Goal: Task Accomplishment & Management: Use online tool/utility

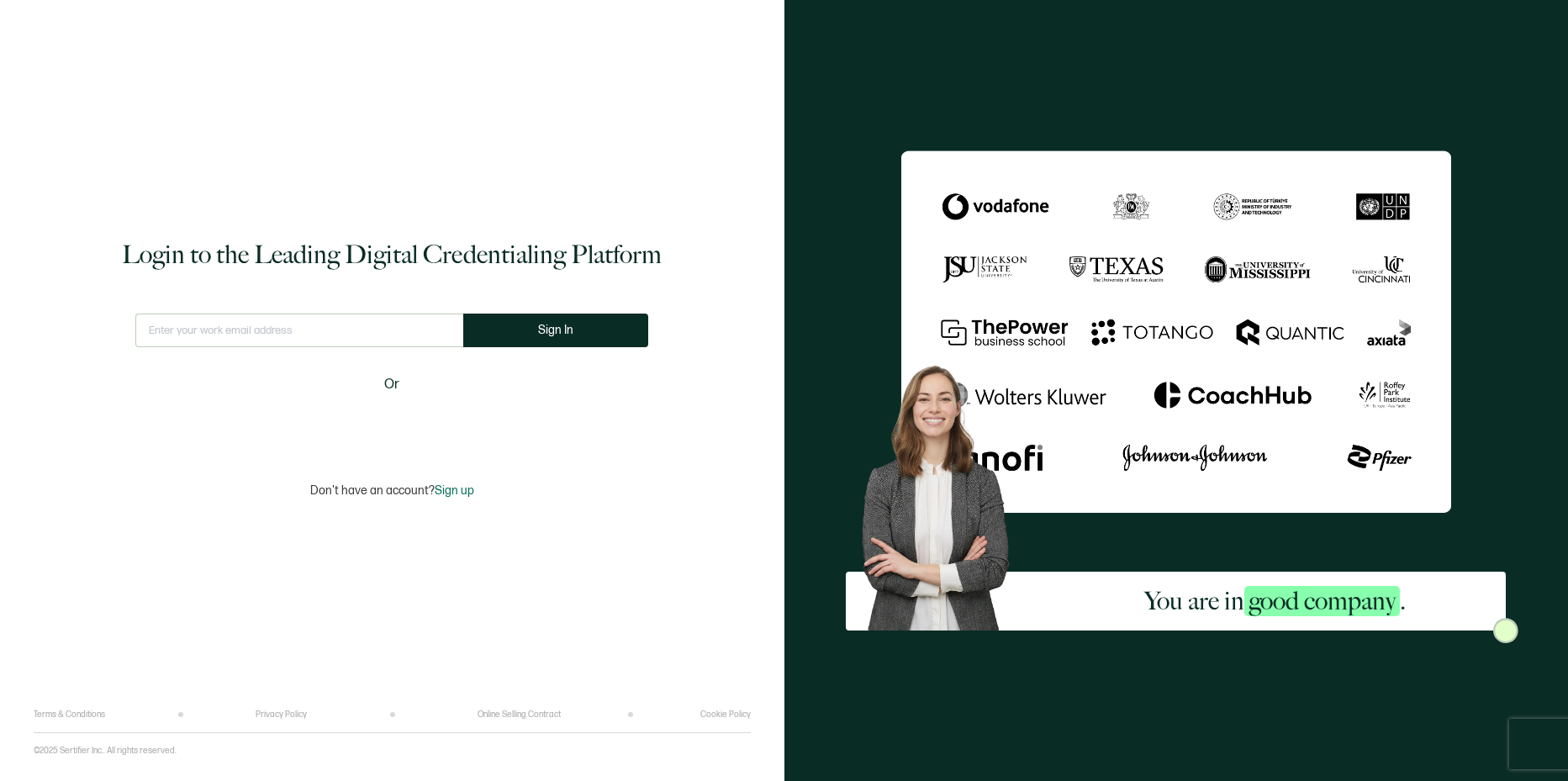
click at [321, 334] on input "text" at bounding box center [299, 330] width 328 height 34
type input "[EMAIL_ADDRESS][DOMAIN_NAME]"
click at [575, 328] on button "Sign In" at bounding box center [562, 330] width 185 height 34
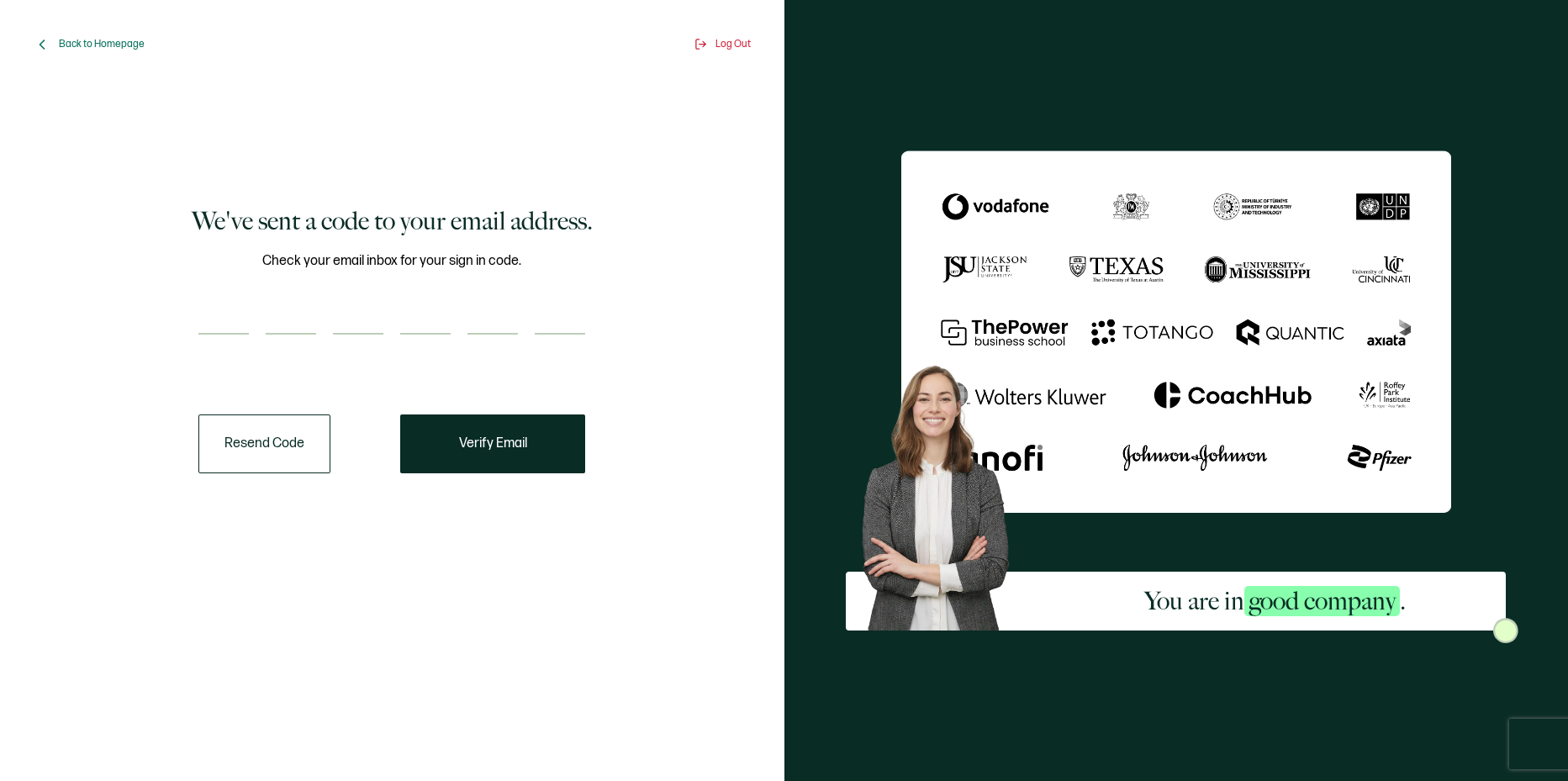
click at [233, 316] on input "number" at bounding box center [223, 317] width 51 height 34
type input "5"
type input "1"
type input "3"
type input "0"
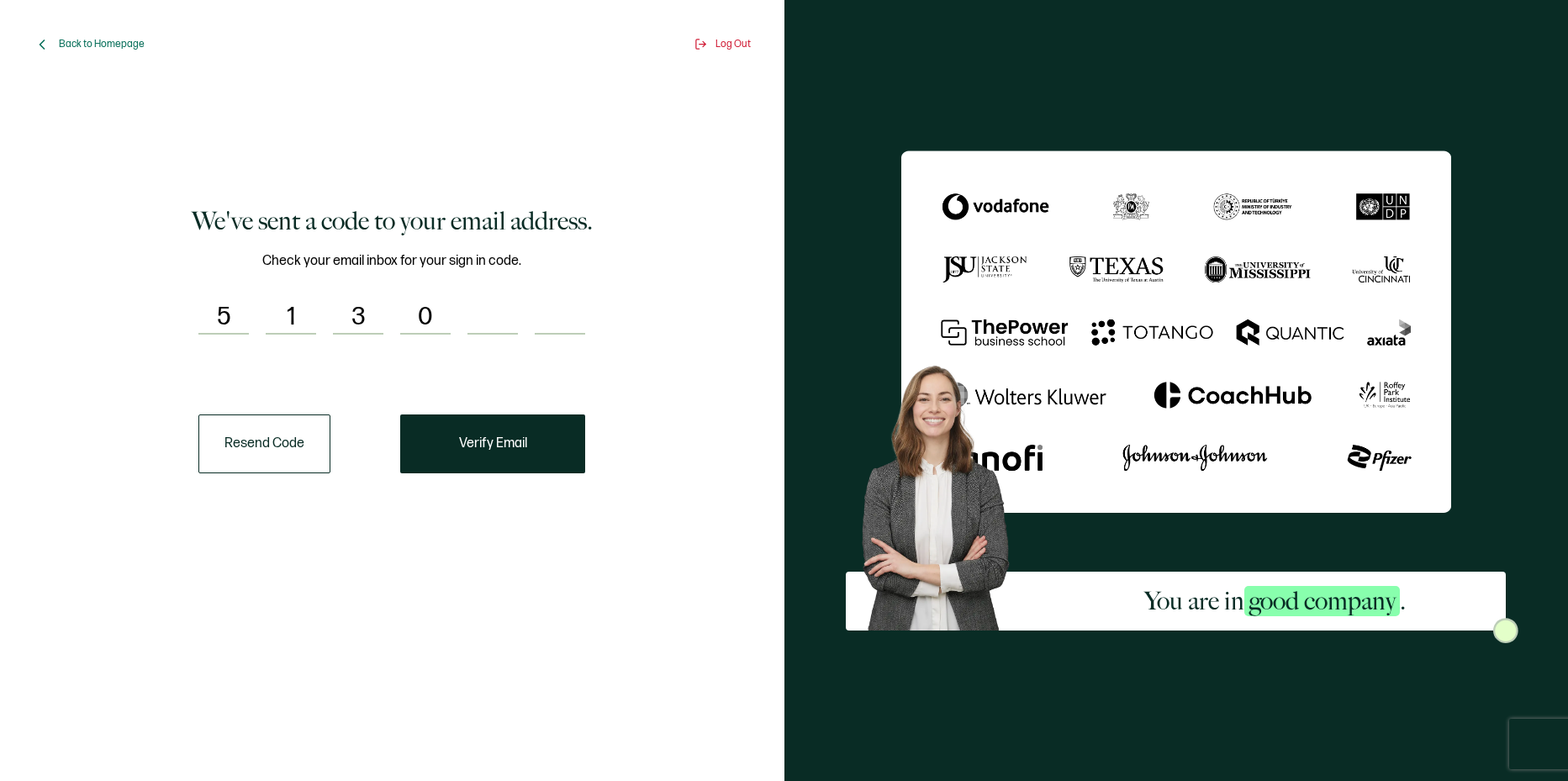
type input "5"
type input "0"
click at [513, 457] on button "Verify Email" at bounding box center [492, 444] width 185 height 59
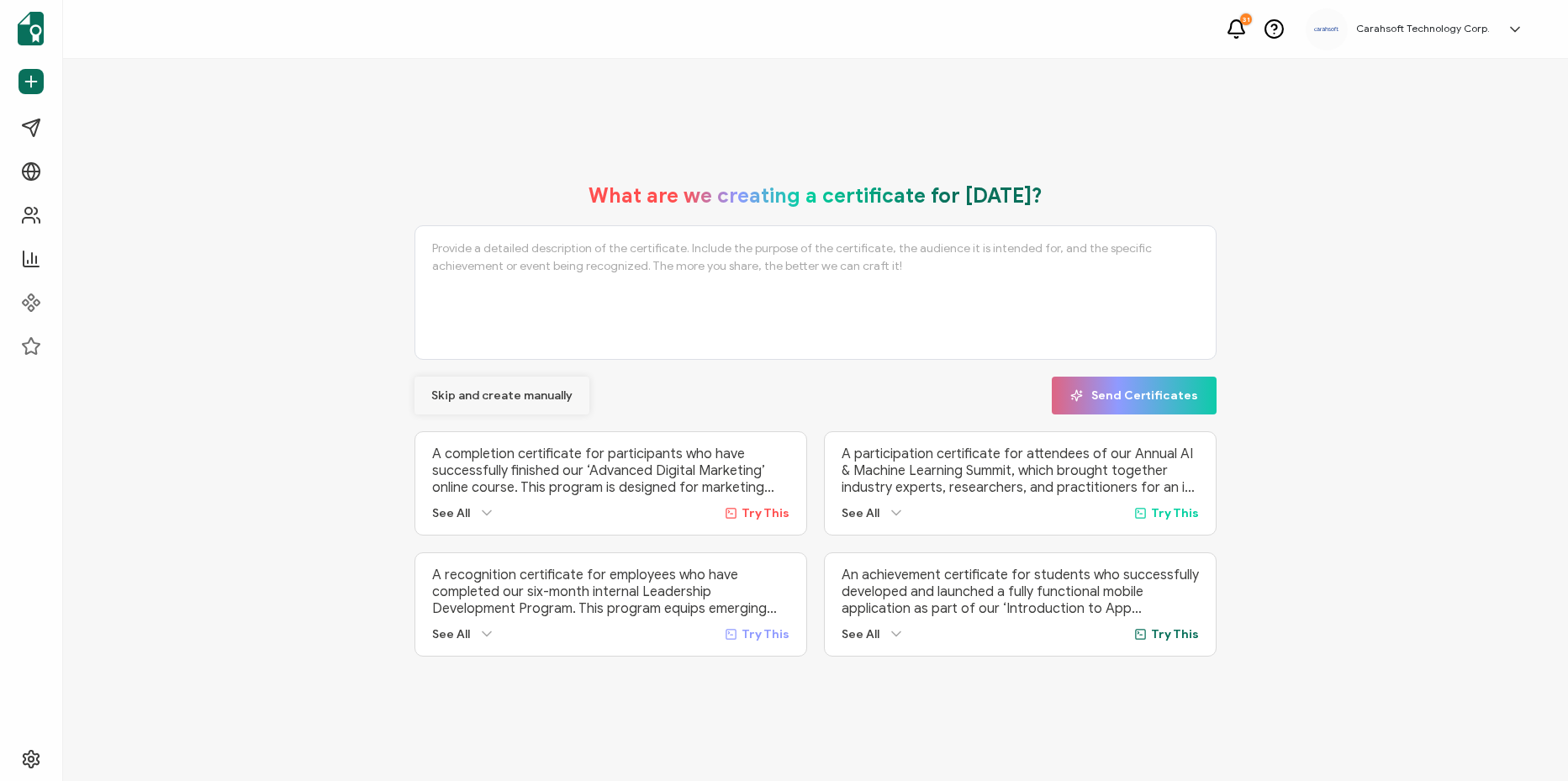
click at [495, 390] on span "Skip and create manually" at bounding box center [502, 395] width 142 height 12
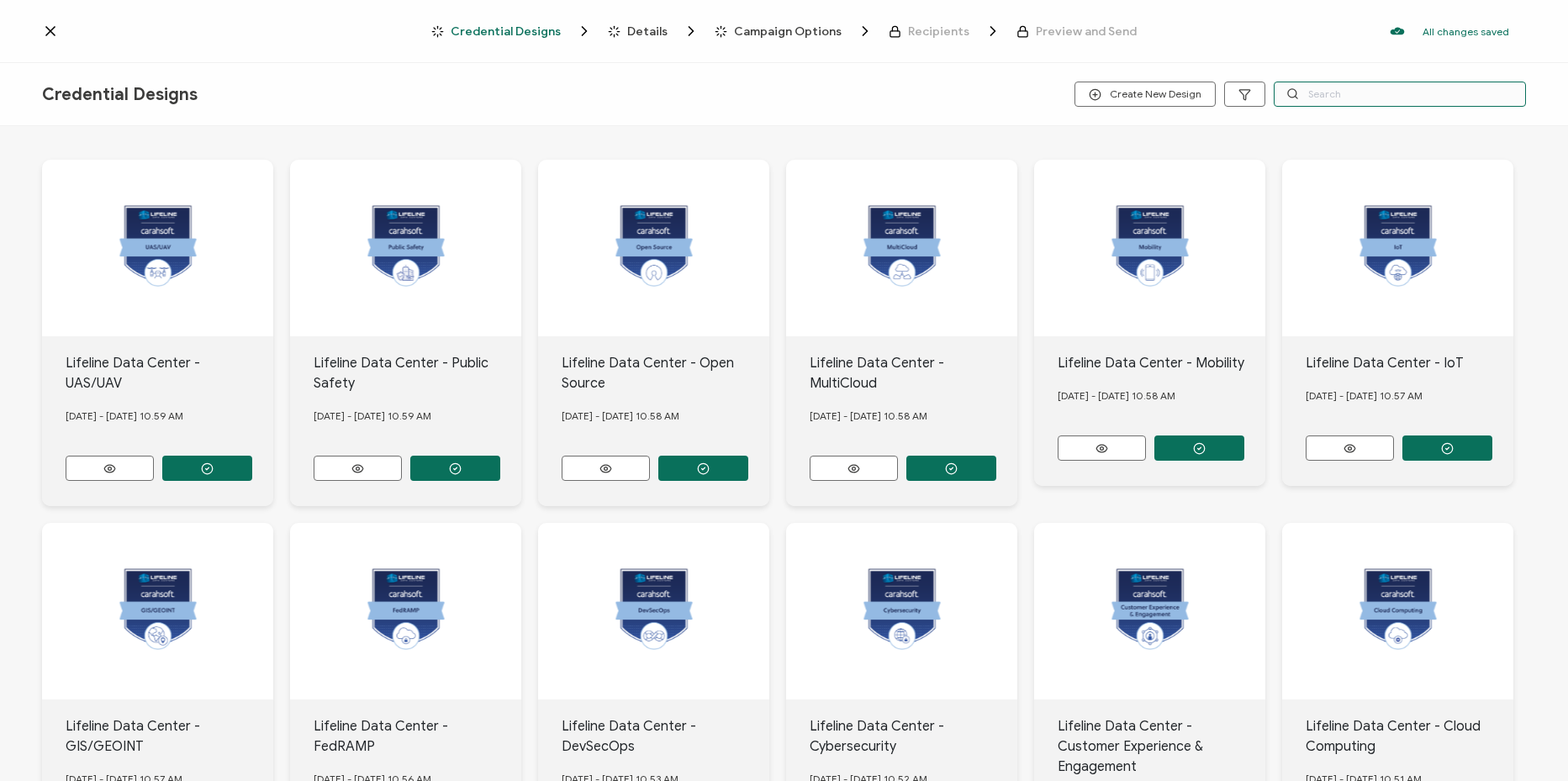
click at [1358, 91] on input "text" at bounding box center [1399, 94] width 252 height 25
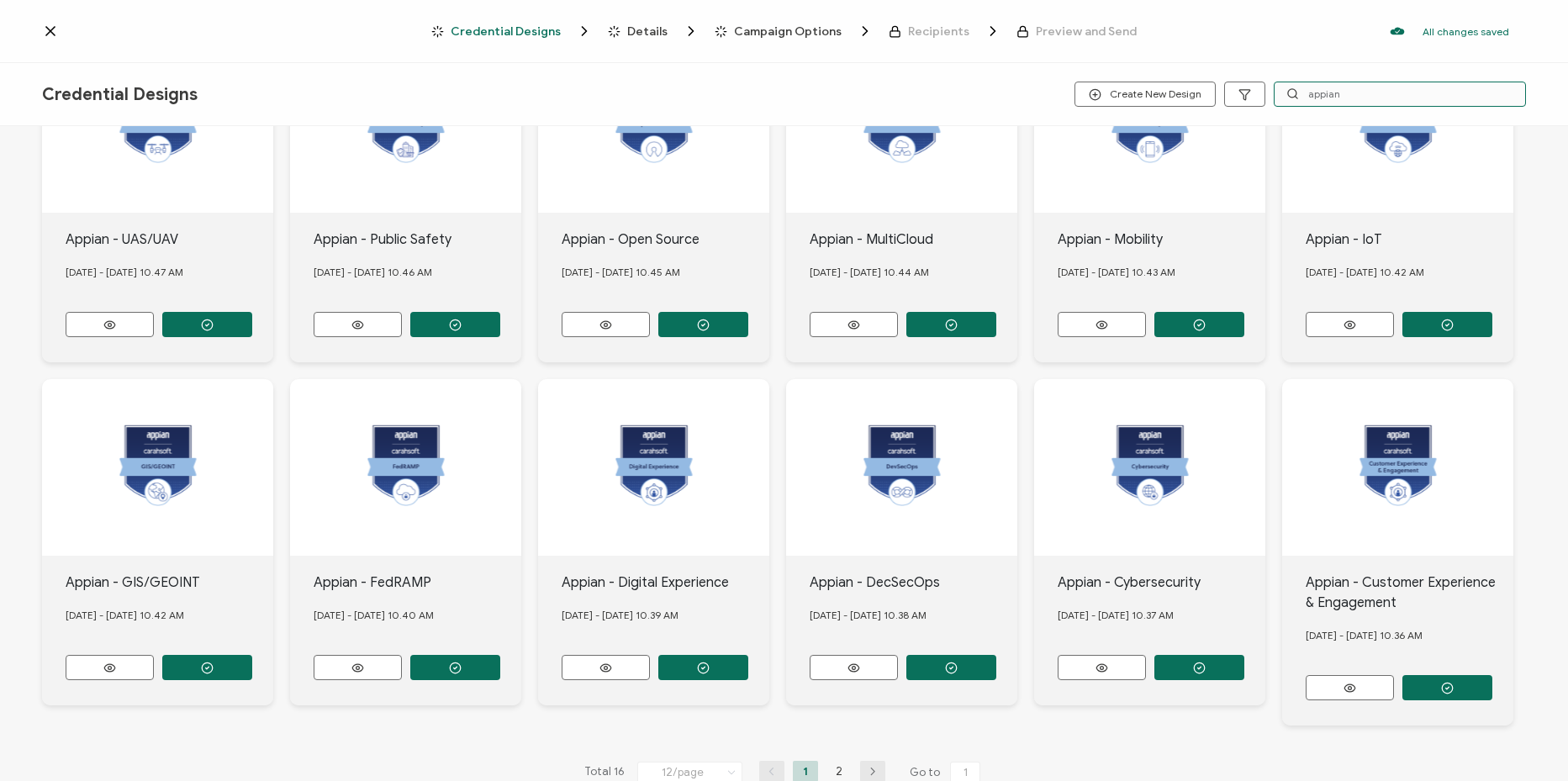
scroll to position [161, 0]
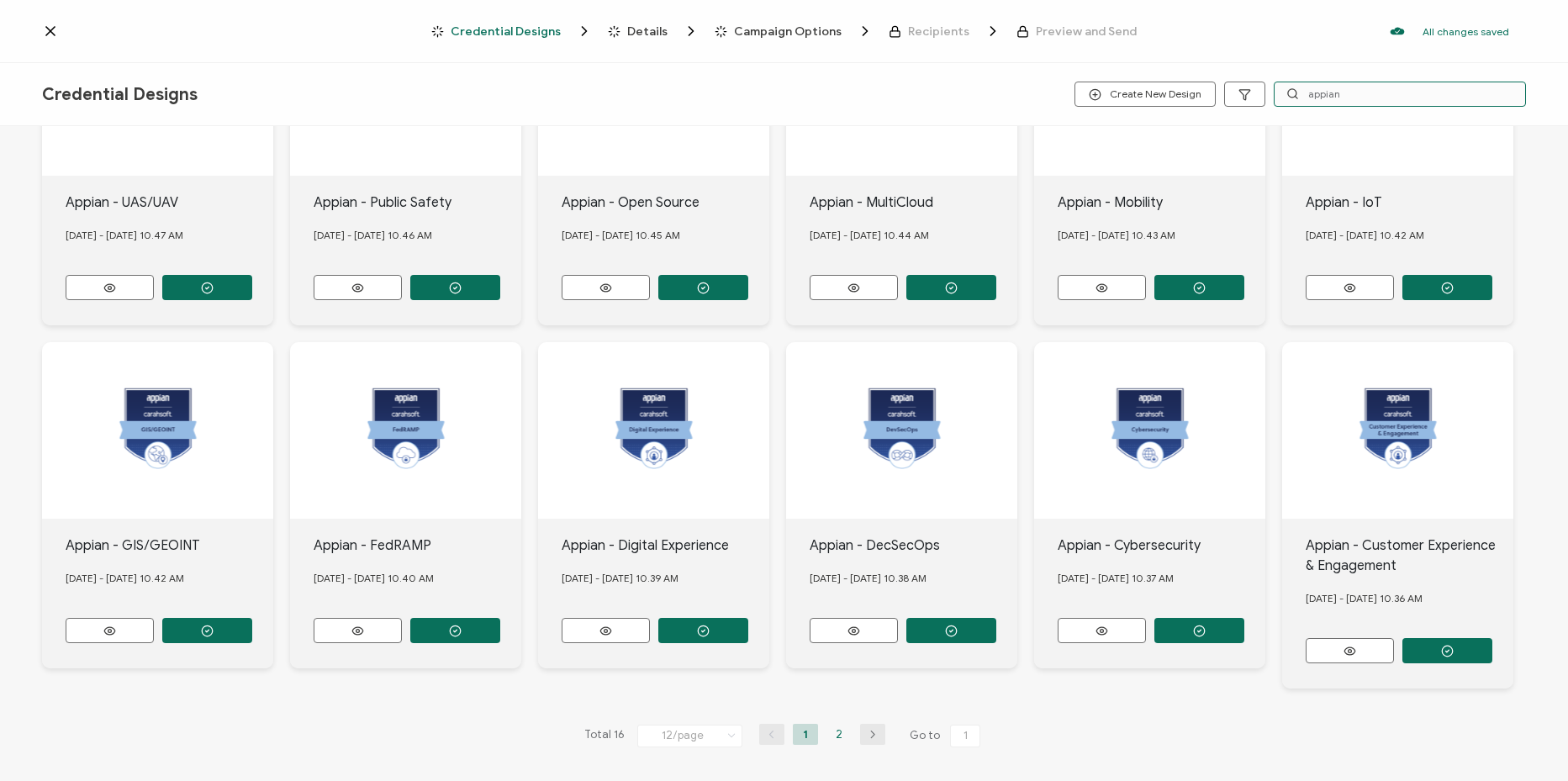
type input "appian"
click at [830, 728] on li "2" at bounding box center [838, 733] width 25 height 21
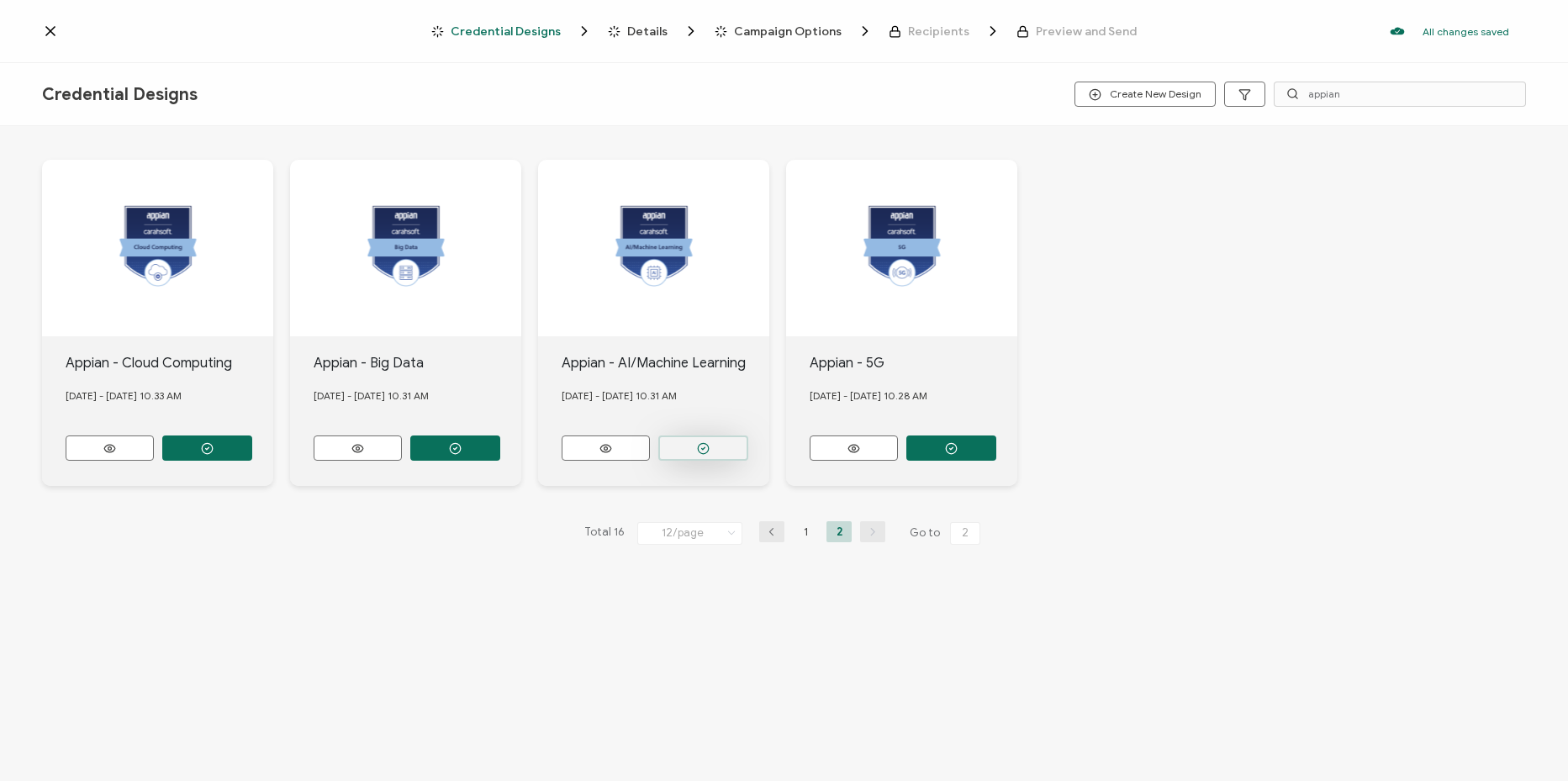
click at [701, 448] on circle "button" at bounding box center [703, 448] width 11 height 11
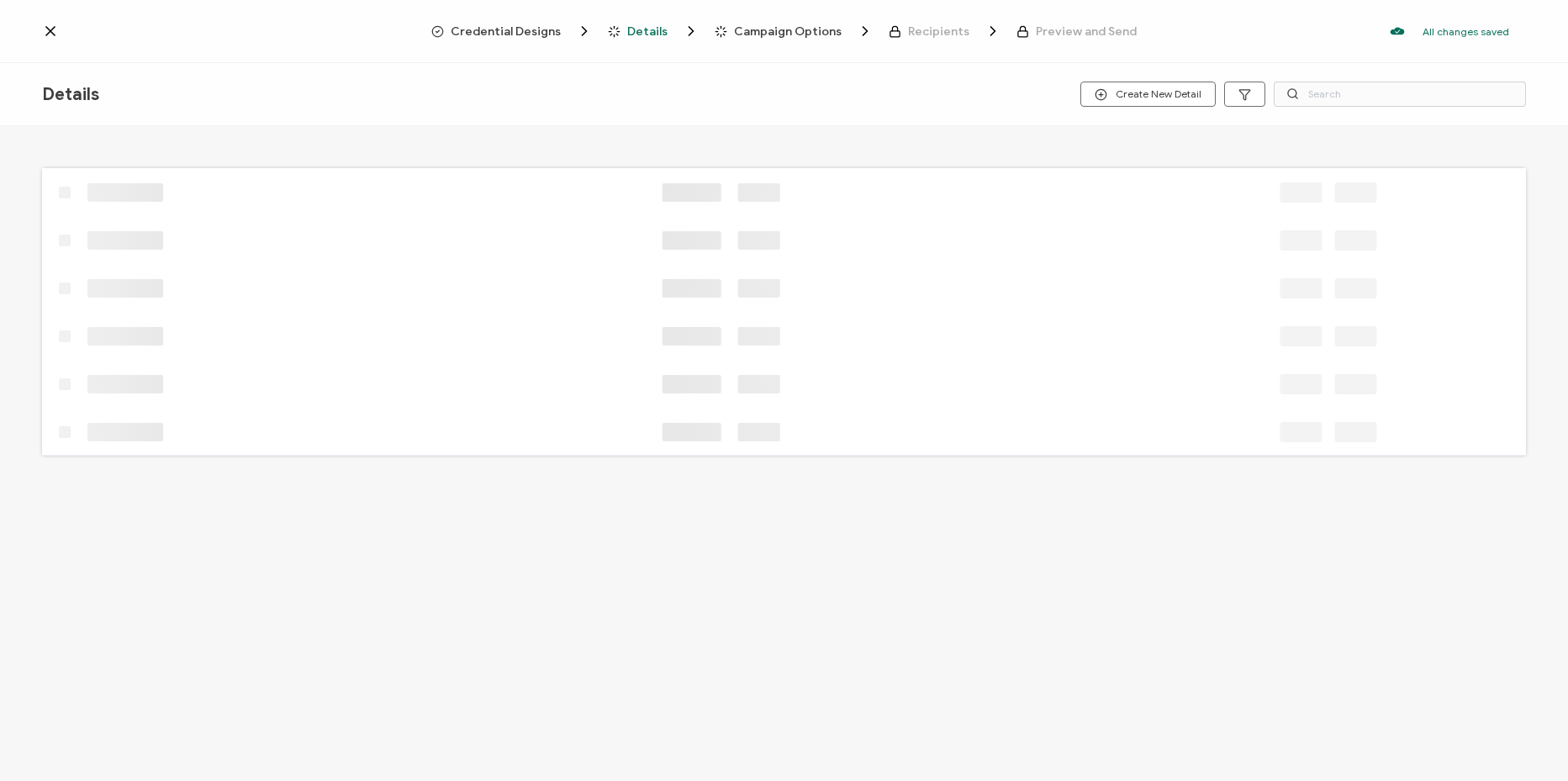
click at [520, 28] on span "Credential Designs" at bounding box center [506, 31] width 110 height 13
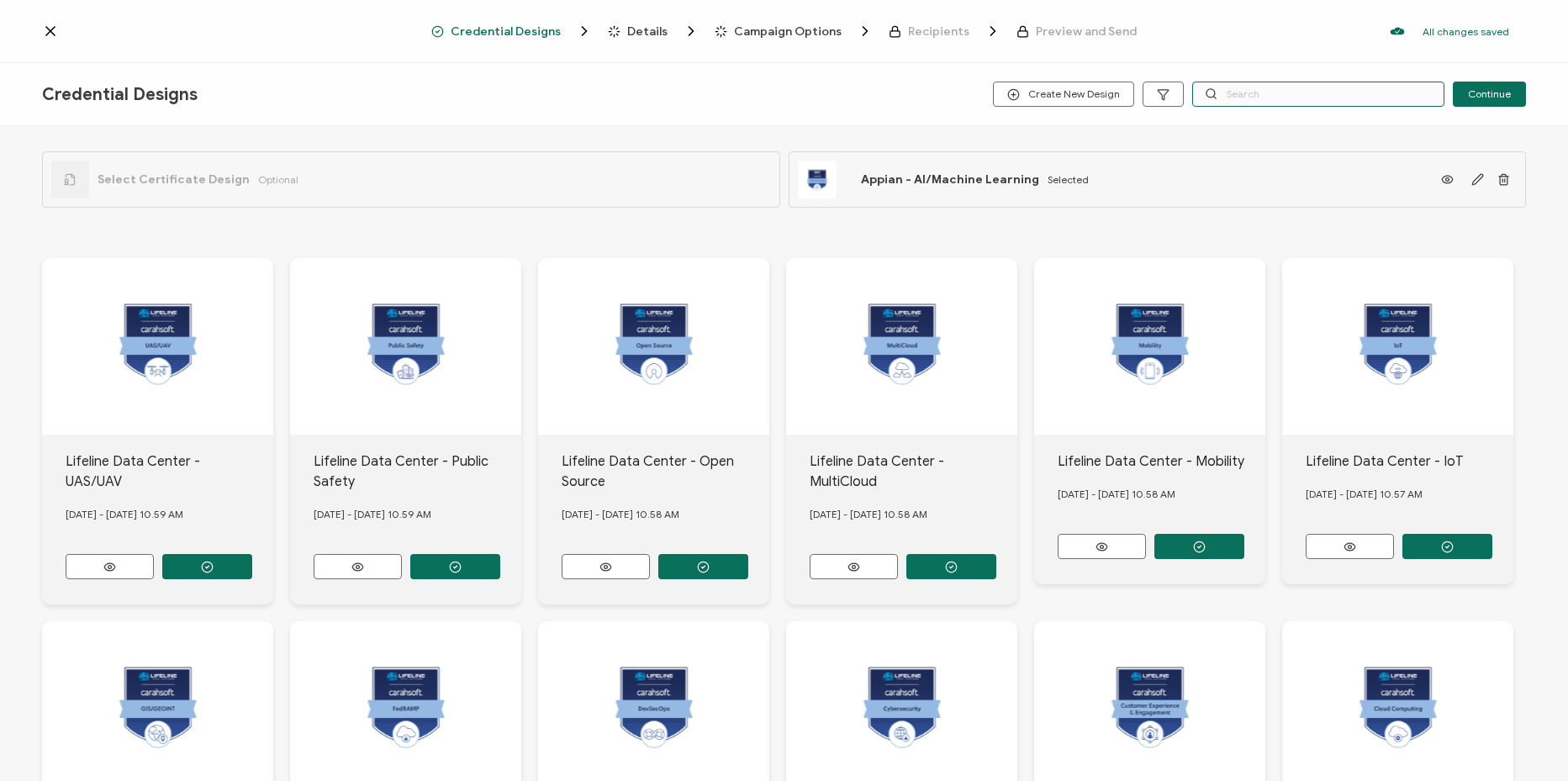
click at [1326, 82] on input "text" at bounding box center [1318, 94] width 252 height 25
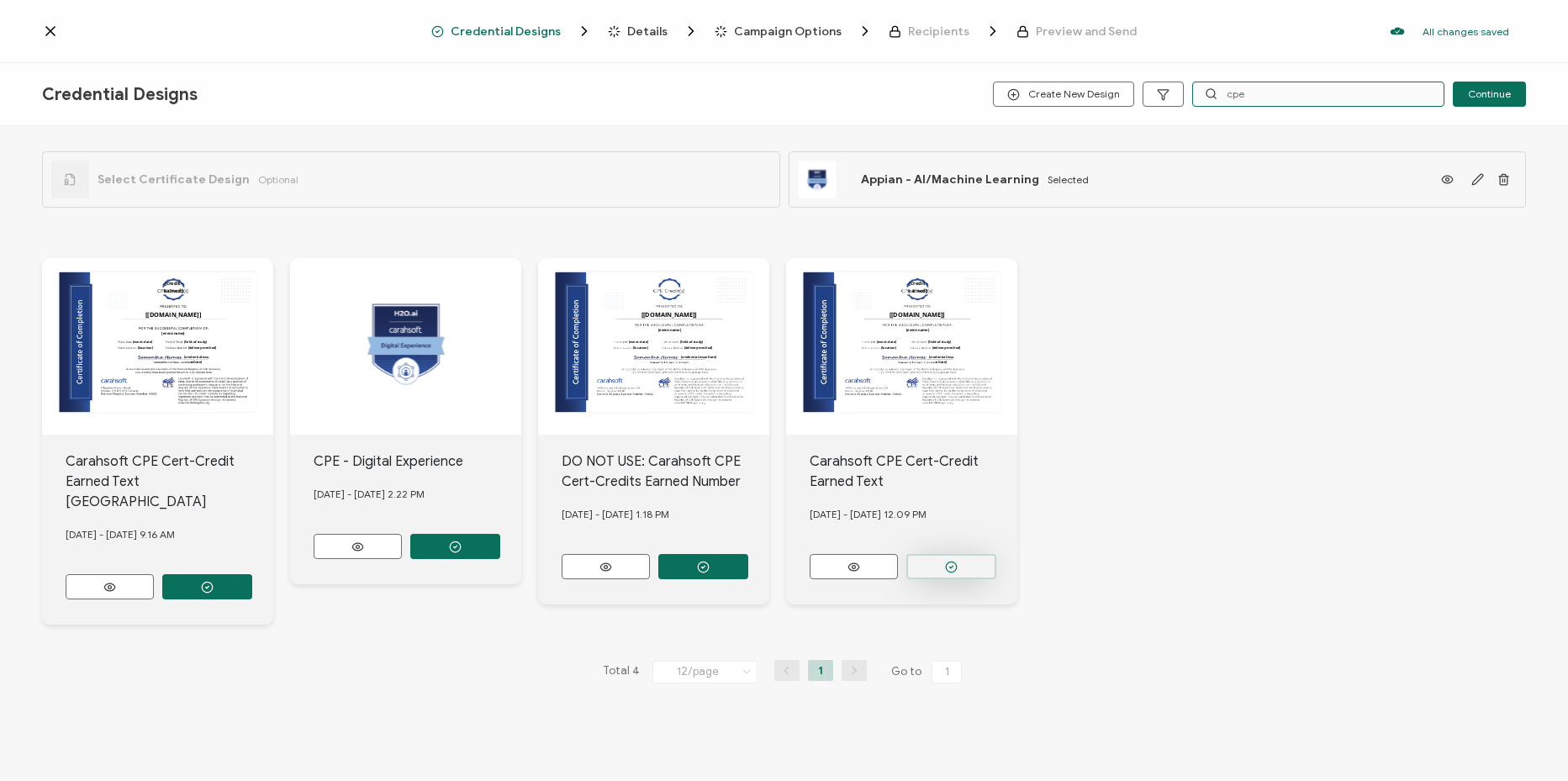
type input "cpe"
click at [961, 569] on button "button" at bounding box center [951, 566] width 90 height 25
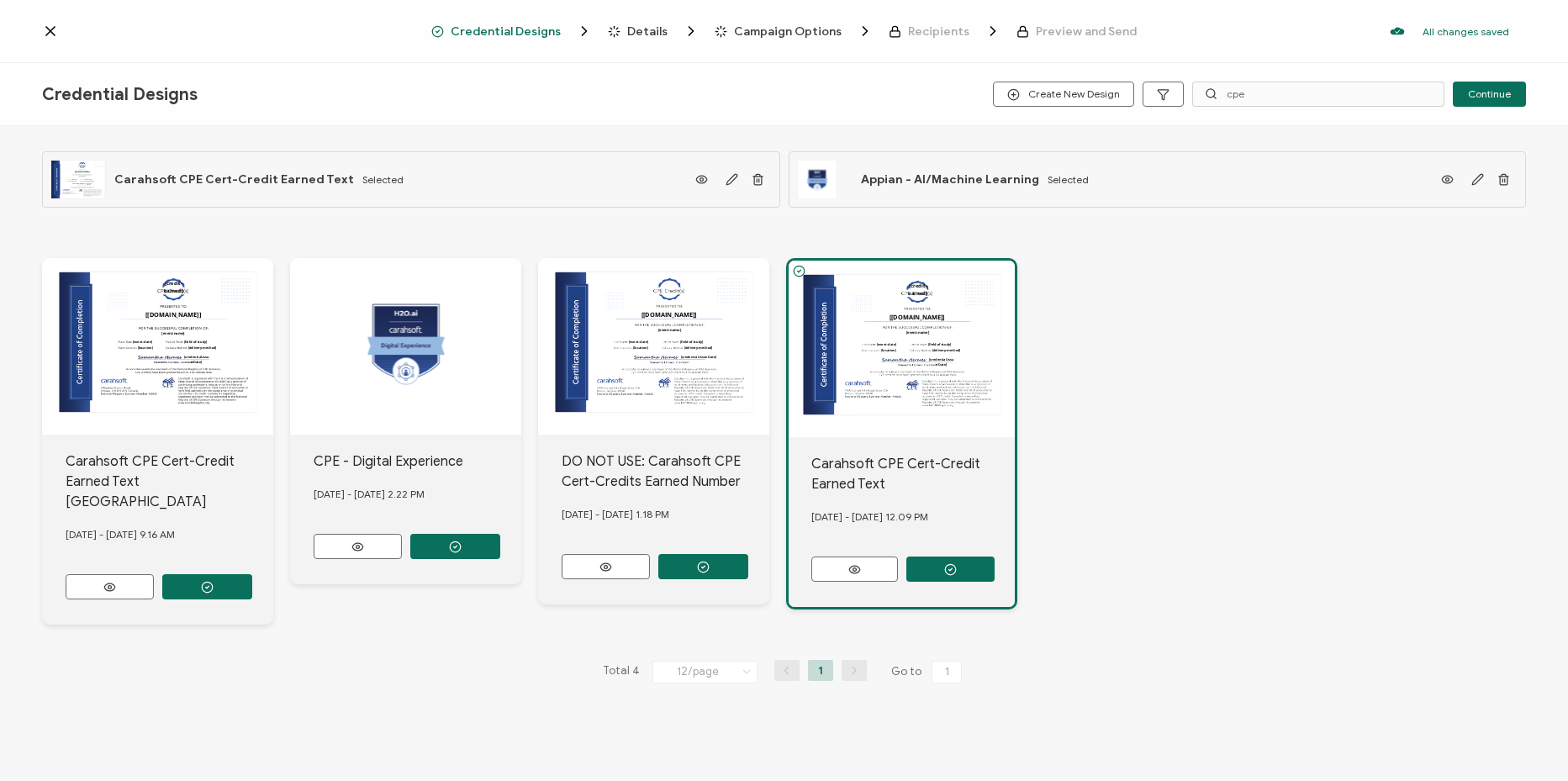
click at [641, 28] on span "Details" at bounding box center [647, 31] width 40 height 13
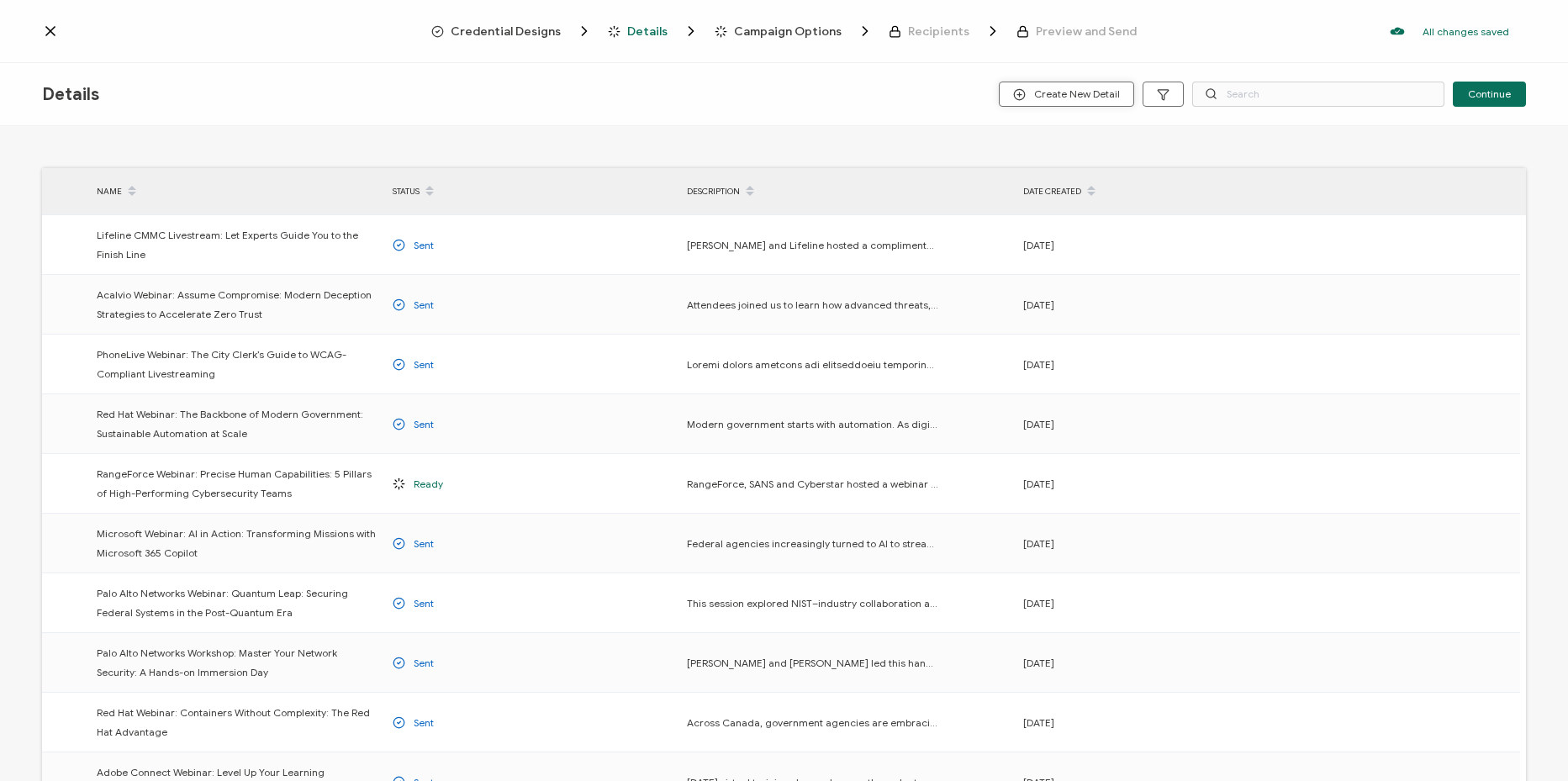
click at [1068, 100] on span "Create New Detail" at bounding box center [1066, 95] width 107 height 13
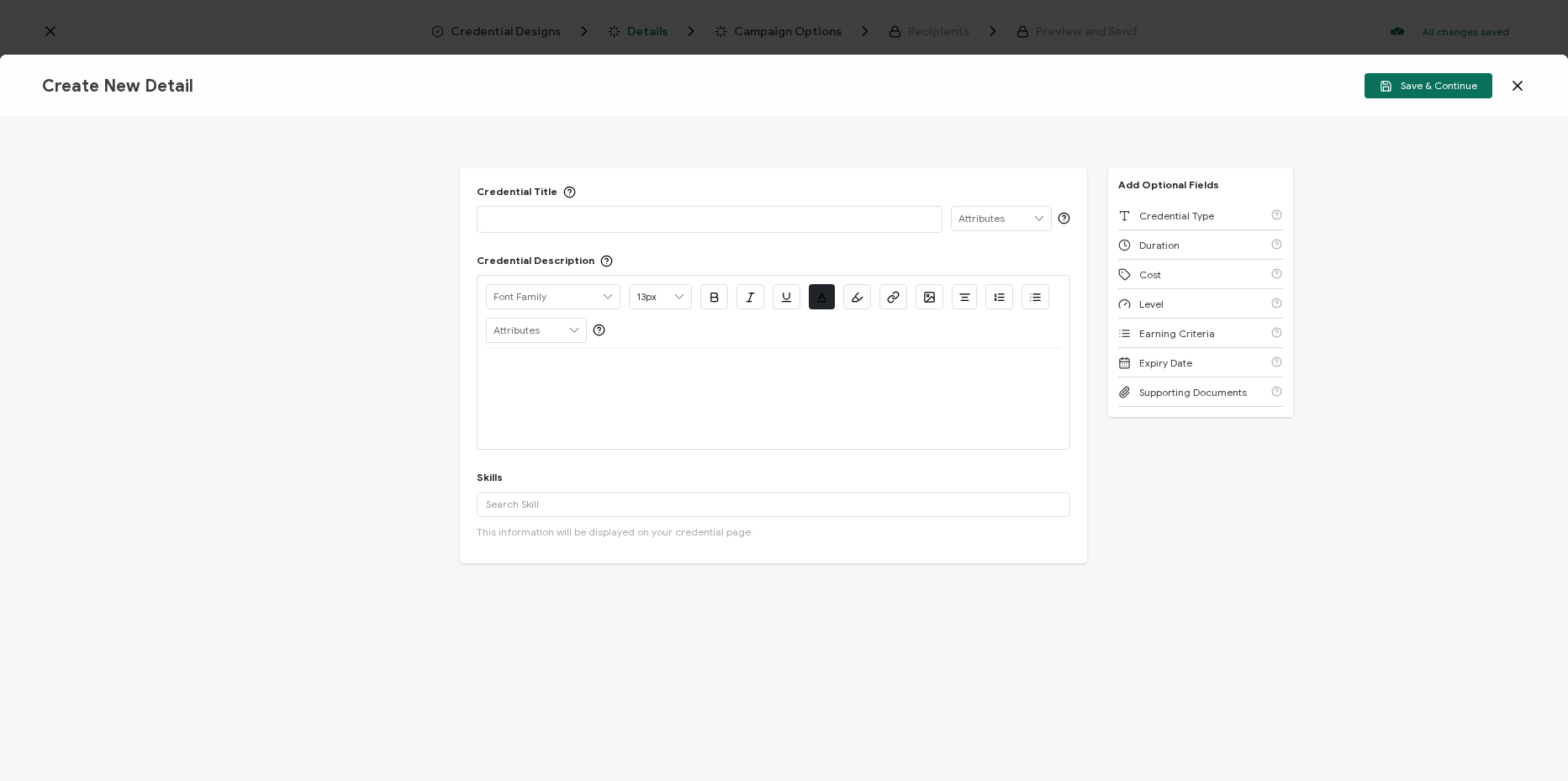
click at [616, 221] on p at bounding box center [710, 219] width 448 height 17
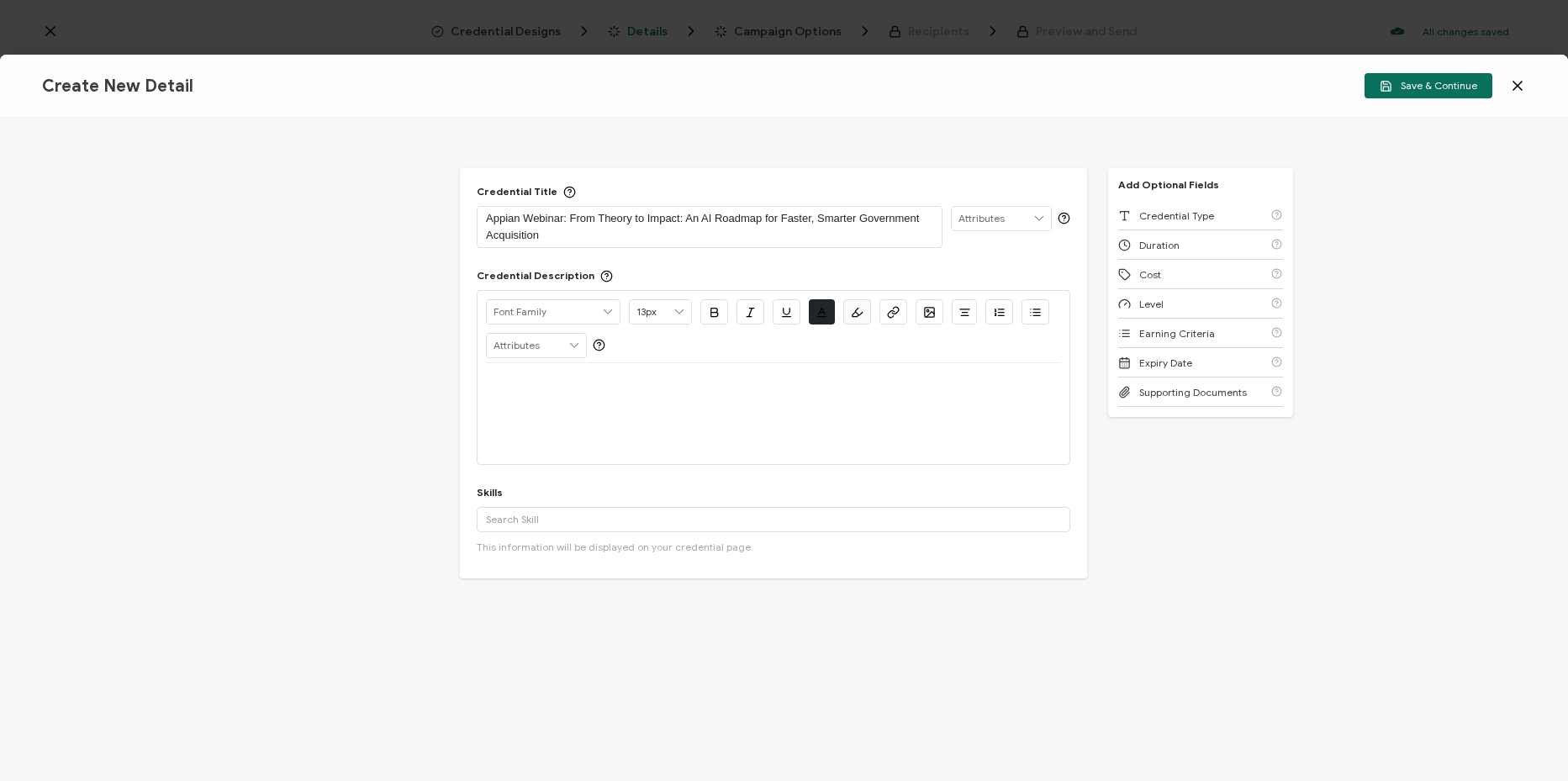
click at [576, 396] on div at bounding box center [774, 383] width 575 height 40
click at [721, 410] on div at bounding box center [774, 413] width 575 height 101
click at [712, 385] on p at bounding box center [774, 383] width 575 height 15
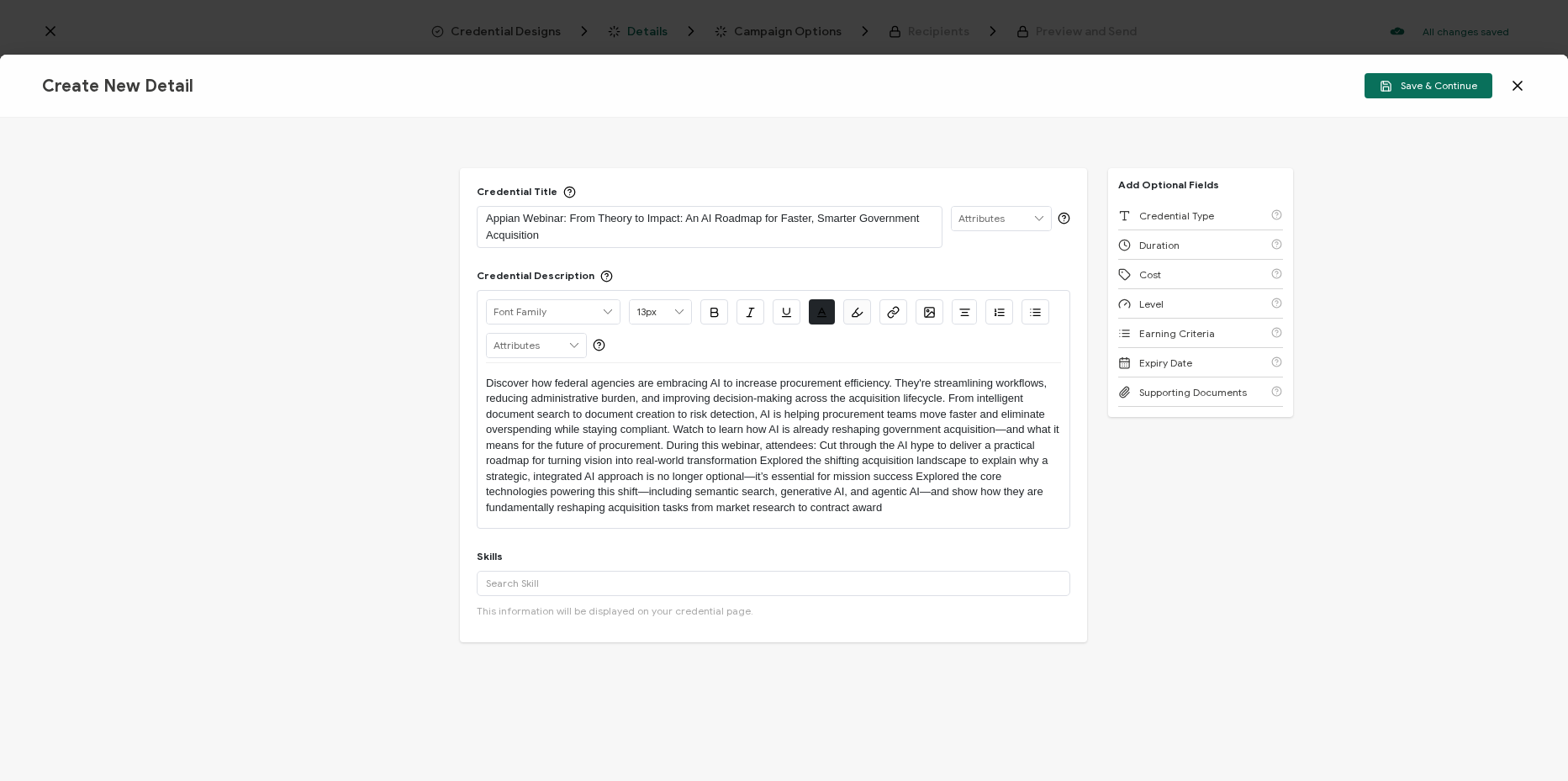
drag, startPoint x: 872, startPoint y: 512, endPoint x: 673, endPoint y: 452, distance: 207.8
click at [673, 452] on p "Discover how federal agencies are embracing AI to increase procurement efficien…" at bounding box center [774, 446] width 575 height 140
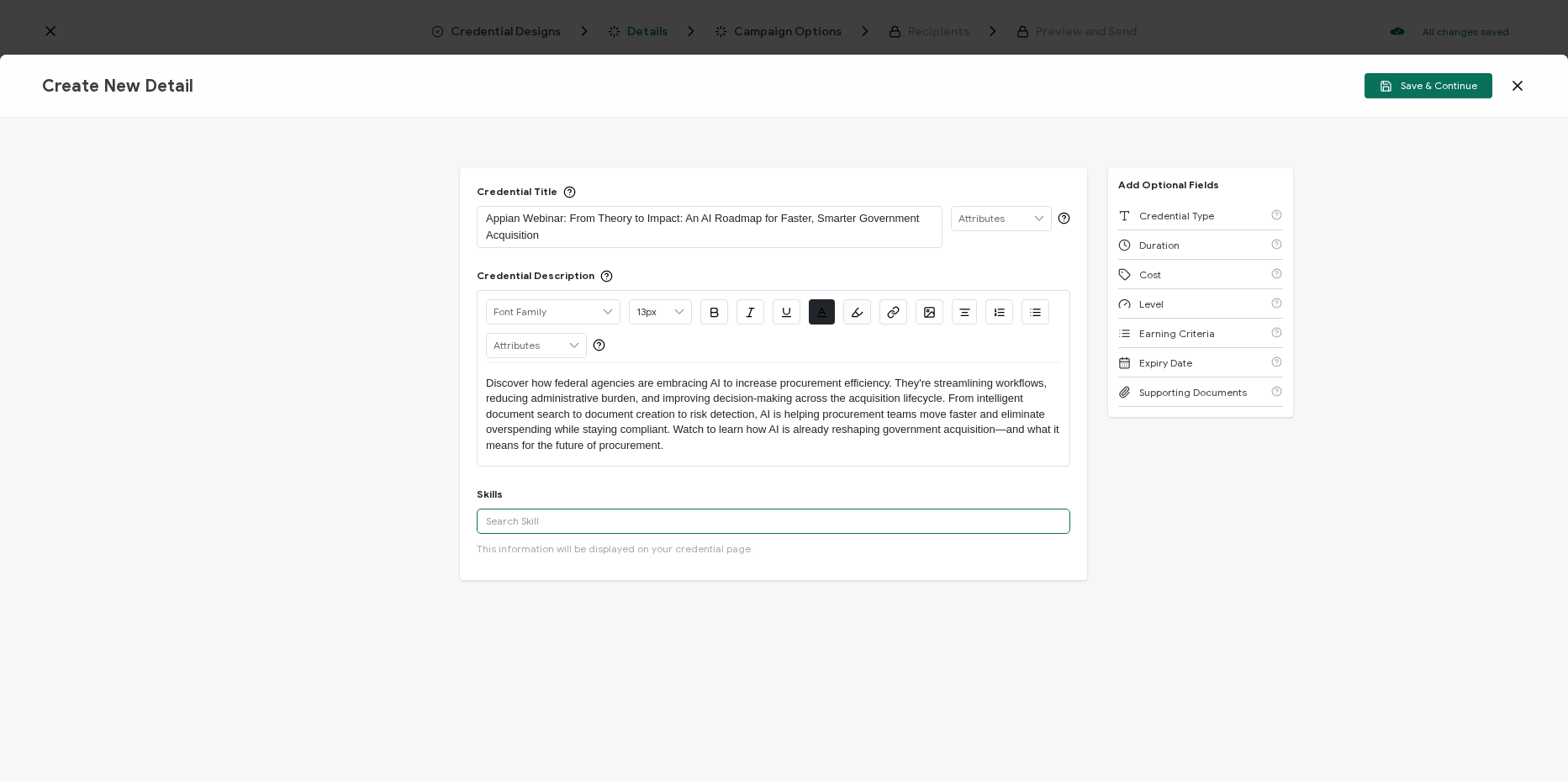
click at [601, 526] on input "text" at bounding box center [774, 520] width 594 height 25
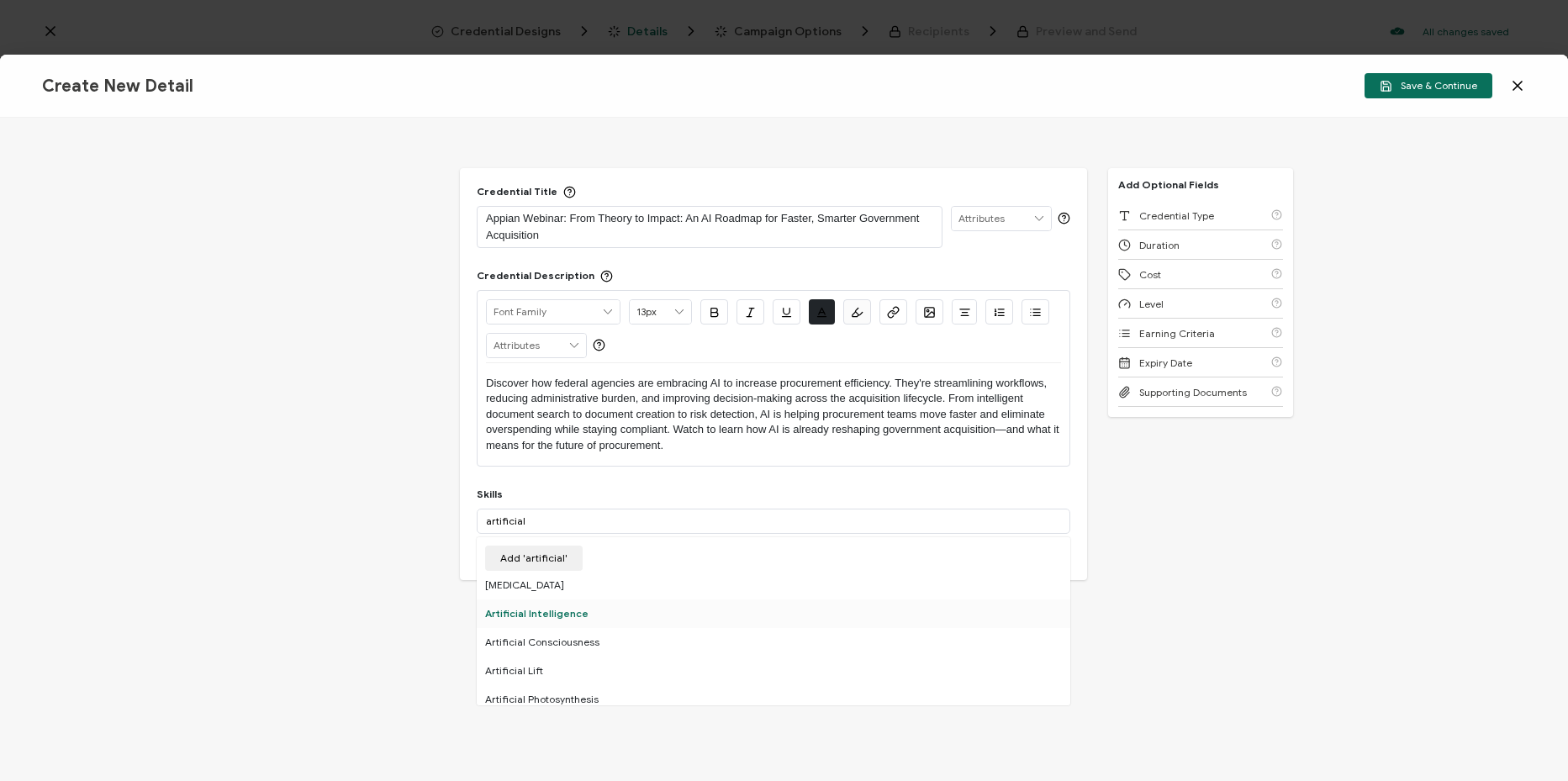
click at [600, 610] on div "Artificial Intelligence" at bounding box center [774, 613] width 594 height 28
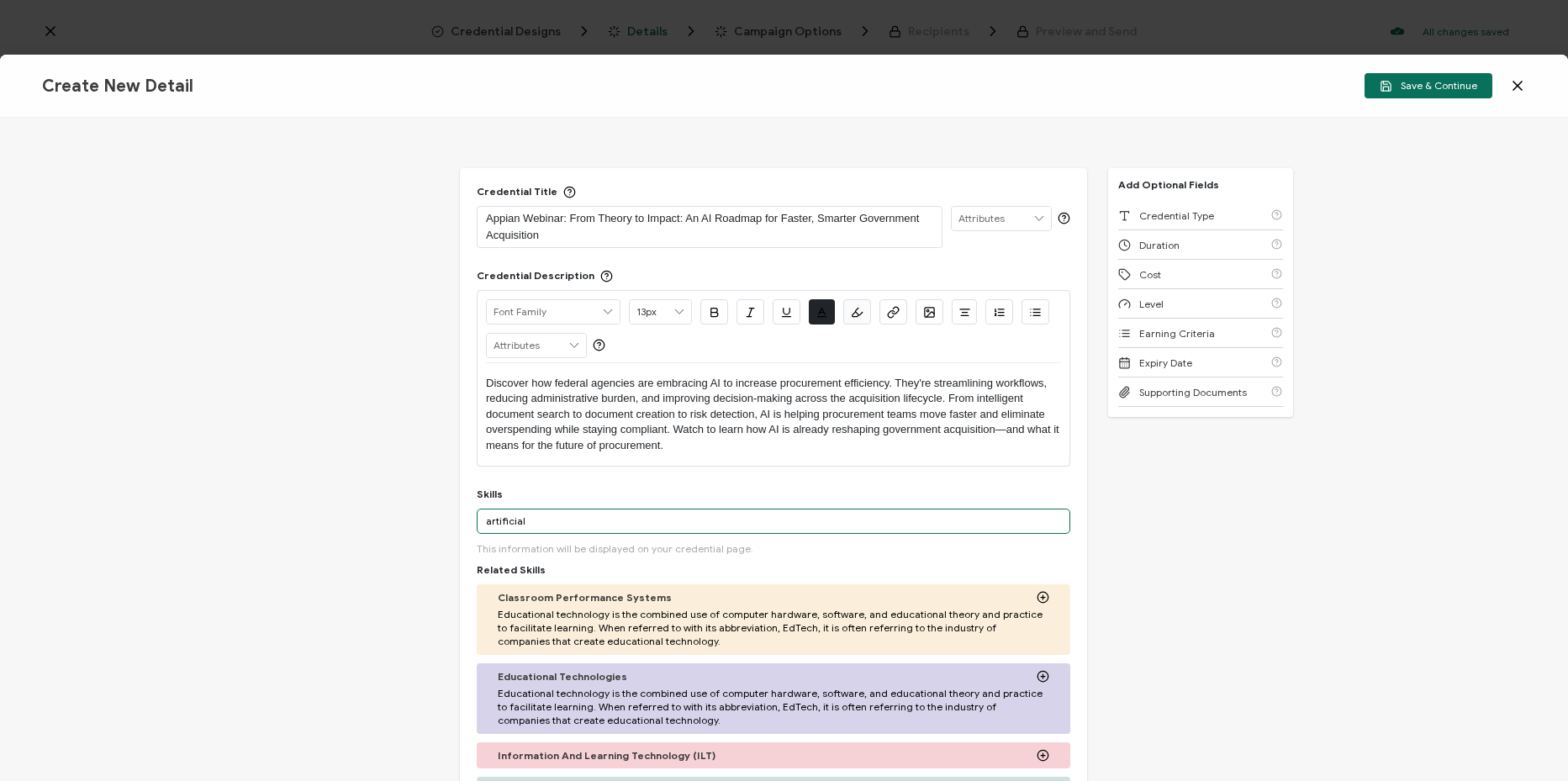
click at [586, 519] on input "artificial" at bounding box center [774, 520] width 594 height 25
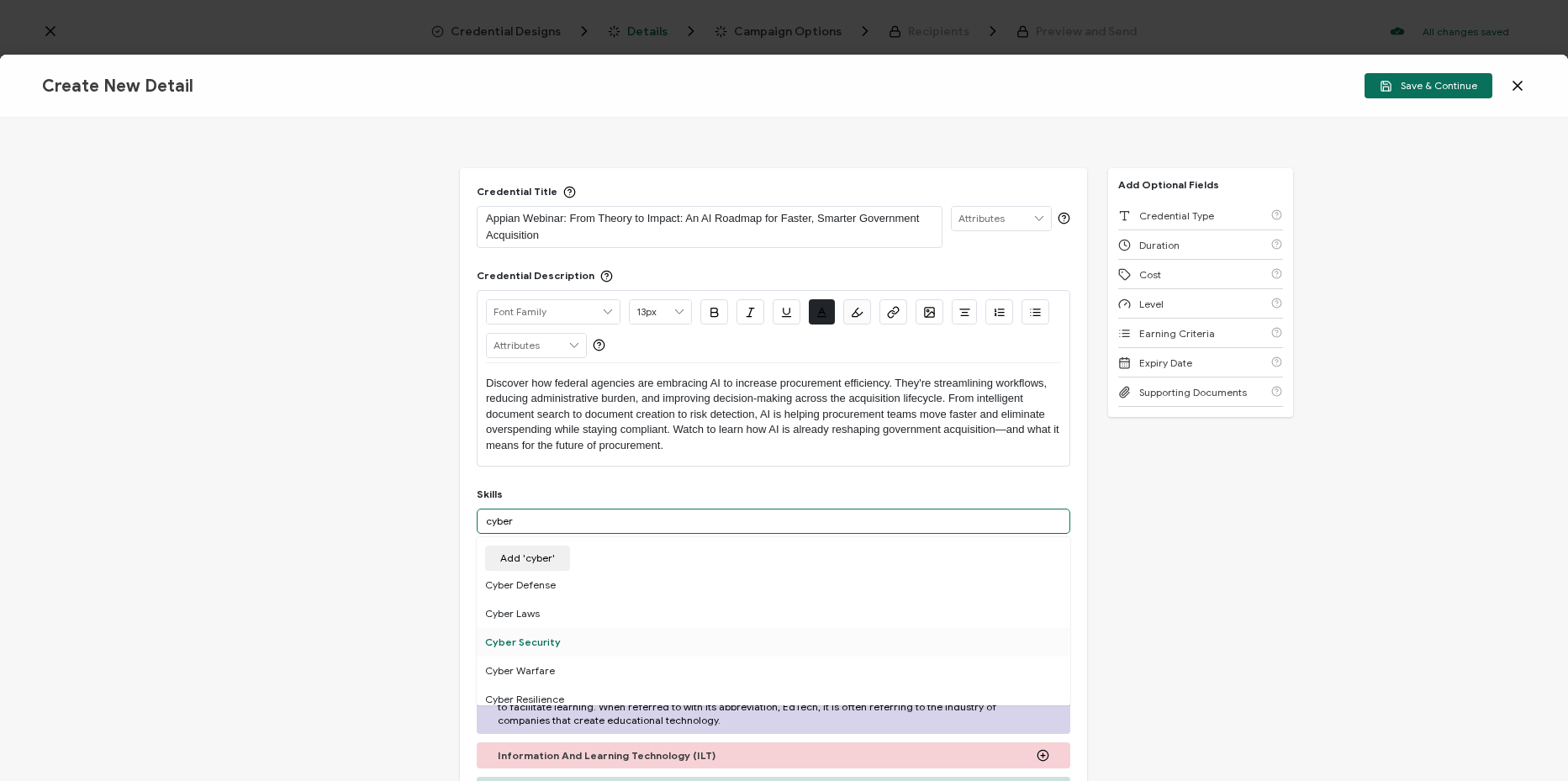
type input "cyber"
click at [610, 634] on div "Cyber Security" at bounding box center [774, 641] width 594 height 28
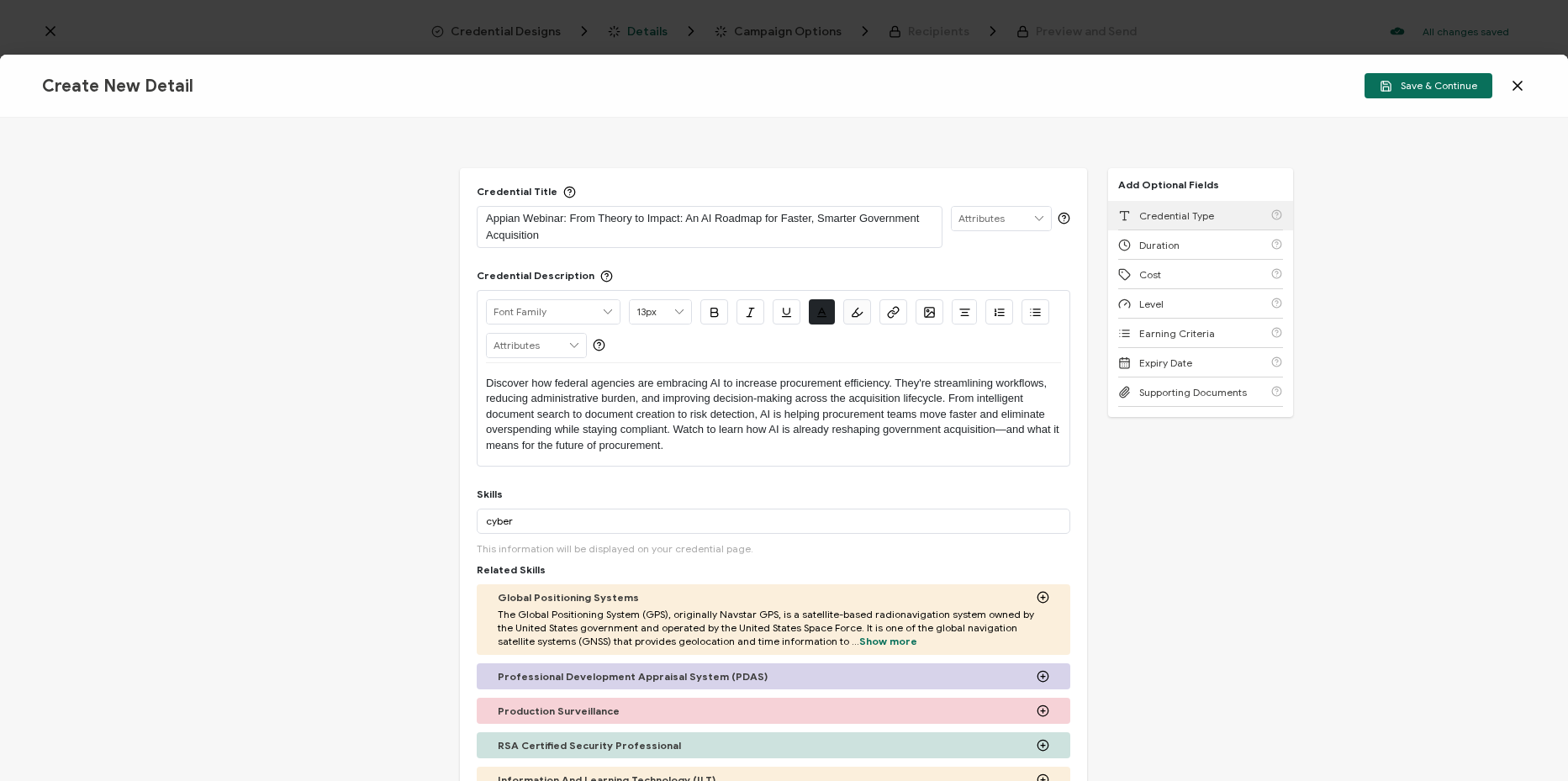
click at [1162, 210] on span "Credential Type" at bounding box center [1176, 216] width 74 height 13
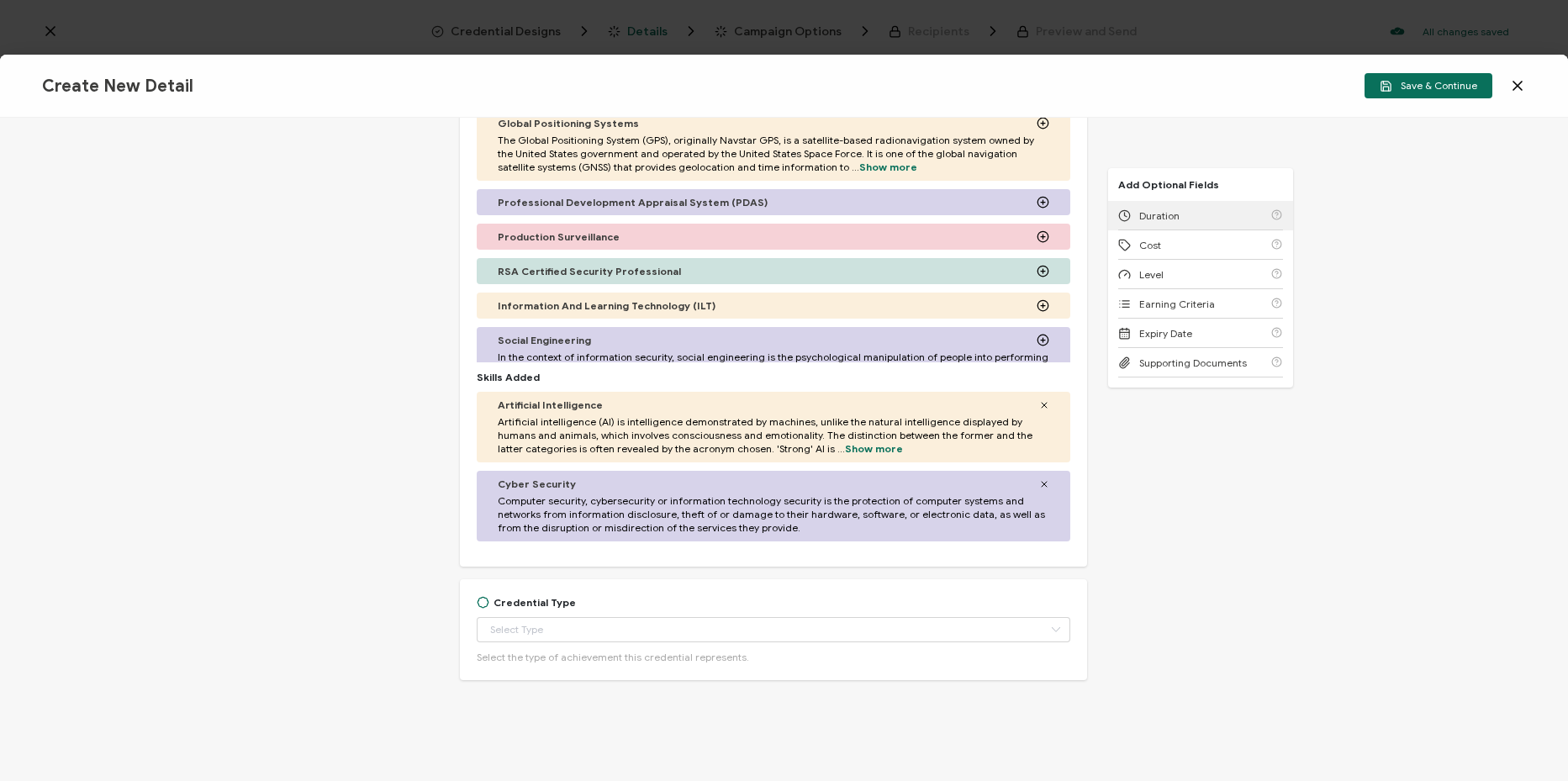
click at [1178, 210] on div "Duration" at bounding box center [1199, 216] width 165 height 29
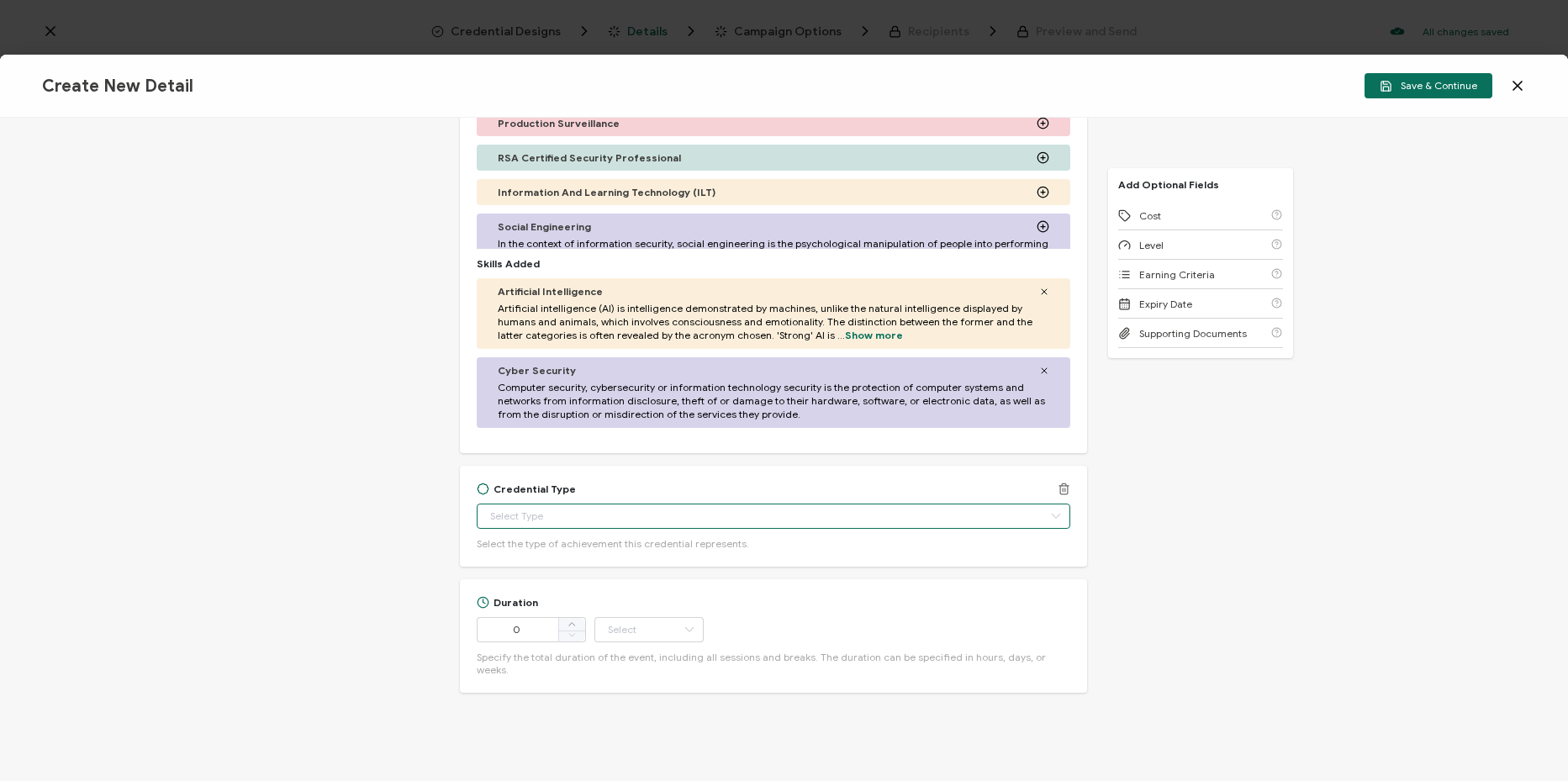
click at [513, 517] on input "text" at bounding box center [774, 515] width 594 height 25
click at [574, 720] on li "Certificate of Completion" at bounding box center [773, 730] width 595 height 28
type input "Certificate of Completion"
click at [528, 635] on input "0" at bounding box center [531, 628] width 109 height 25
drag, startPoint x: 536, startPoint y: 634, endPoint x: 368, endPoint y: 611, distance: 169.6
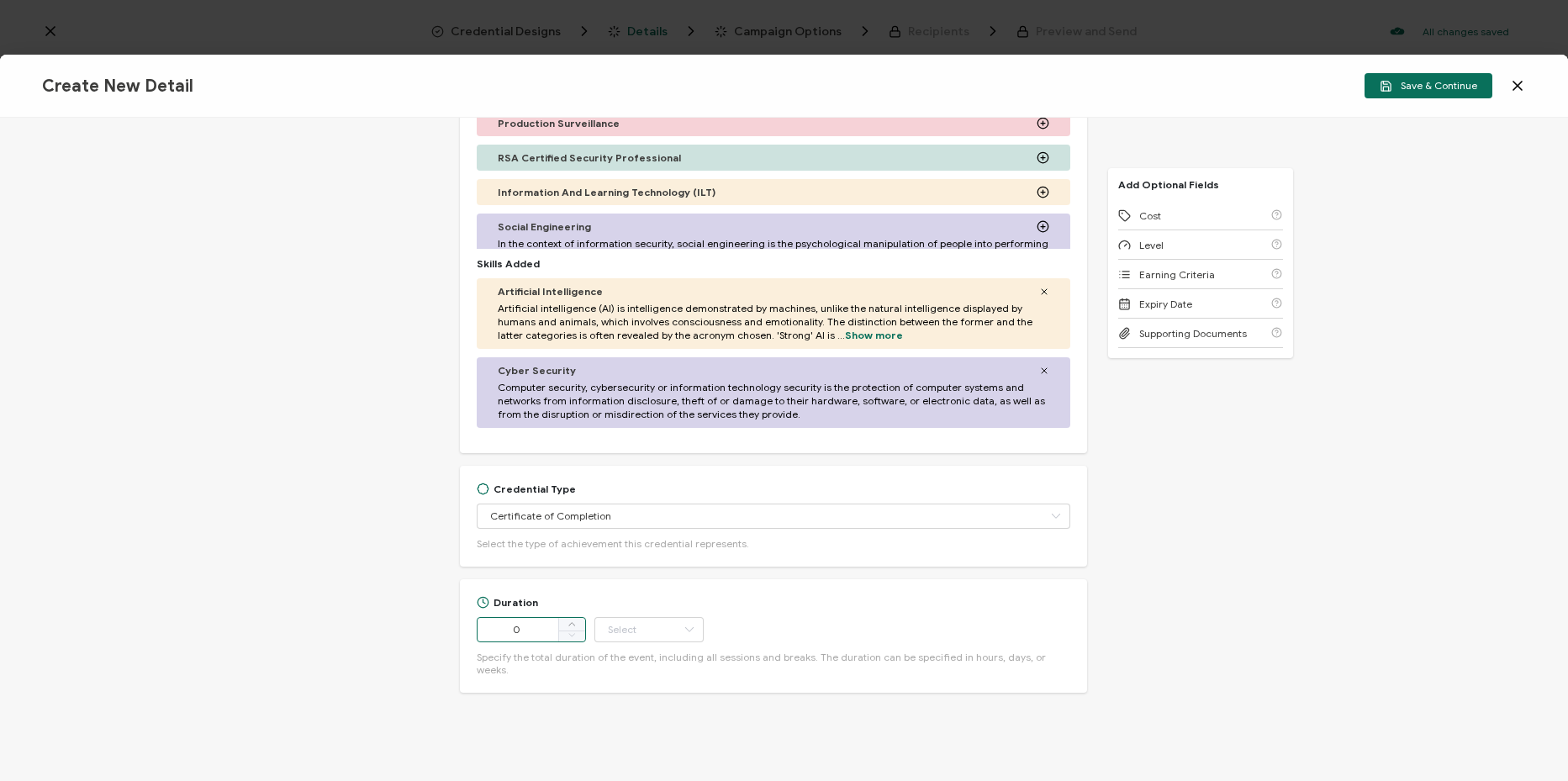
click at [368, 611] on div "Credential Title Appian Webinar: From Theory to Impact: An AI Roadmap for Faste…" at bounding box center [784, 449] width 1568 height 663
type input "53"
click at [673, 633] on input "text" at bounding box center [649, 628] width 109 height 25
click at [676, 575] on li "Minute" at bounding box center [650, 583] width 113 height 28
type input "Minute"
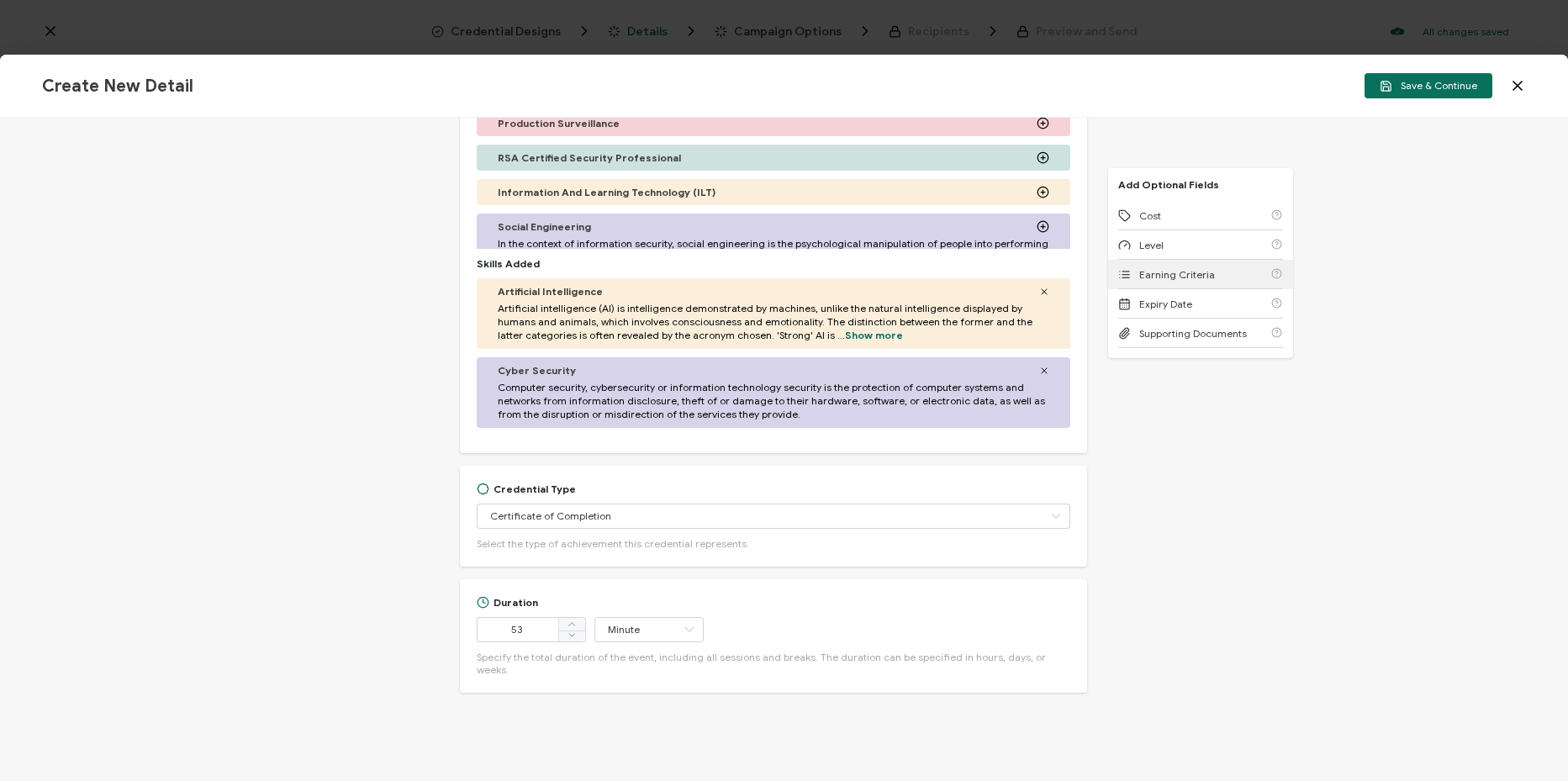
click at [1228, 279] on div "Earning Criteria" at bounding box center [1199, 275] width 165 height 29
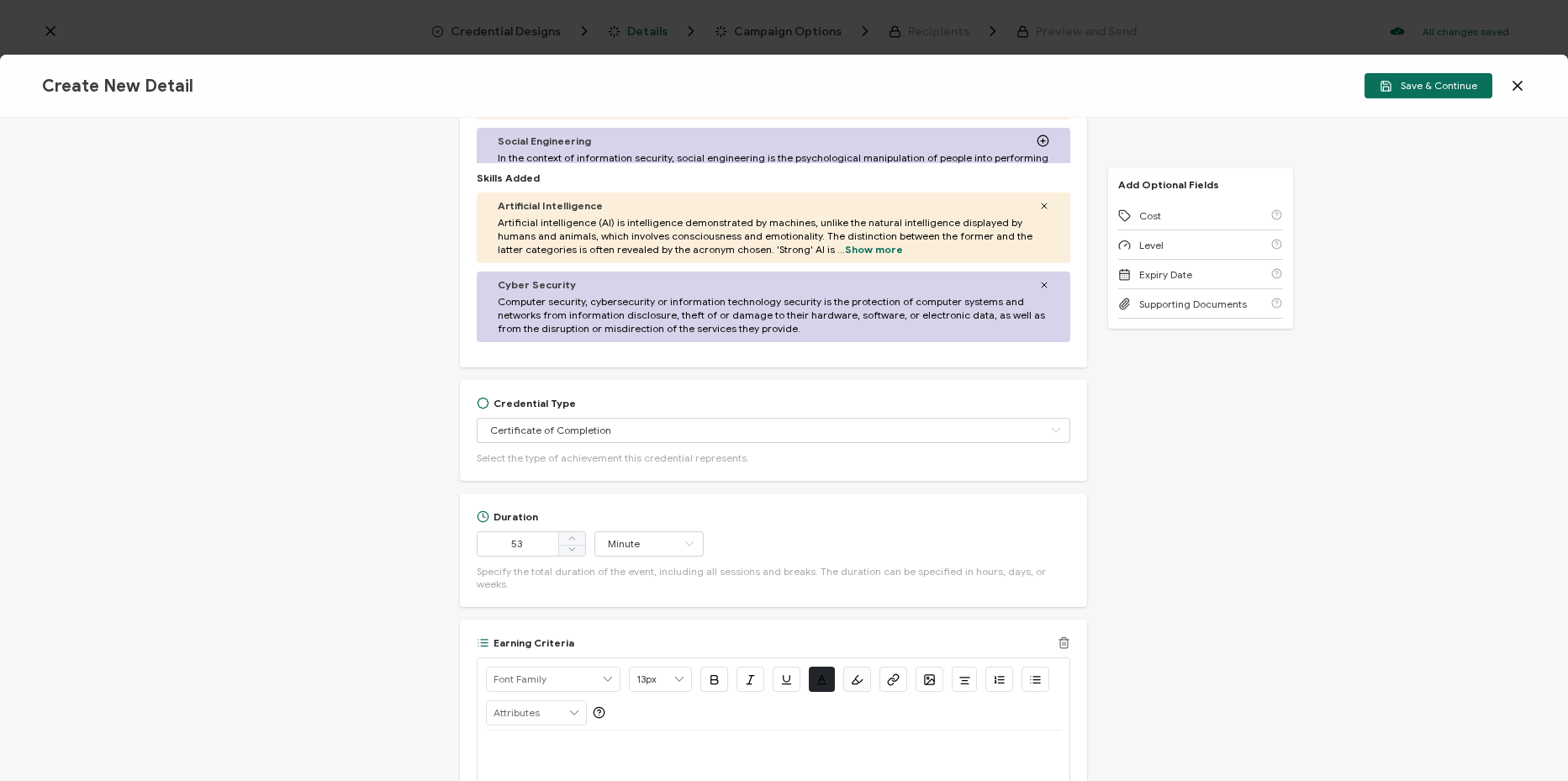
scroll to position [850, 0]
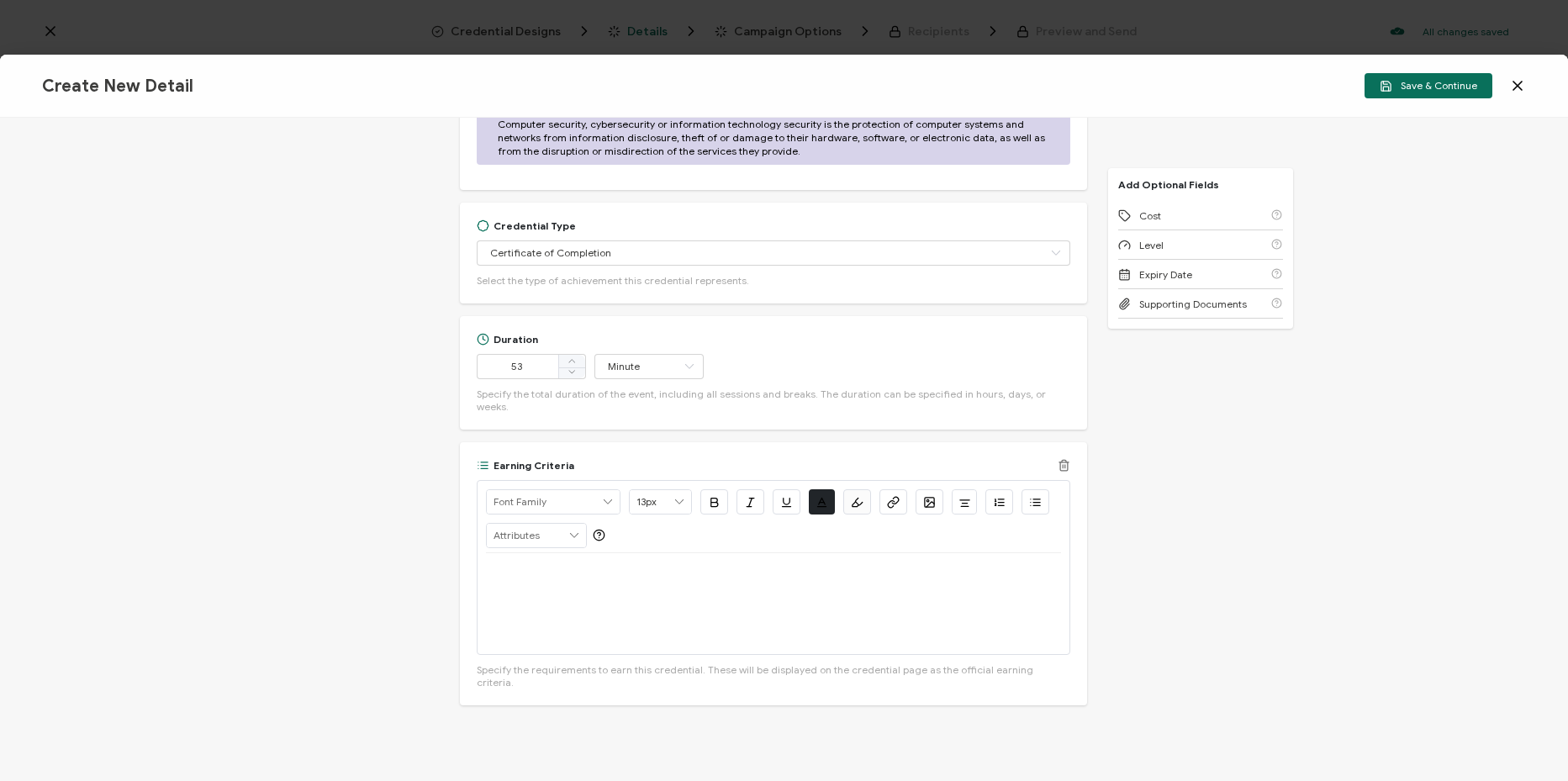
click at [774, 565] on p at bounding box center [774, 572] width 575 height 15
click at [816, 590] on div "View On-Demand >" at bounding box center [774, 604] width 575 height 101
click at [896, 496] on icon "button" at bounding box center [893, 503] width 13 height 13
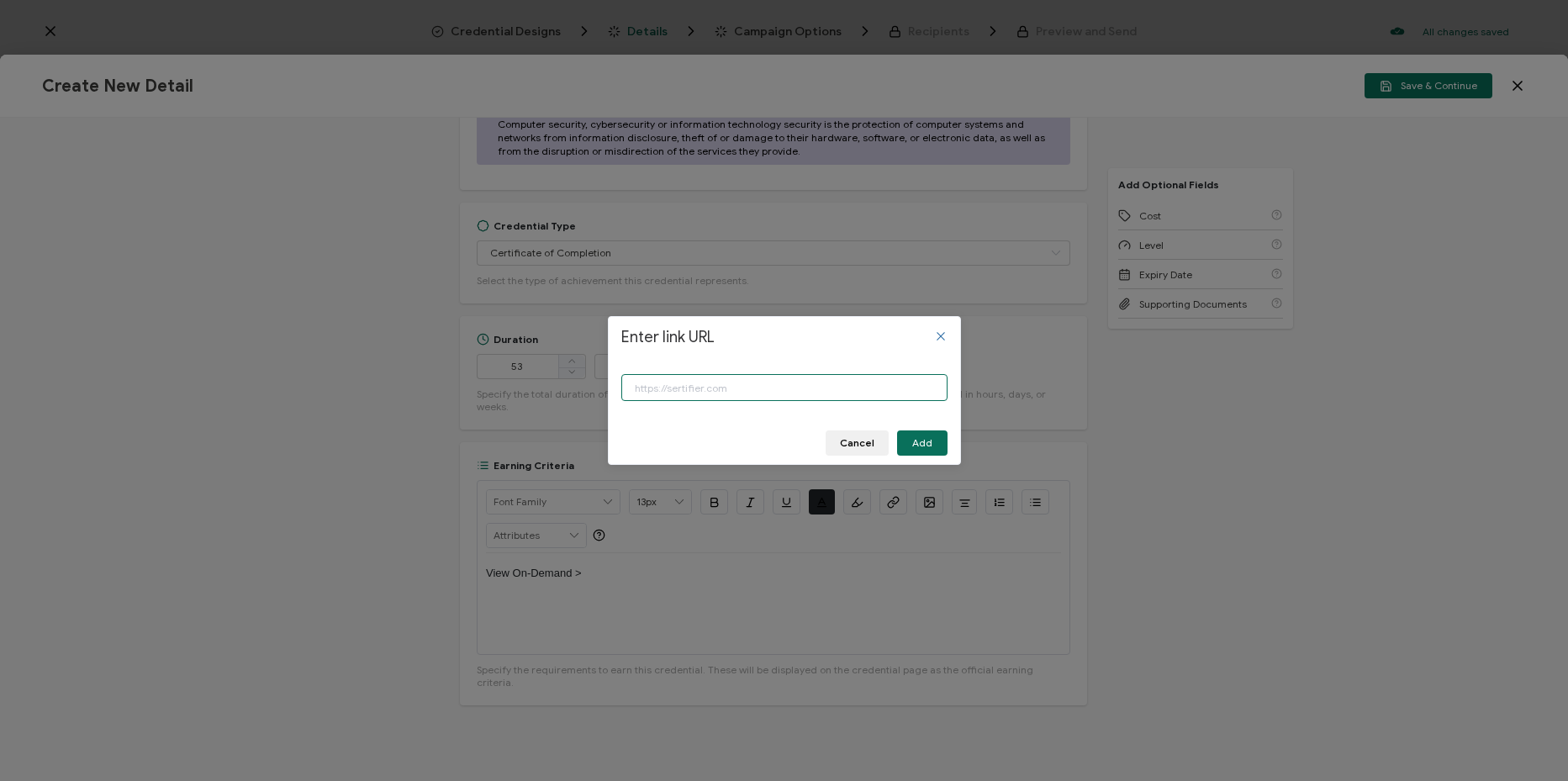
paste input "[URL][DOMAIN_NAME]"
type input "[URL][DOMAIN_NAME]"
click at [919, 437] on span "Add" at bounding box center [922, 442] width 20 height 10
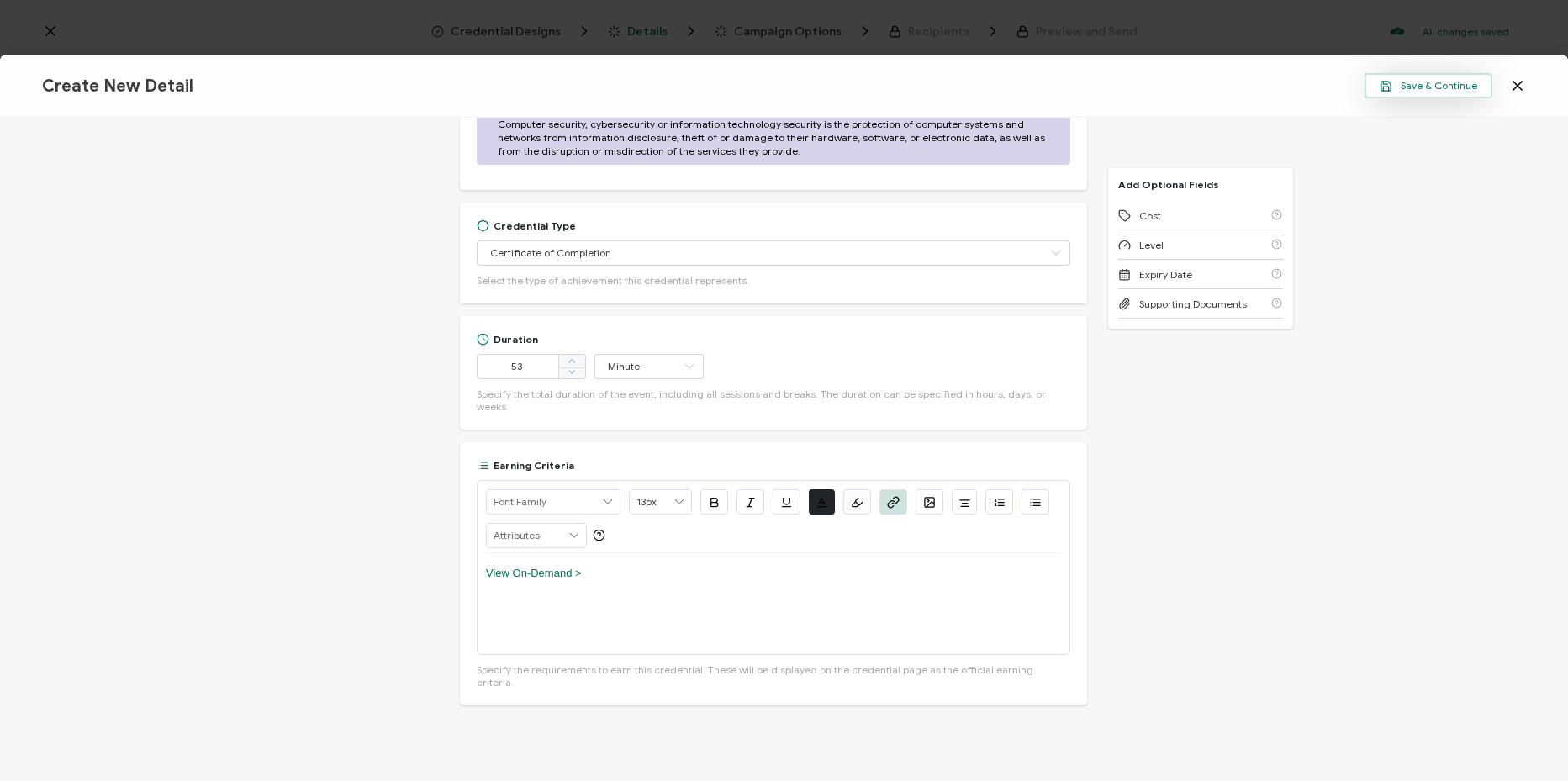
click at [1424, 88] on span "Save & Continue" at bounding box center [1428, 86] width 97 height 13
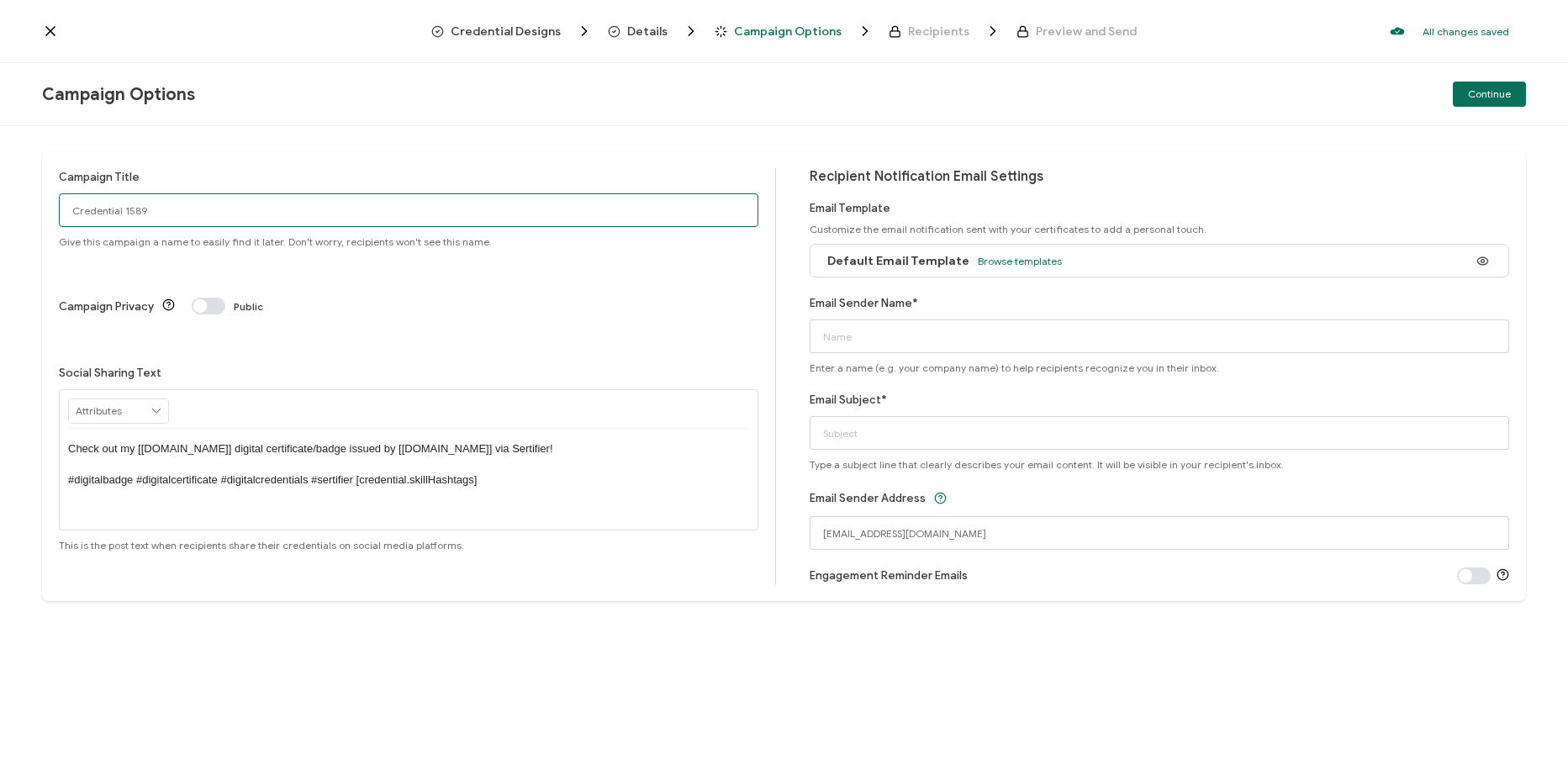
click at [325, 221] on input "Credential 1589" at bounding box center [408, 209] width 699 height 34
paste input "8-19-25_71271_Appian Webinar"
type input "8-19-25_71271_Appian Webinar"
click at [940, 331] on input "Email Sender Name*" at bounding box center [1159, 336] width 699 height 34
type input "CPE"
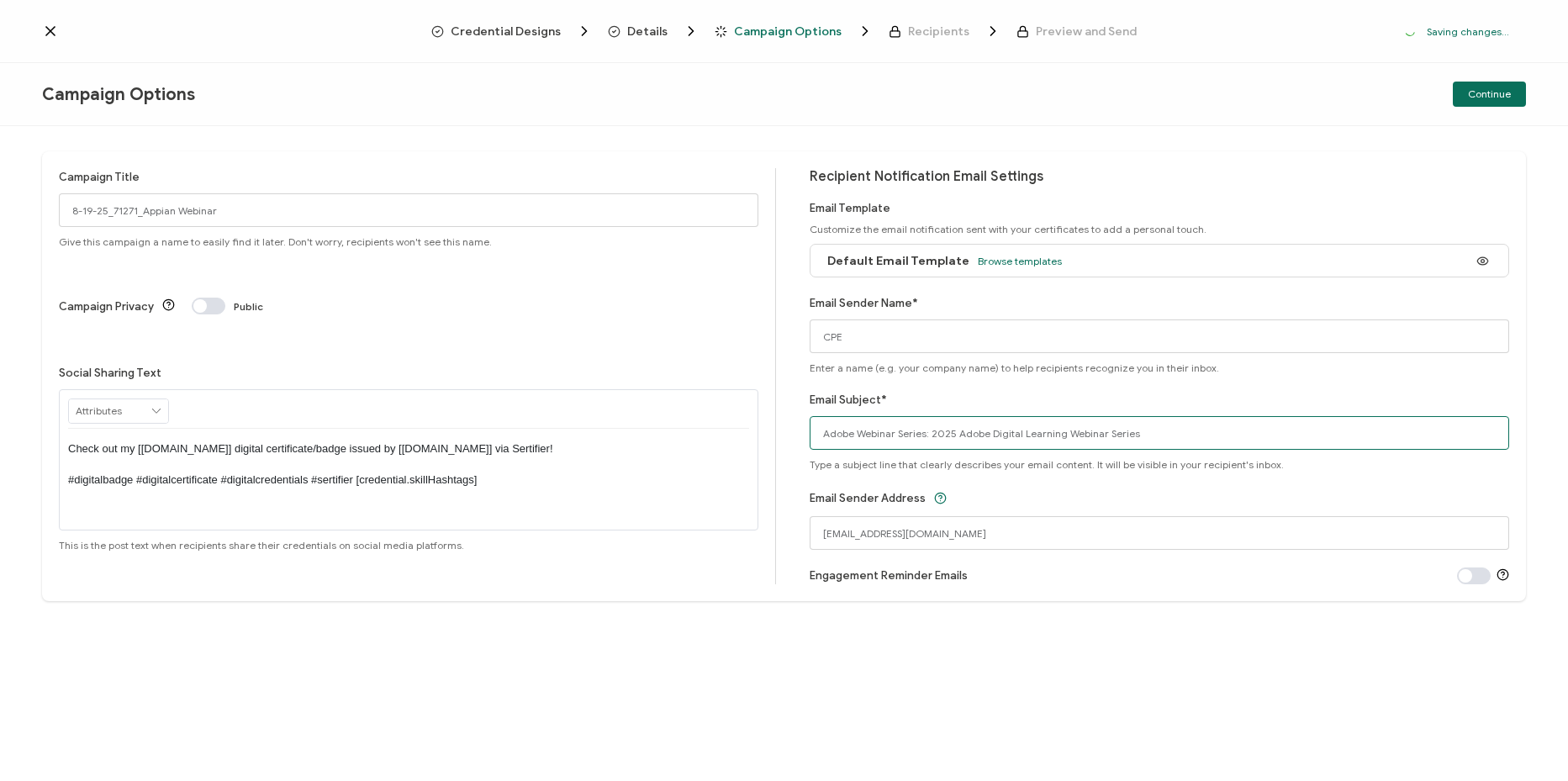
click at [937, 444] on input "Adobe Webinar Series: 2025 Adobe Digital Learning Webinar Series" at bounding box center [1159, 433] width 699 height 34
paste input "ppian Webinar: From Theory to Impact: An AI Roadmap for Faster, Smarter Governm…"
type input "Appian Webinar: From Theory to Impact: An AI Roadmap for Faster, Smarter Govern…"
click at [1479, 94] on span "Continue" at bounding box center [1489, 94] width 43 height 10
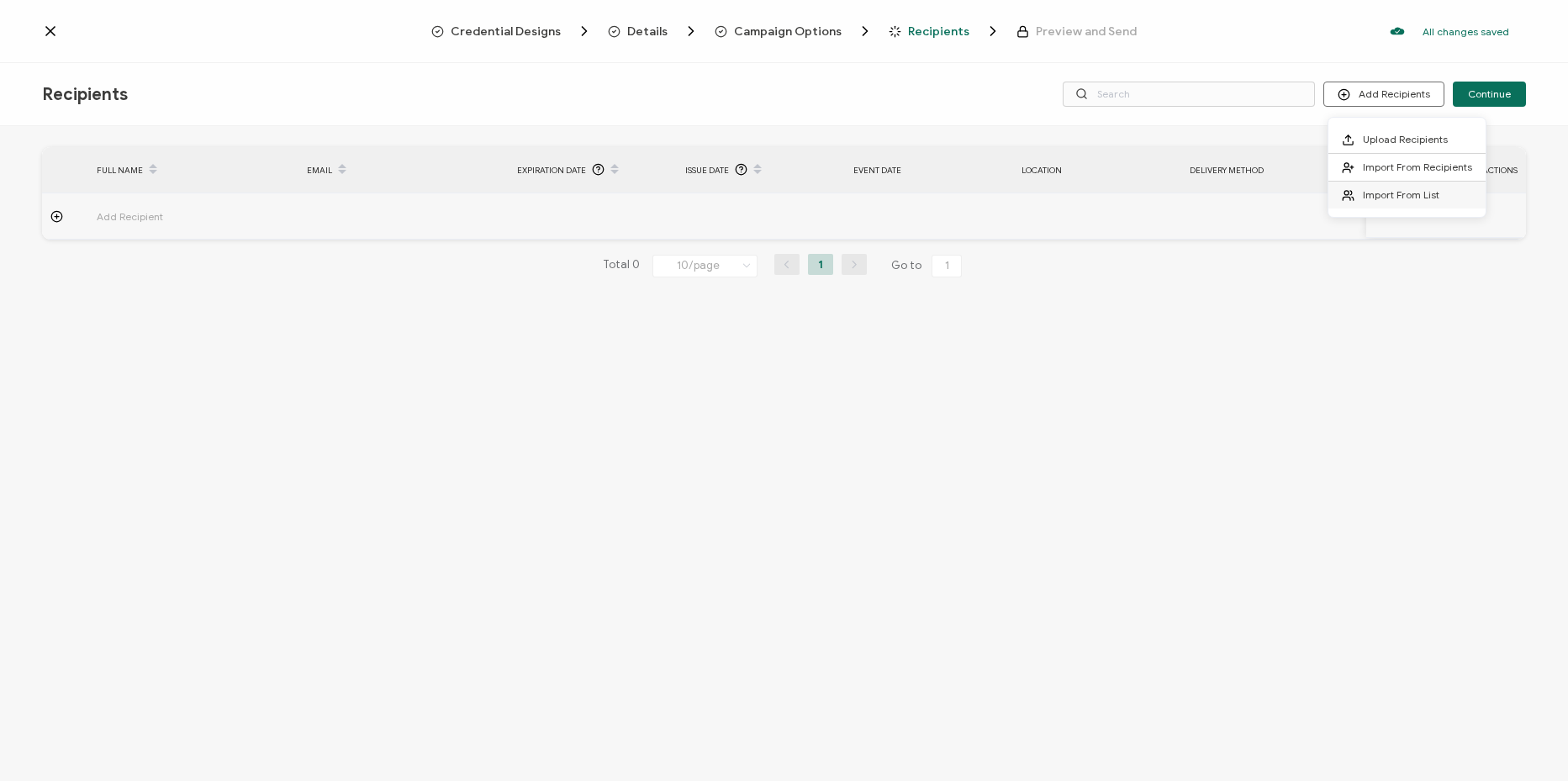
click at [1384, 200] on span "Import From List" at bounding box center [1400, 195] width 76 height 13
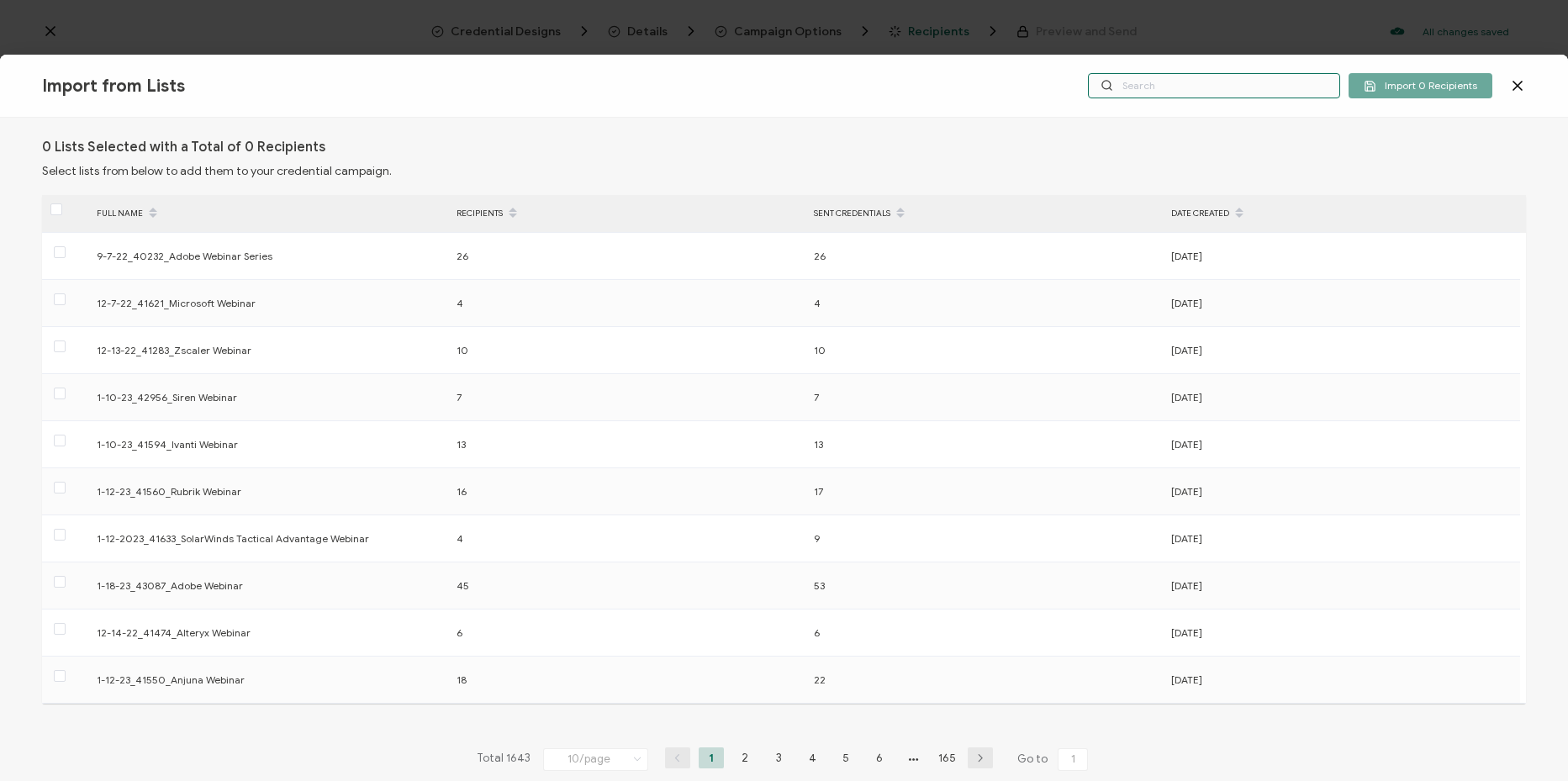
click at [1212, 91] on input "text" at bounding box center [1213, 85] width 252 height 25
paste input "8-19-25_71271_Appian Webinar"
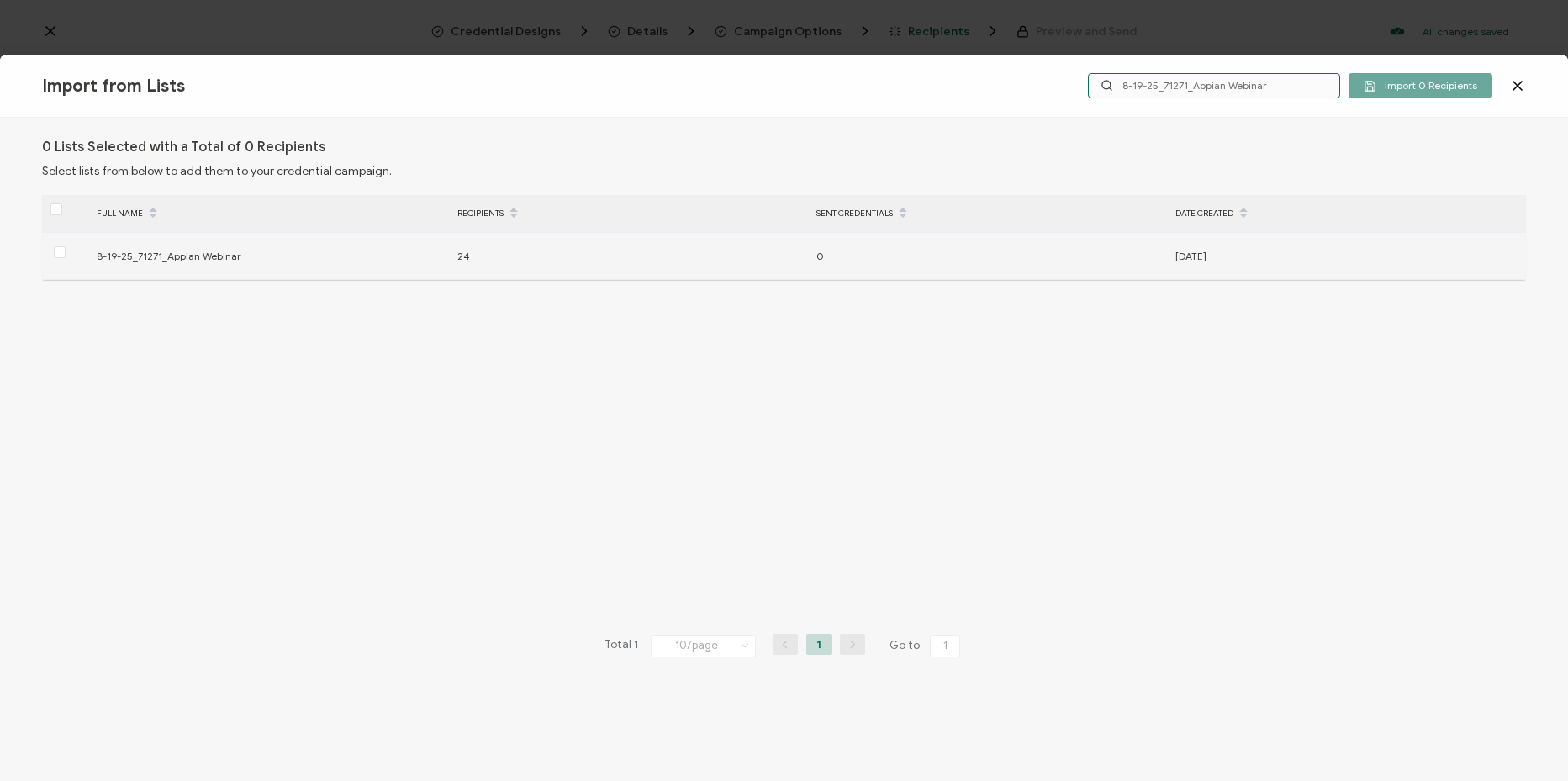
type input "8-19-25_71271_Appian Webinar"
click at [50, 255] on div at bounding box center [65, 255] width 46 height 26
click at [56, 254] on span at bounding box center [60, 252] width 12 height 12
click at [65, 246] on input "checkbox" at bounding box center [65, 246] width 0 height 0
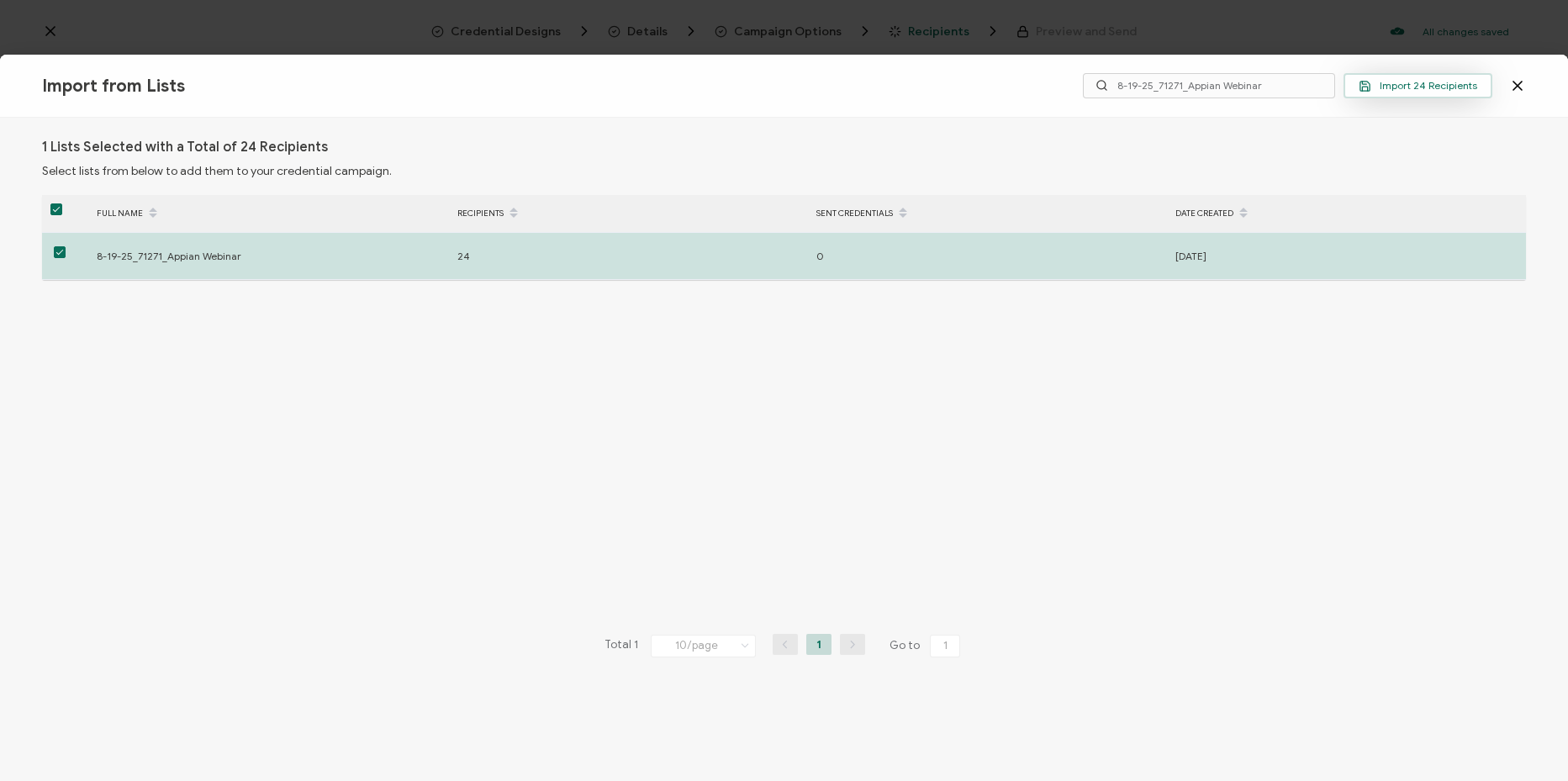
click at [1428, 91] on span "Import 24 Recipients" at bounding box center [1417, 86] width 119 height 13
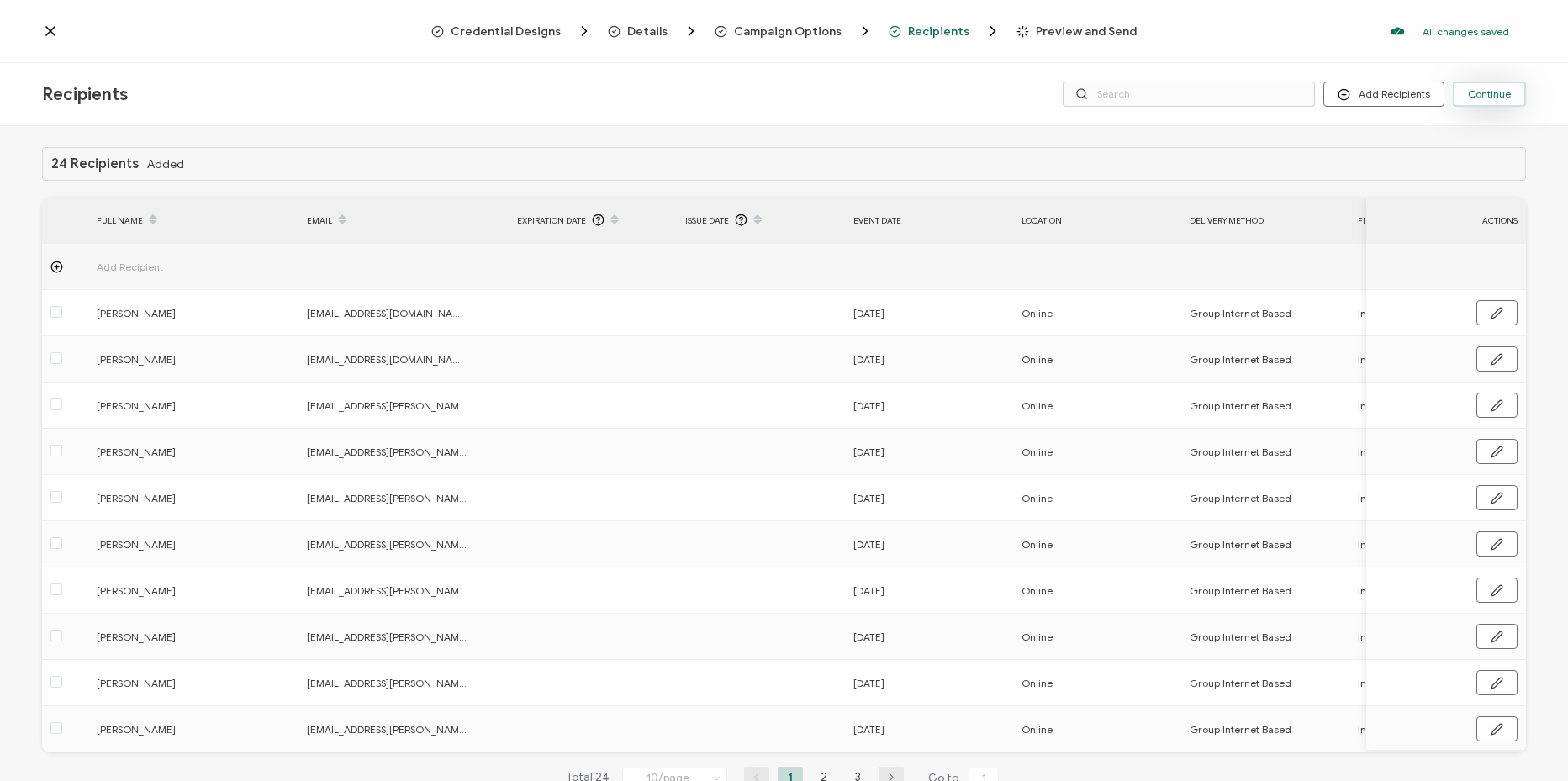
click at [1489, 92] on span "Continue" at bounding box center [1489, 94] width 43 height 10
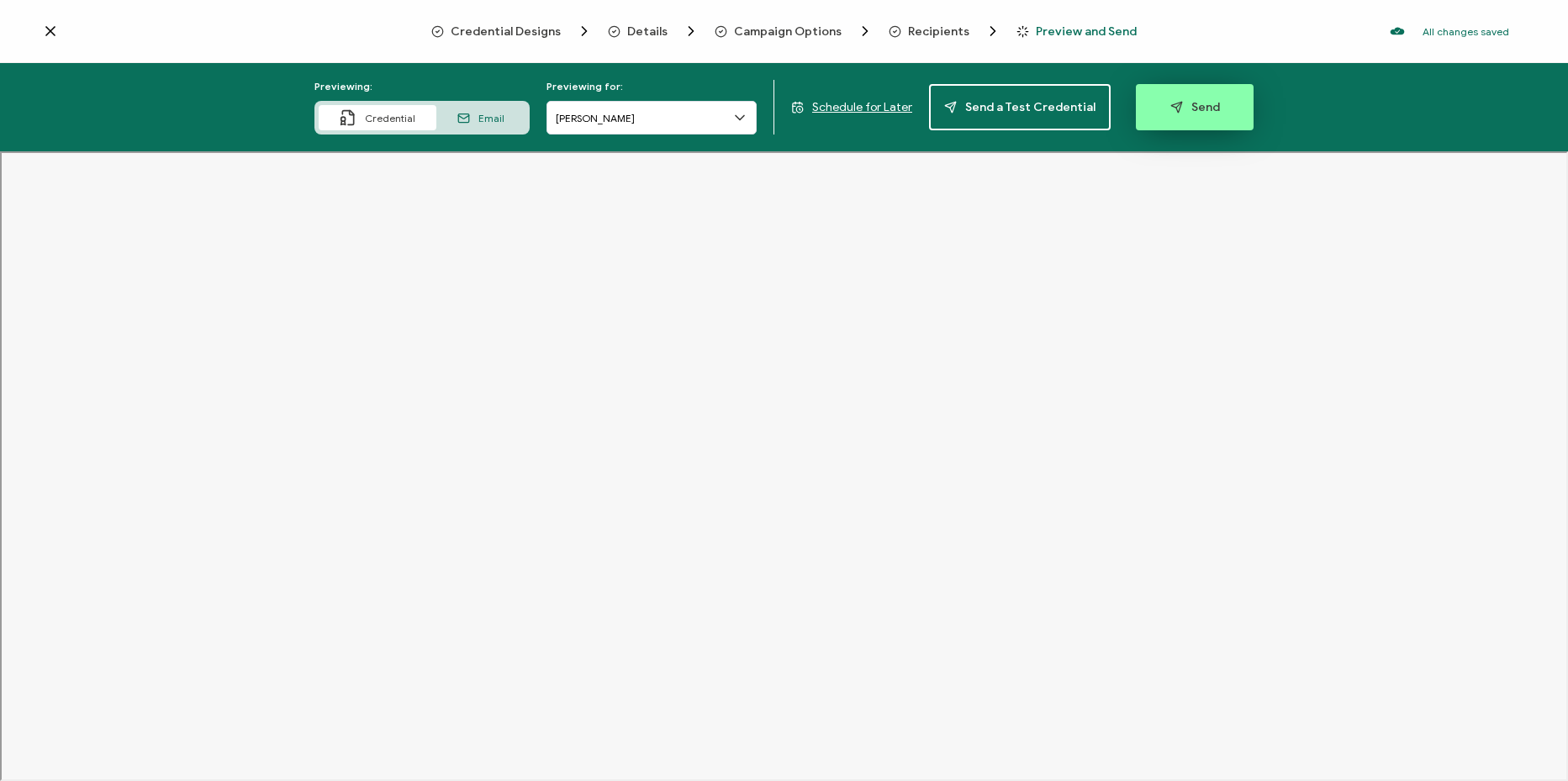
click at [1207, 111] on span "Send" at bounding box center [1195, 108] width 50 height 13
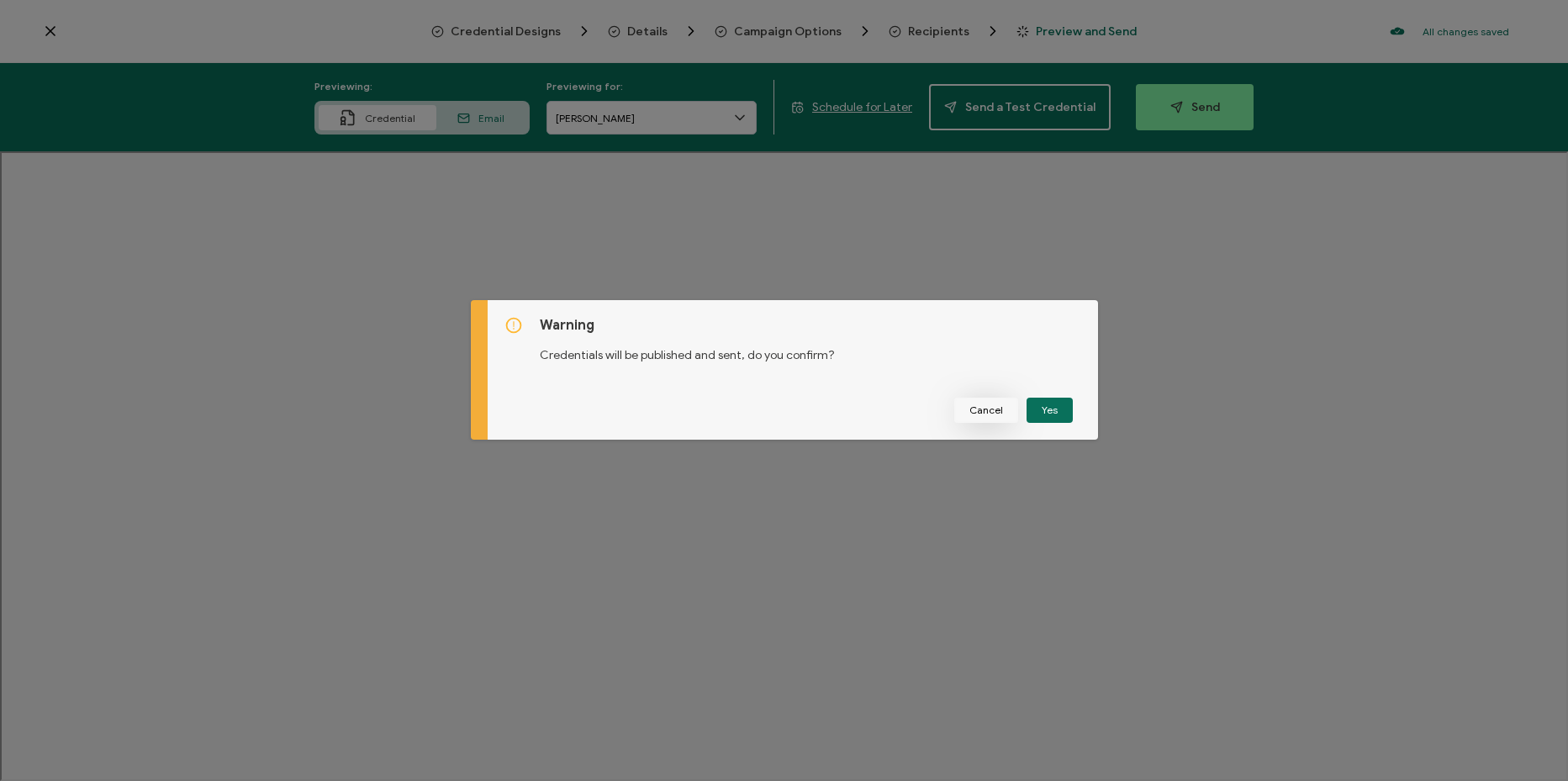
click at [992, 417] on button "Cancel" at bounding box center [986, 410] width 64 height 25
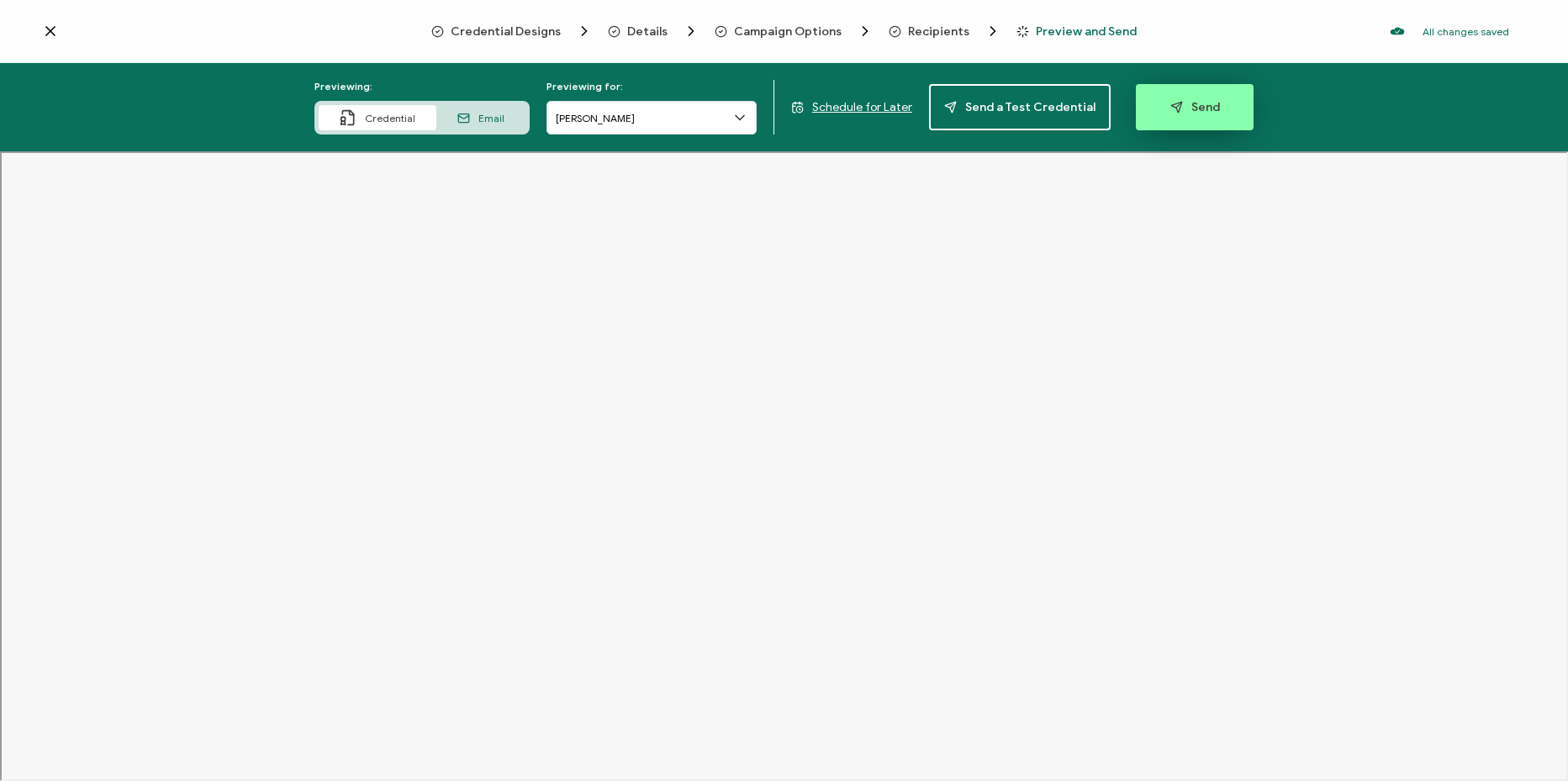
click at [1181, 99] on button "Send" at bounding box center [1194, 107] width 118 height 46
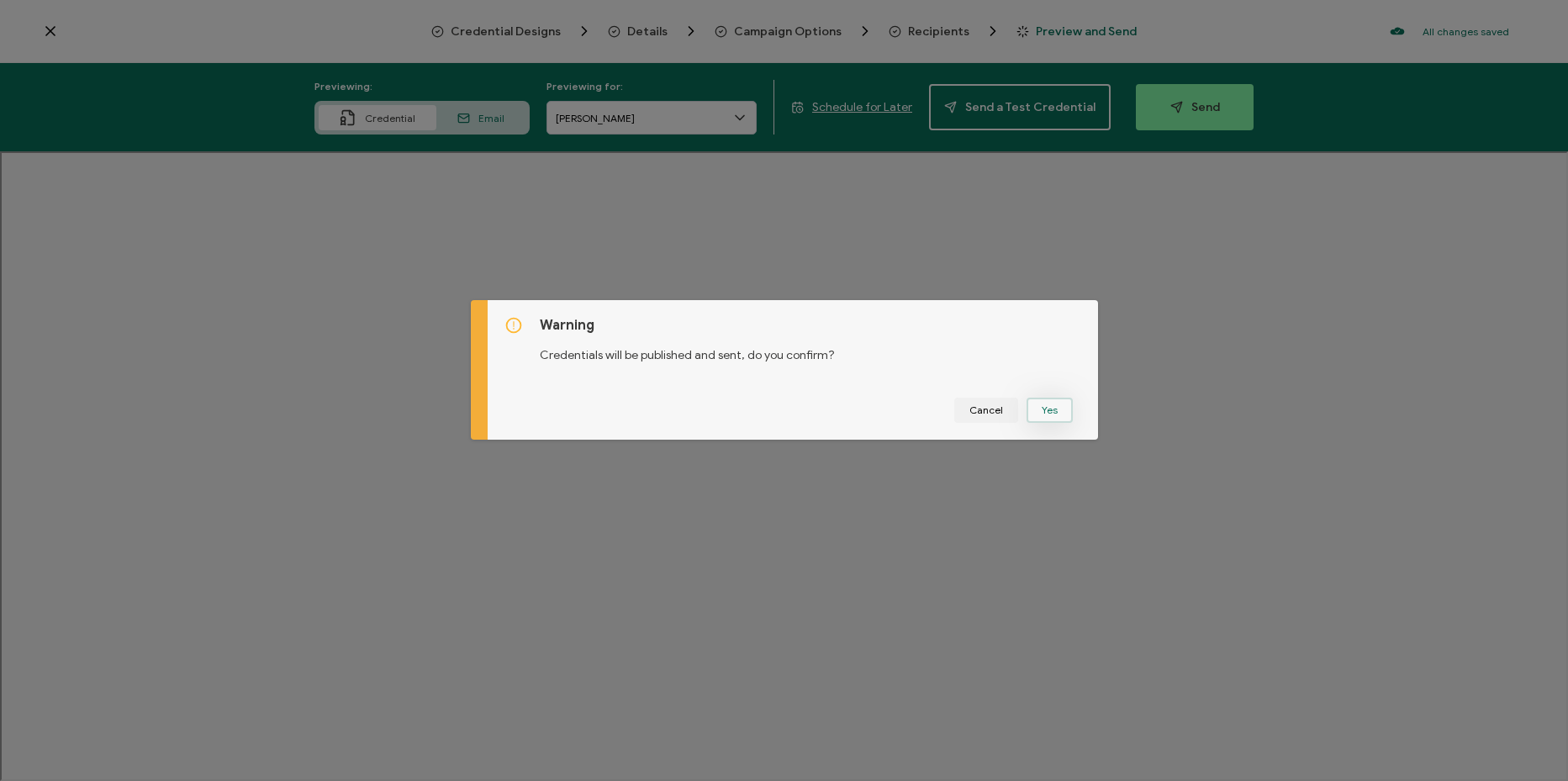
click at [1038, 406] on button "Yes" at bounding box center [1050, 410] width 46 height 25
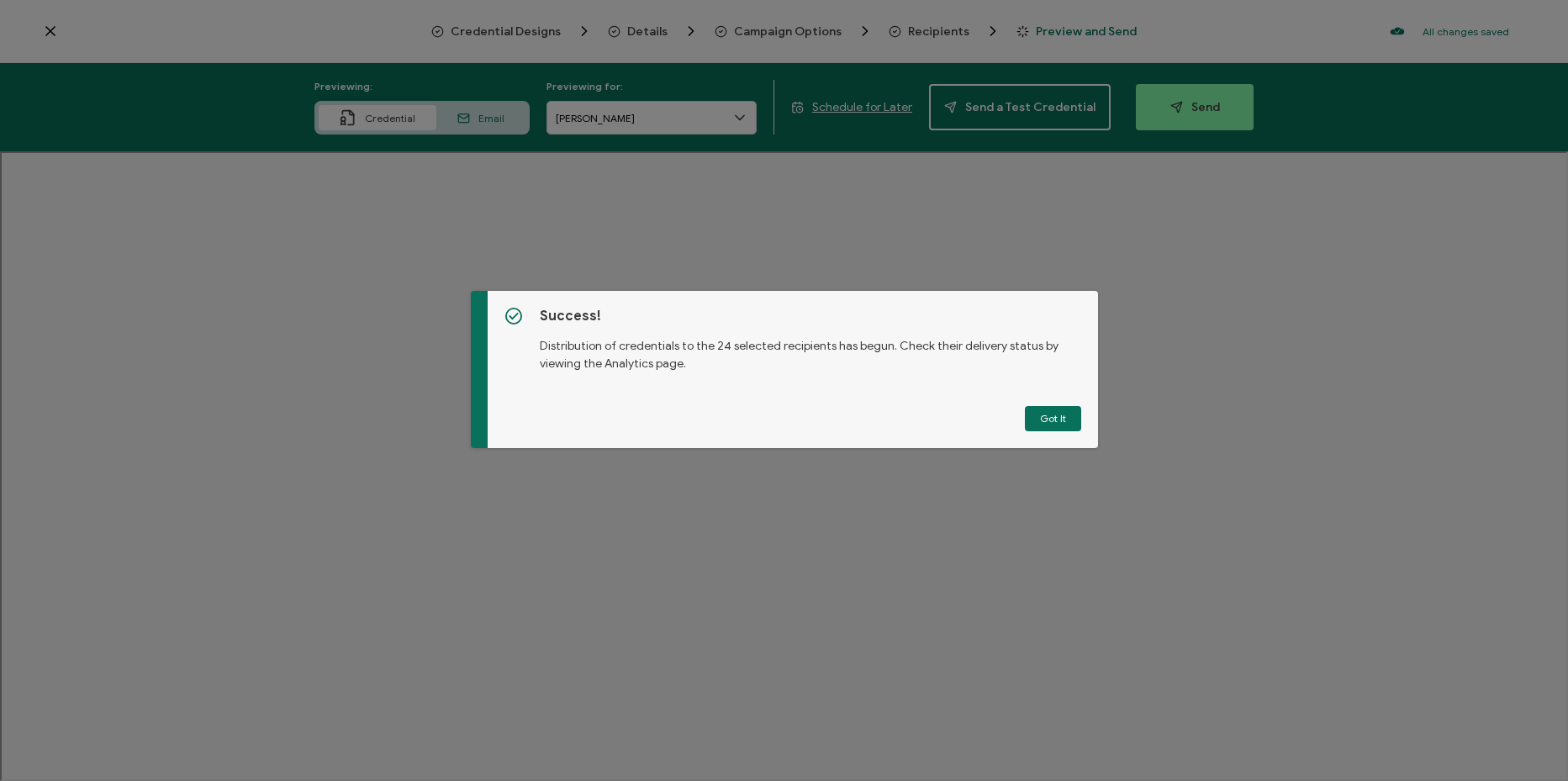
click at [1041, 405] on div "Success! Distribution of credentials to the 24 selected recipients has begun. C…" at bounding box center [792, 368] width 610 height 157
click at [1036, 417] on button "Got It" at bounding box center [1052, 418] width 56 height 25
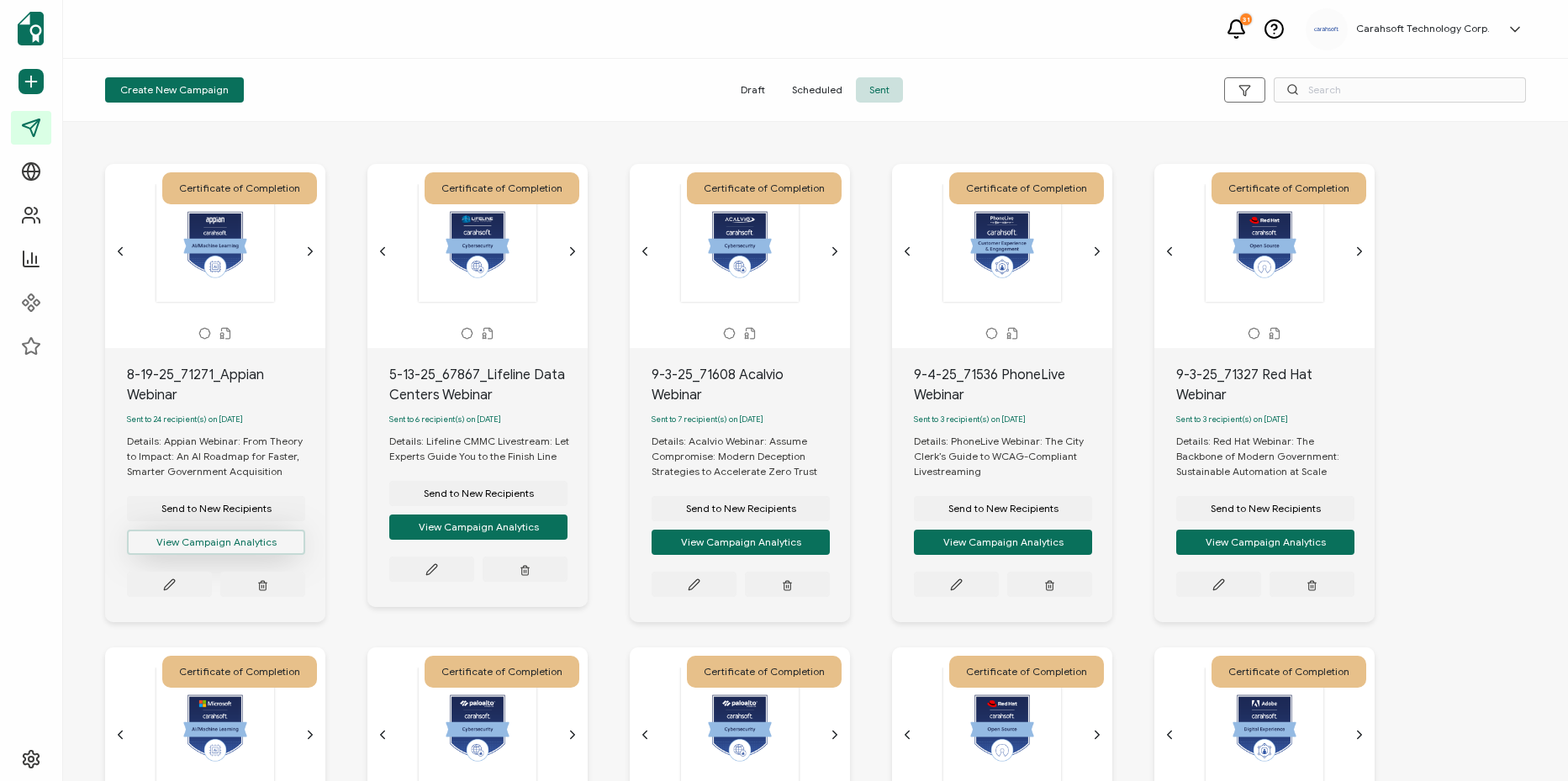
click at [280, 547] on button "View Campaign Analytics" at bounding box center [216, 541] width 178 height 25
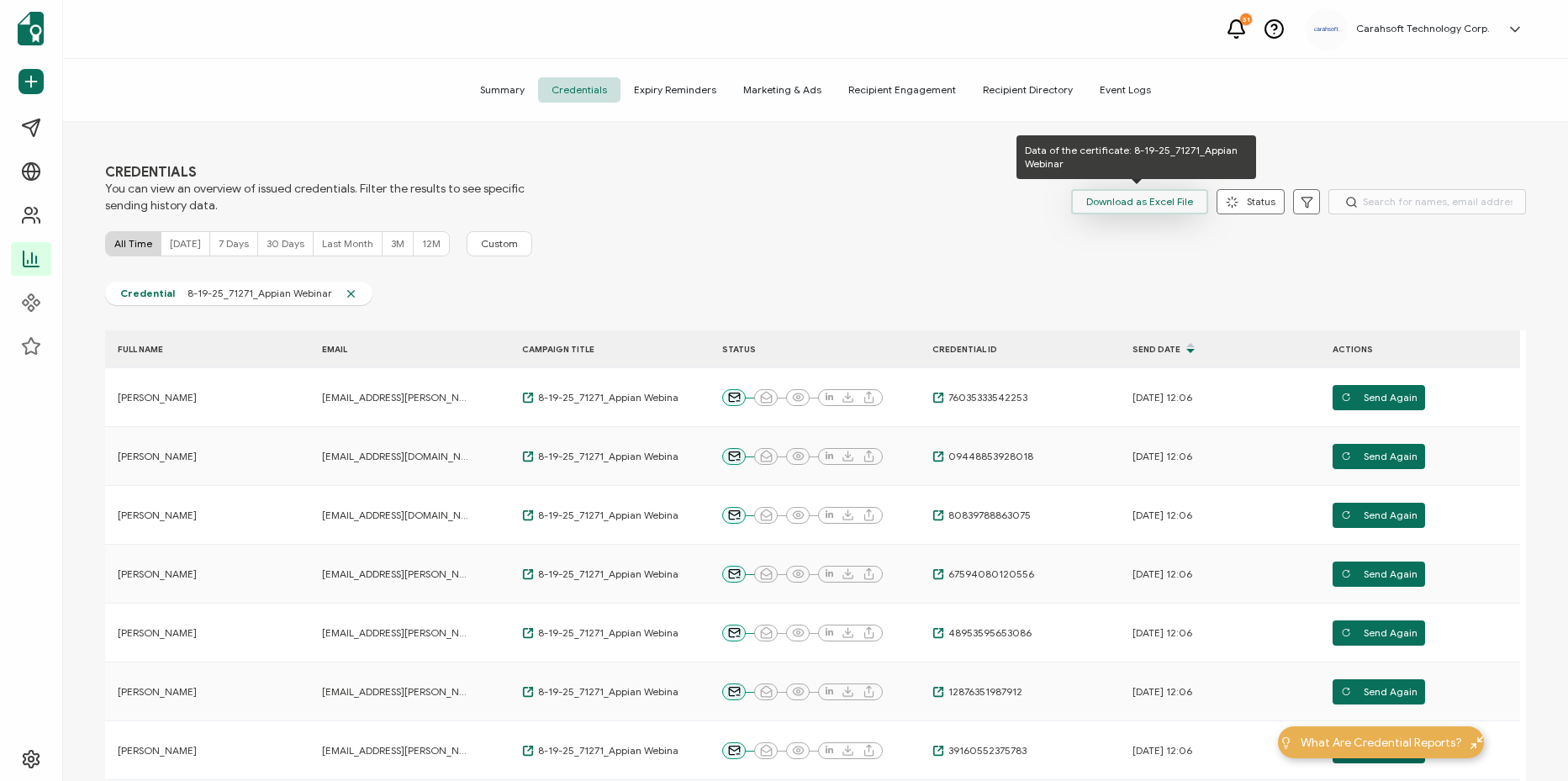
click at [1157, 203] on span "Download as Excel File" at bounding box center [1140, 201] width 107 height 25
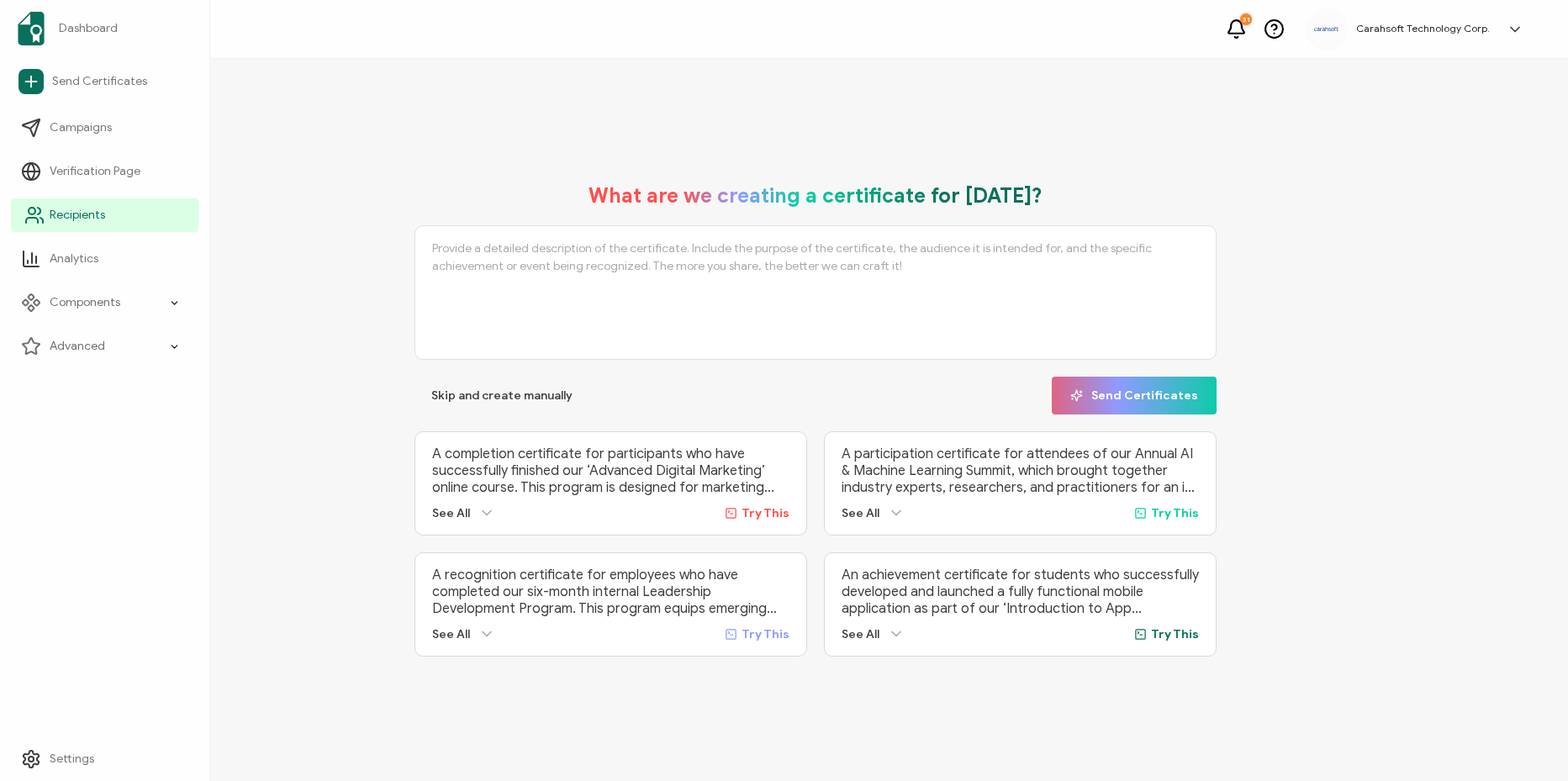
click at [73, 216] on span "Recipients" at bounding box center [77, 215] width 55 height 17
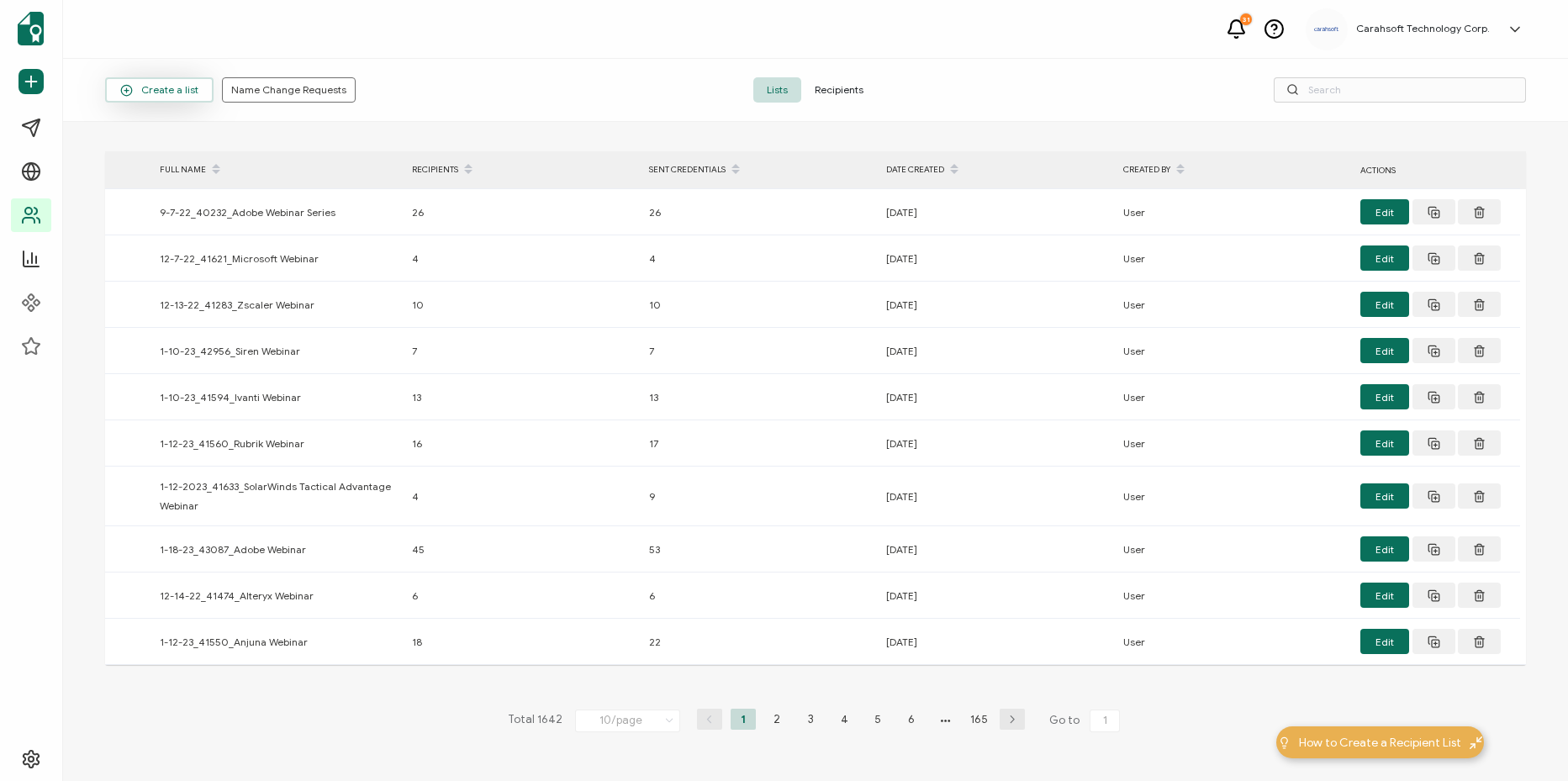
click at [157, 84] on span "Create a list" at bounding box center [159, 90] width 78 height 13
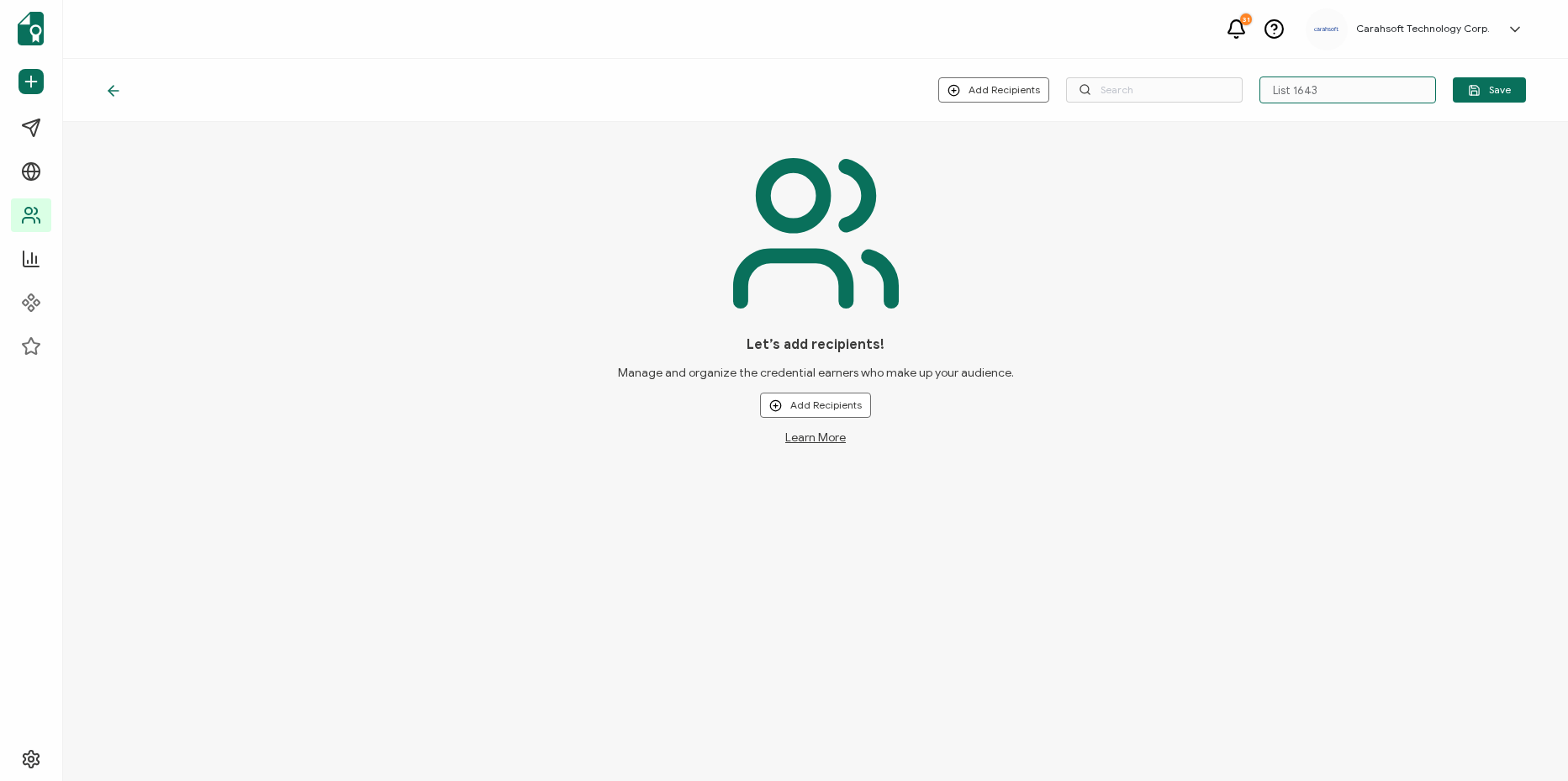
click at [1315, 100] on input "List 1643" at bounding box center [1347, 89] width 176 height 27
paste input "8-19-25_71271_Appian Webinar"
type input "8-19-25_71271_Appian Webinar"
click at [811, 406] on button "Add Recipients" at bounding box center [815, 404] width 111 height 25
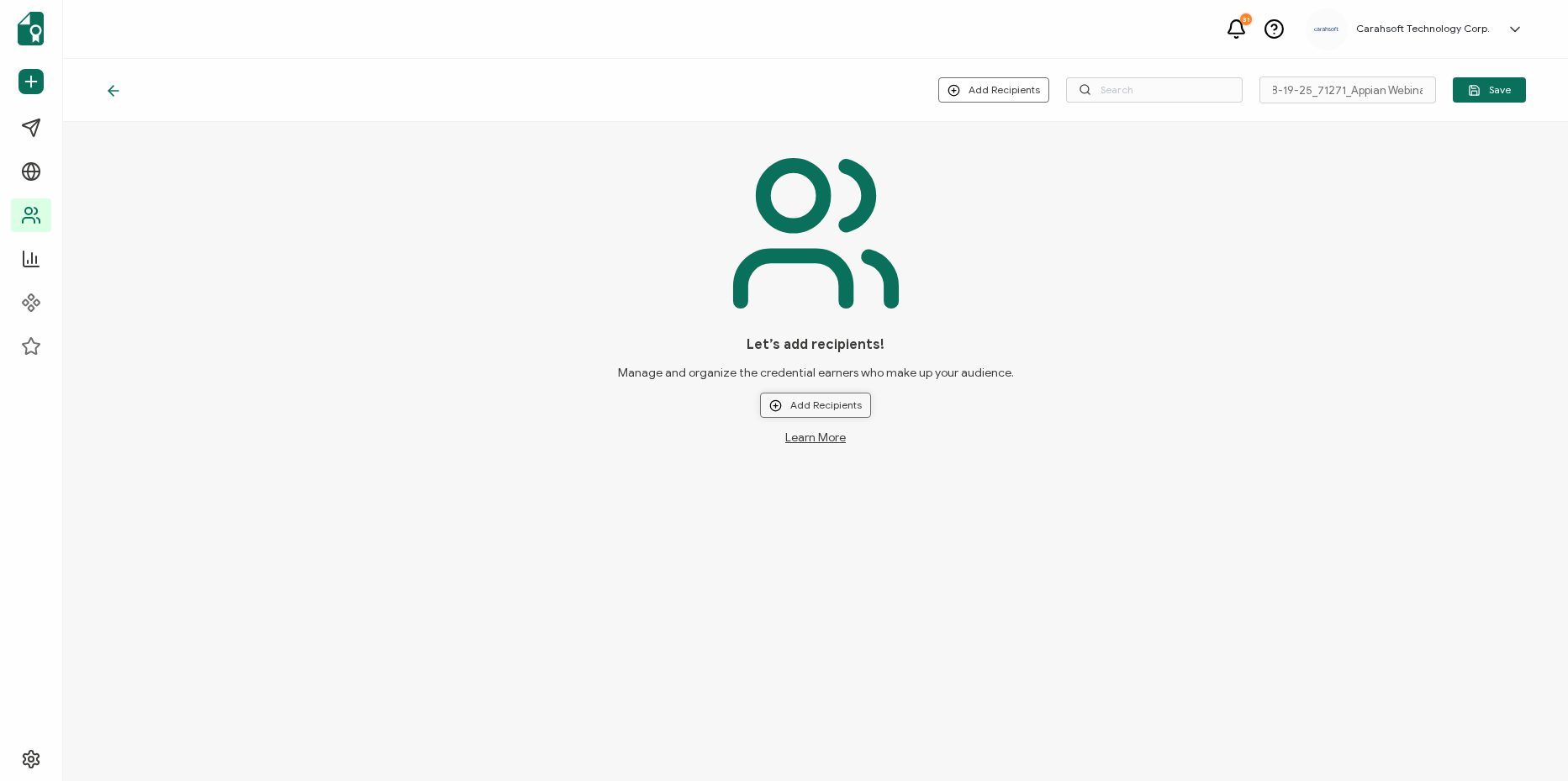
scroll to position [0, 0]
click at [881, 458] on li "Upload New Recipients" at bounding box center [840, 451] width 156 height 28
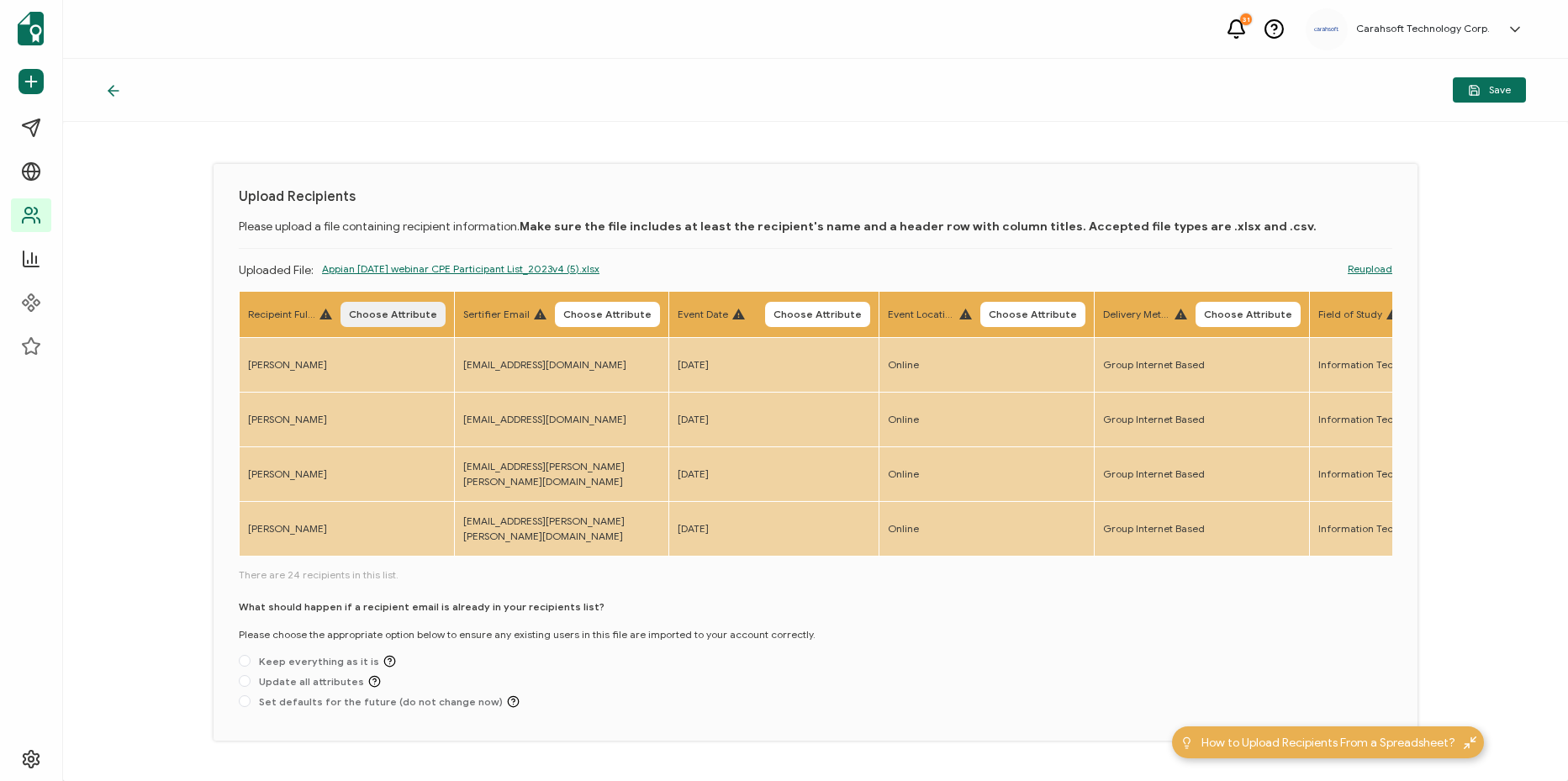
click at [392, 319] on span "Choose Attribute" at bounding box center [393, 314] width 88 height 10
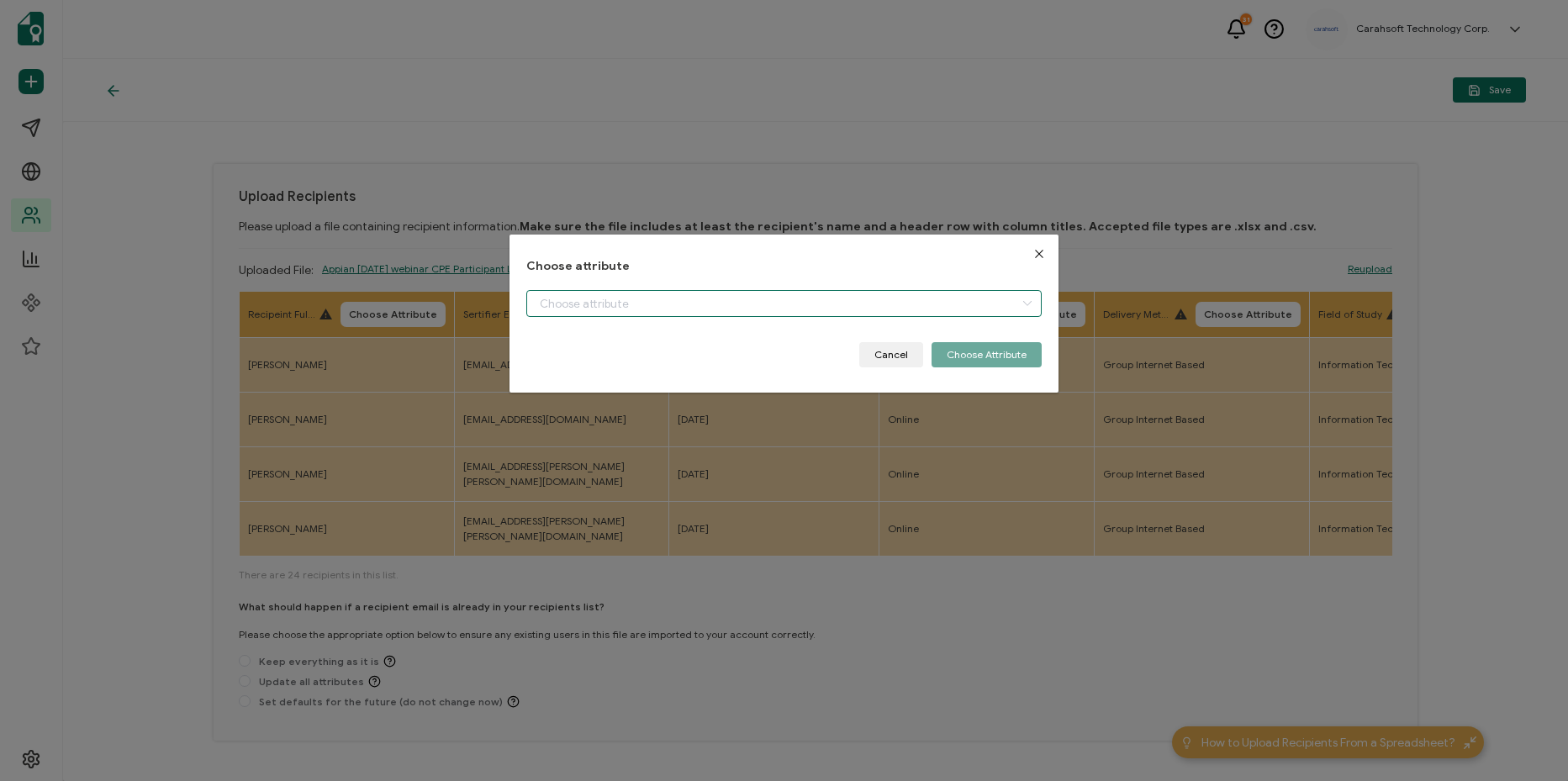
click at [640, 304] on input "dialog" at bounding box center [783, 302] width 516 height 27
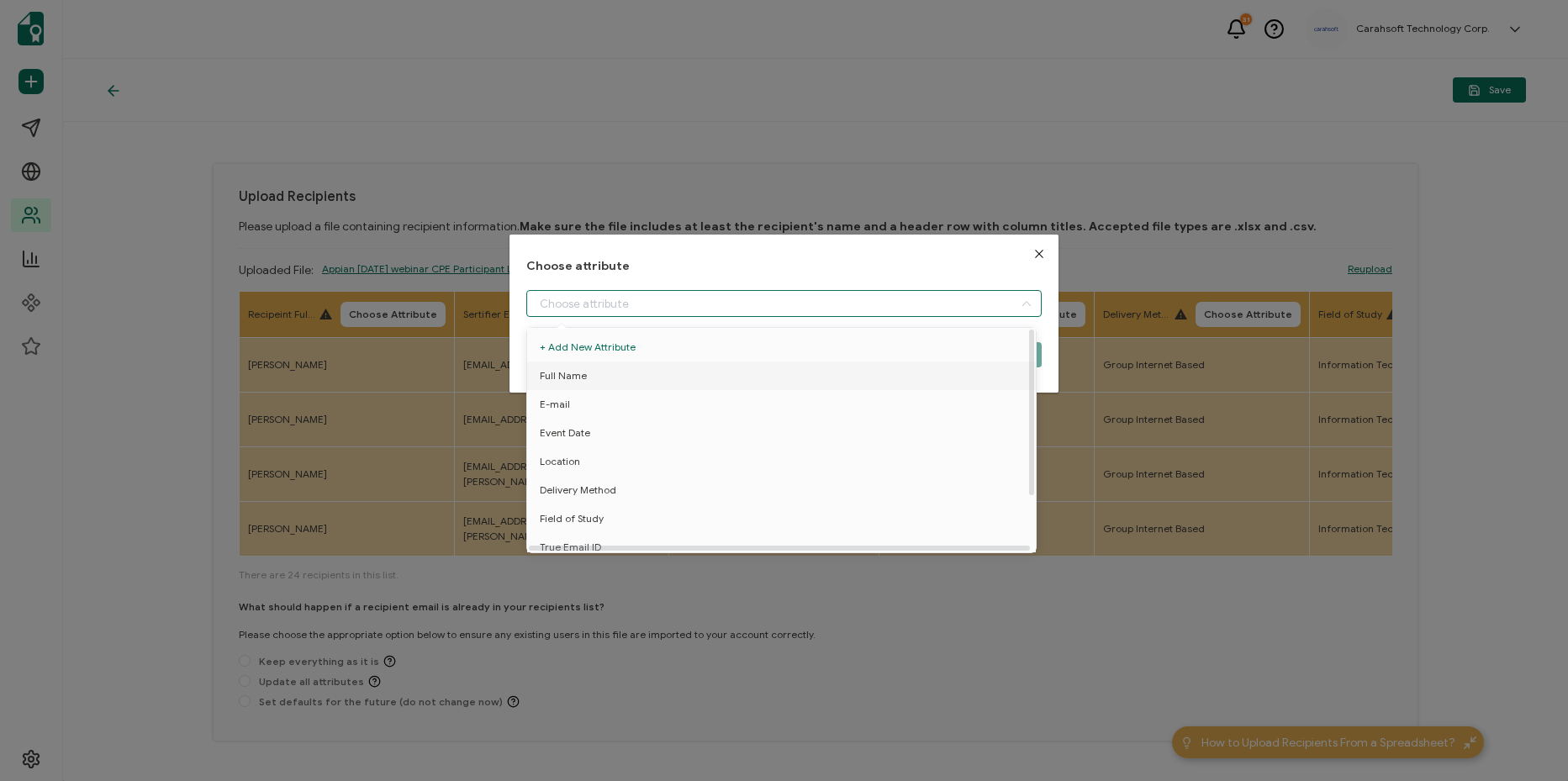
click at [625, 377] on li "Full Name" at bounding box center [784, 375] width 523 height 28
type input "Full Name"
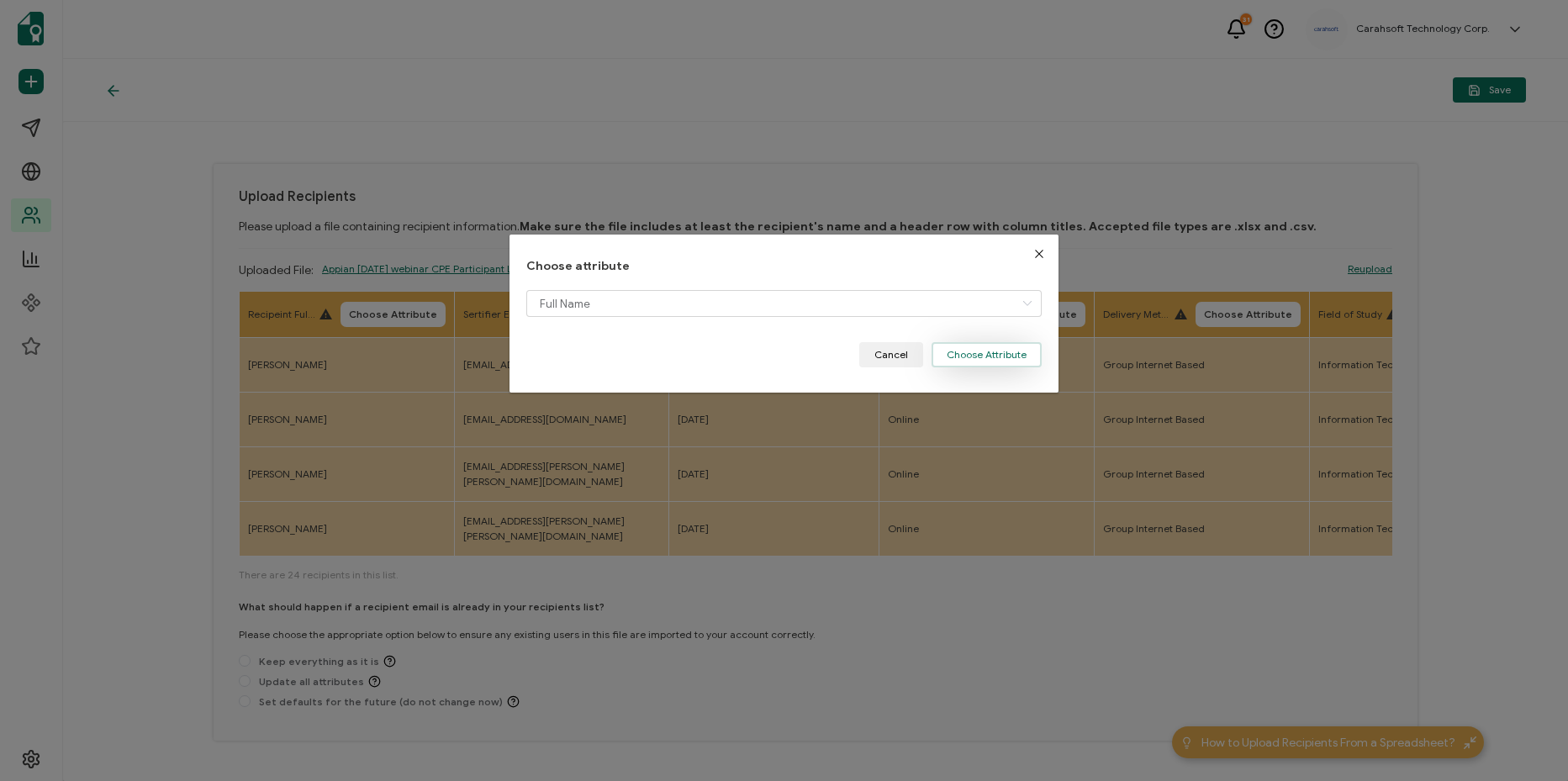
click at [994, 349] on button "Choose Attribute" at bounding box center [986, 354] width 110 height 25
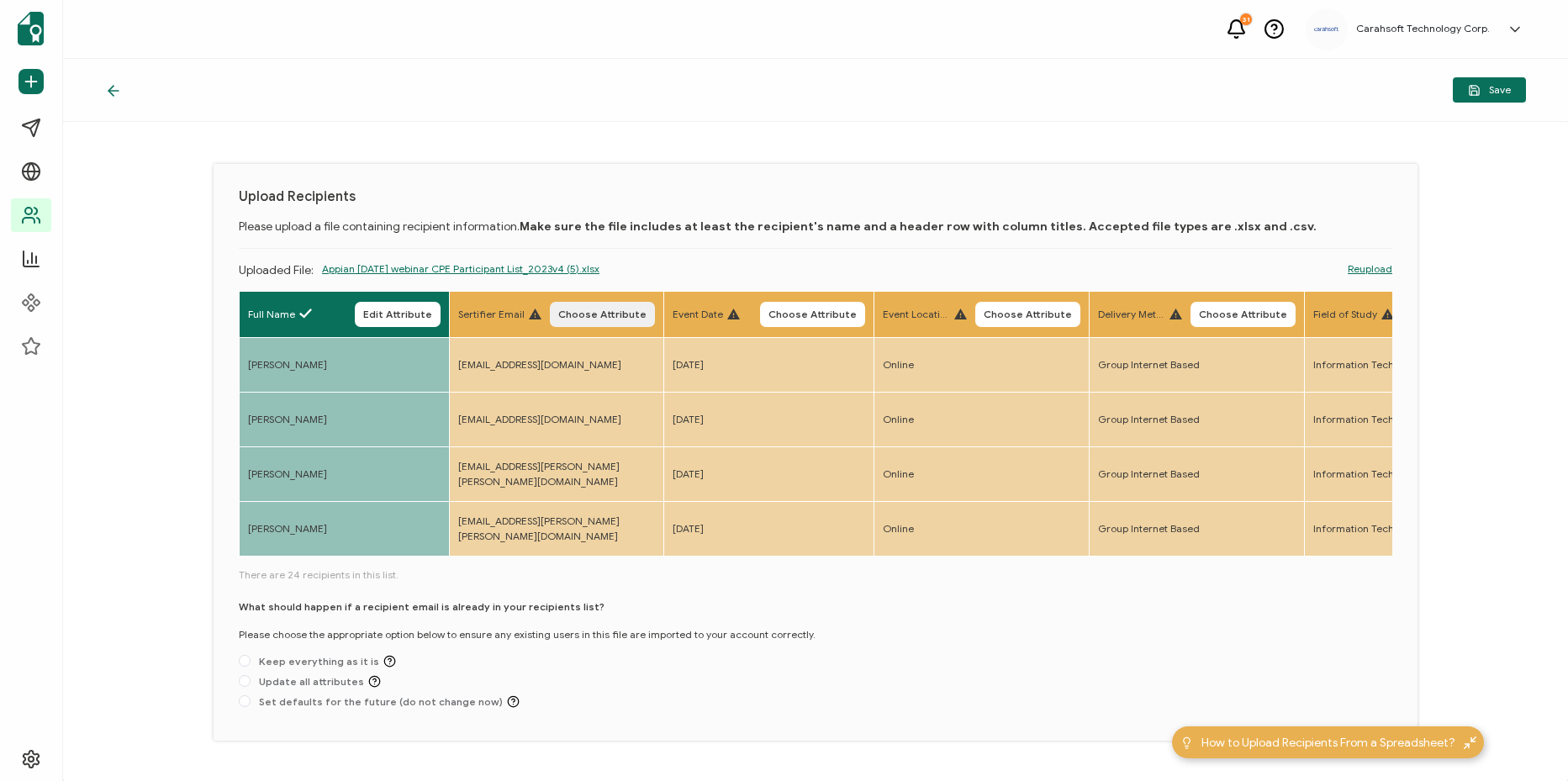
click at [626, 310] on span "Choose Attribute" at bounding box center [602, 314] width 88 height 10
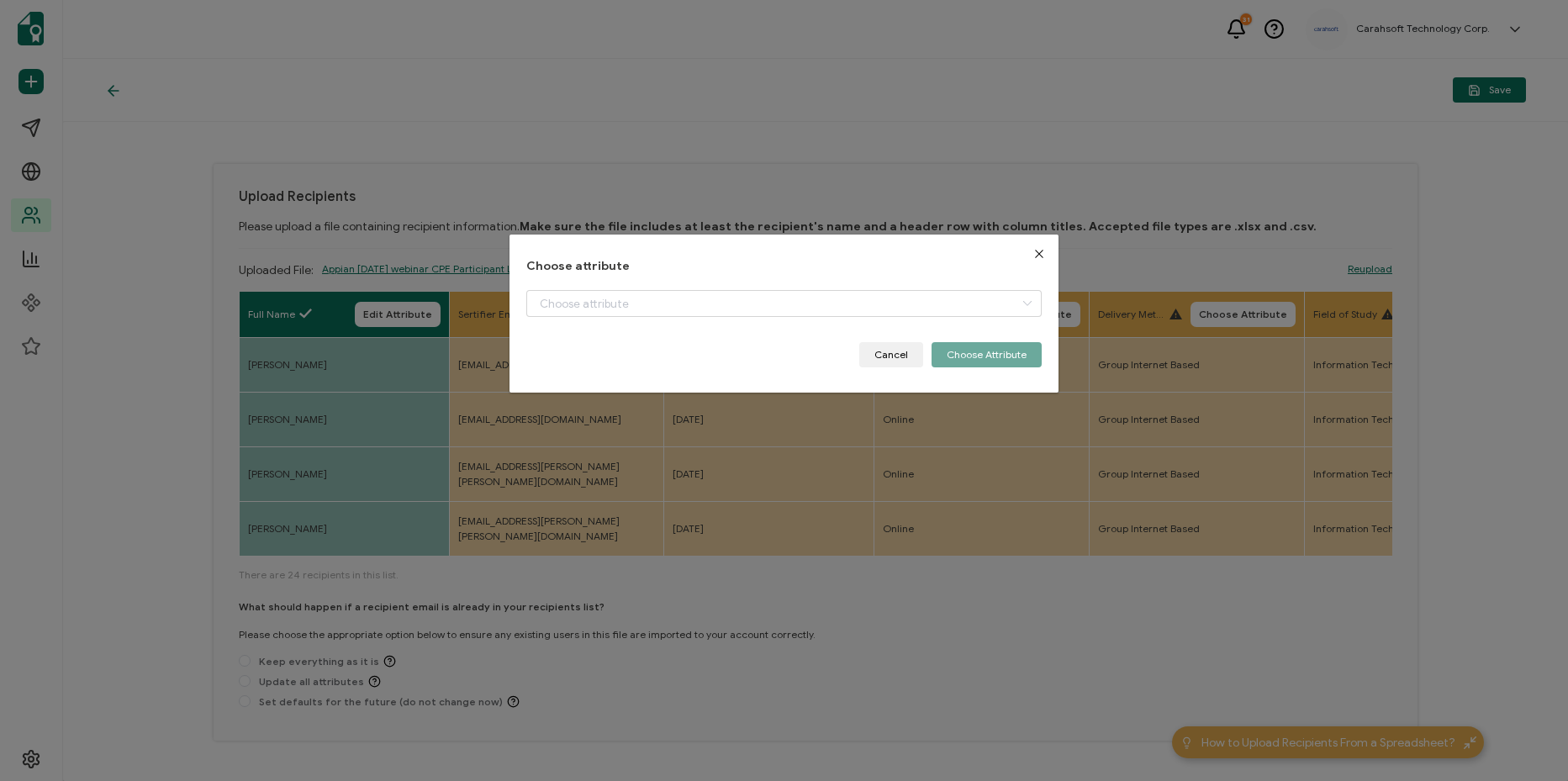
click at [674, 282] on div "Choose attribute Cancel Choose Attribute" at bounding box center [783, 314] width 516 height 108
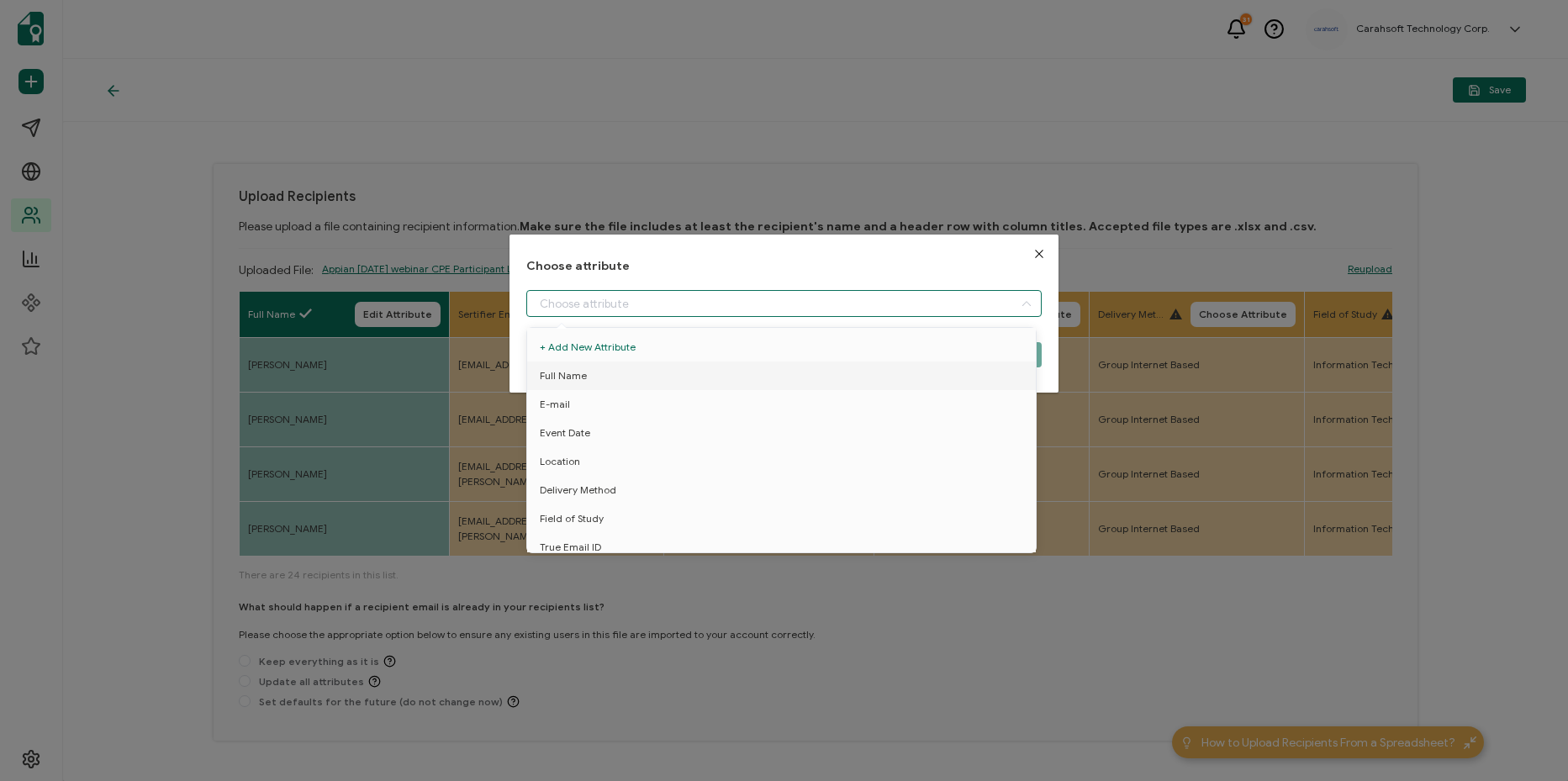
click at [676, 302] on input "dialog" at bounding box center [783, 302] width 516 height 27
click at [653, 403] on li "E-mail" at bounding box center [784, 403] width 523 height 28
type input "E-mail"
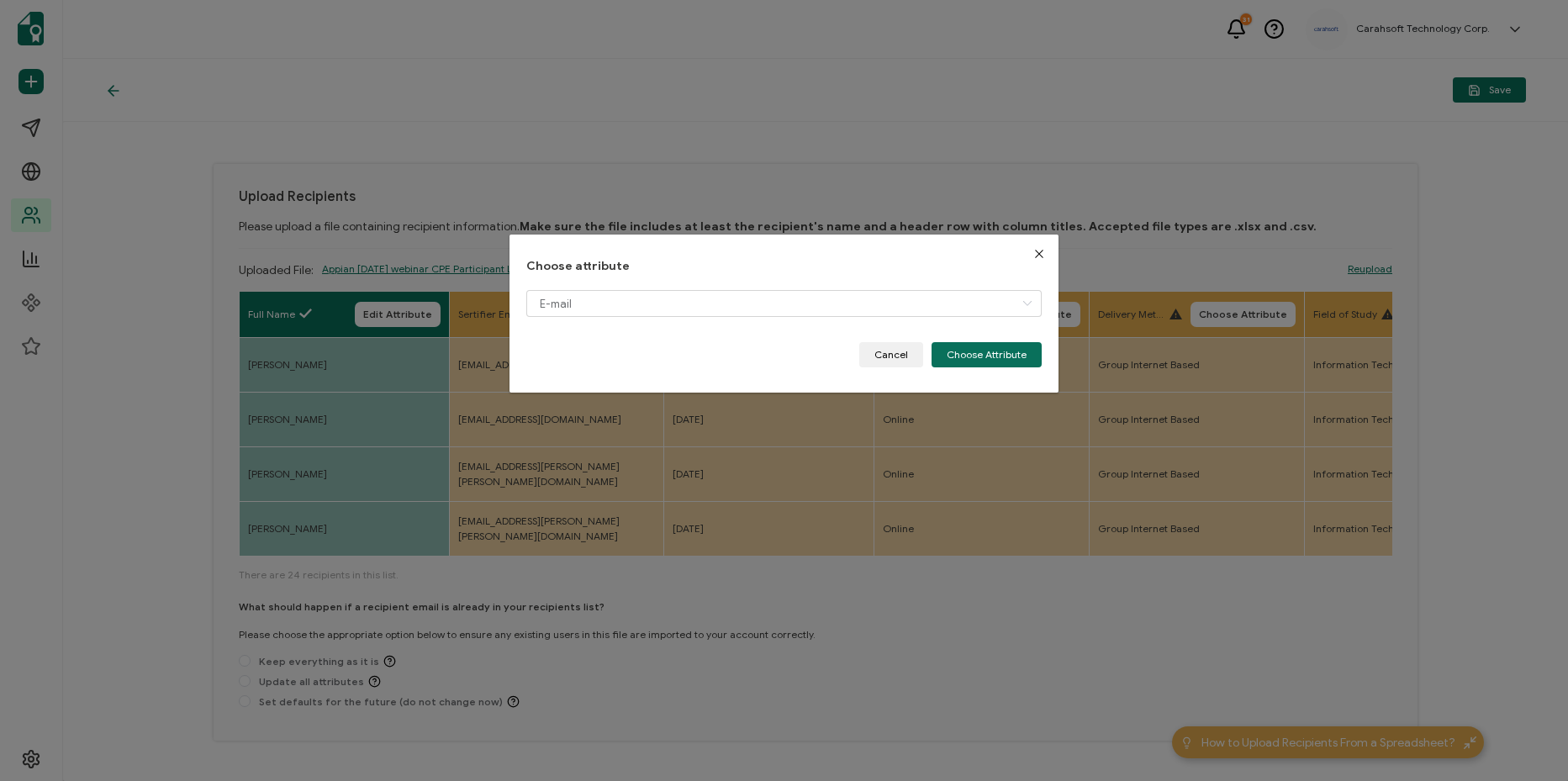
click at [959, 374] on div "Choose attribute E-mail Cancel Choose Attribute" at bounding box center [783, 313] width 549 height 159
drag, startPoint x: 979, startPoint y: 356, endPoint x: 869, endPoint y: 340, distance: 111.2
click at [970, 356] on button "Choose Attribute" at bounding box center [986, 354] width 110 height 25
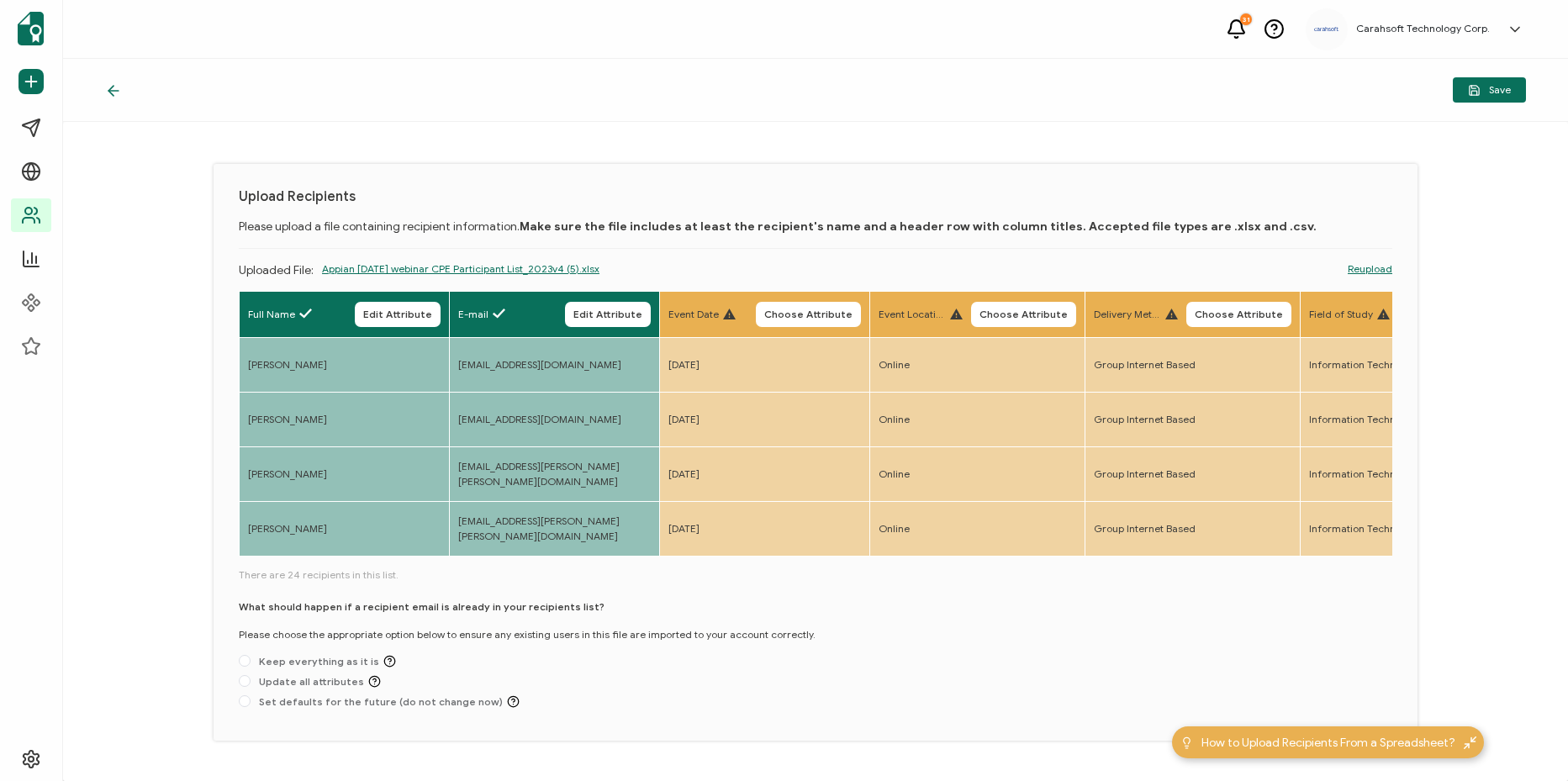
click at [824, 329] on th "Event Date Choose Attribute" at bounding box center [765, 314] width 210 height 46
click at [831, 310] on span "Choose Attribute" at bounding box center [808, 314] width 88 height 10
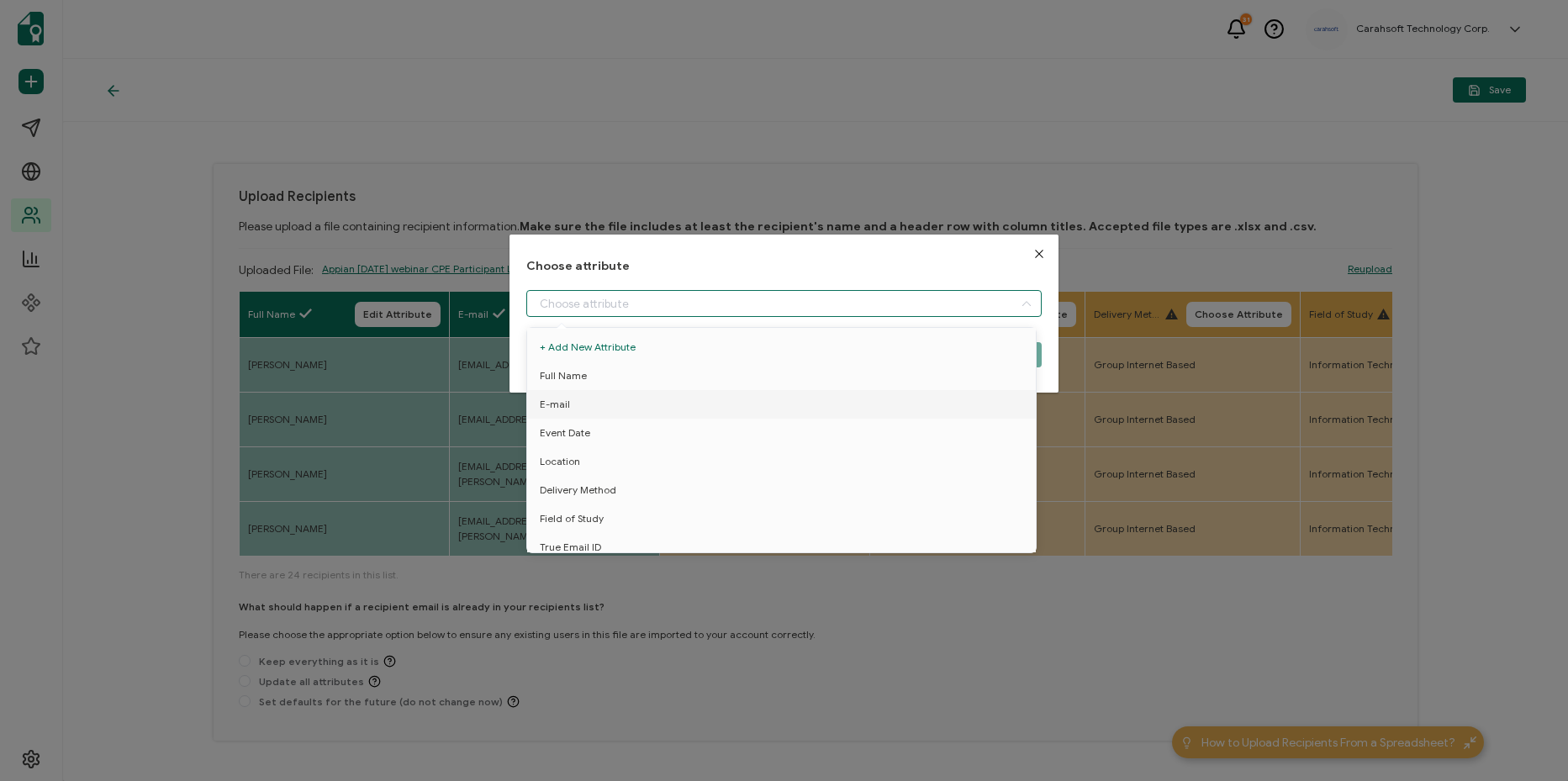
click at [789, 300] on input "dialog" at bounding box center [783, 302] width 516 height 27
drag, startPoint x: 703, startPoint y: 460, endPoint x: 953, endPoint y: 398, distance: 257.6
click at [716, 456] on li "Location" at bounding box center [784, 461] width 523 height 28
type input "Location"
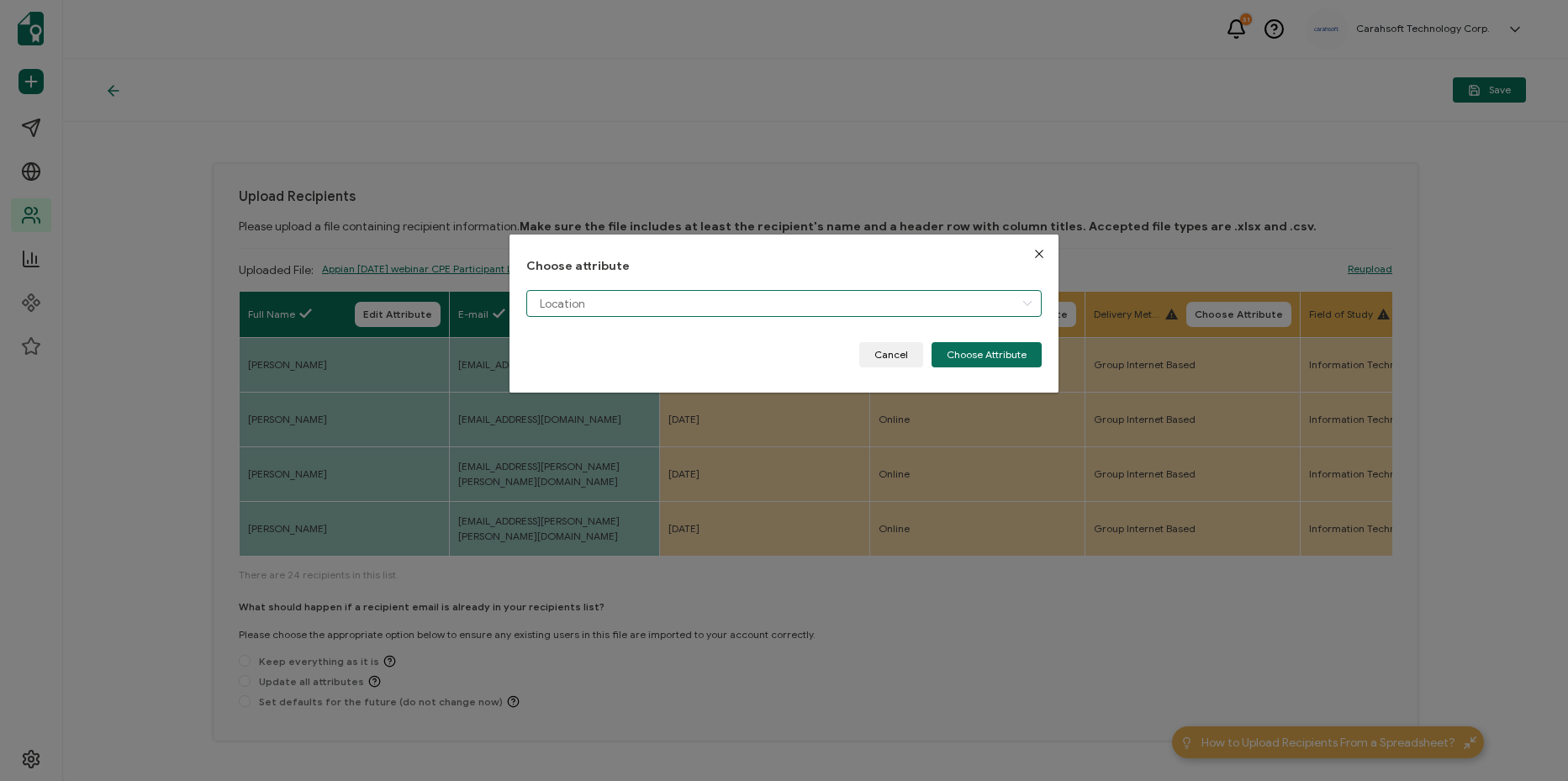
click at [911, 307] on input "Location" at bounding box center [783, 302] width 516 height 27
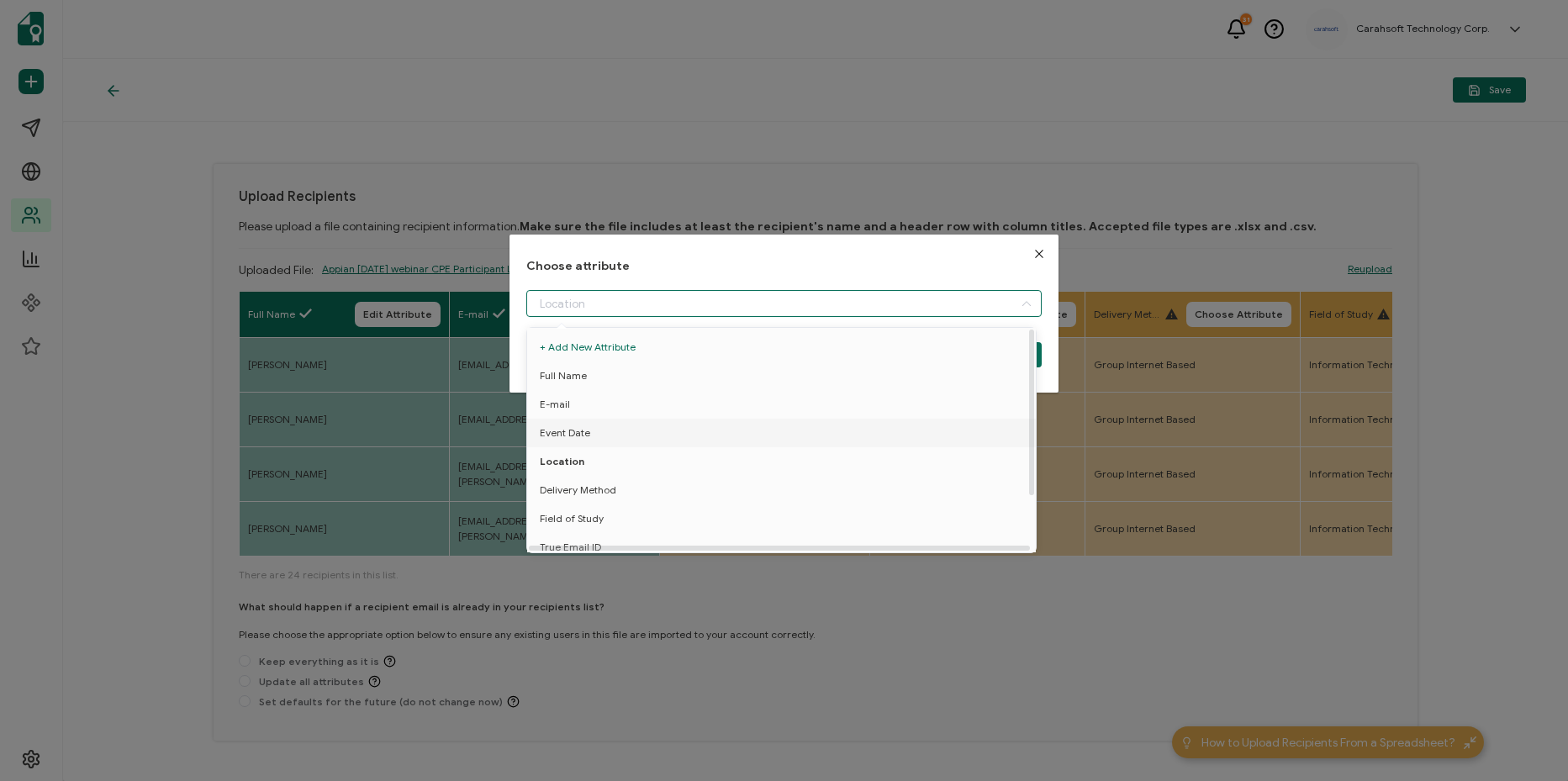
click at [686, 424] on li "Event Date" at bounding box center [784, 432] width 523 height 28
type input "Event Date"
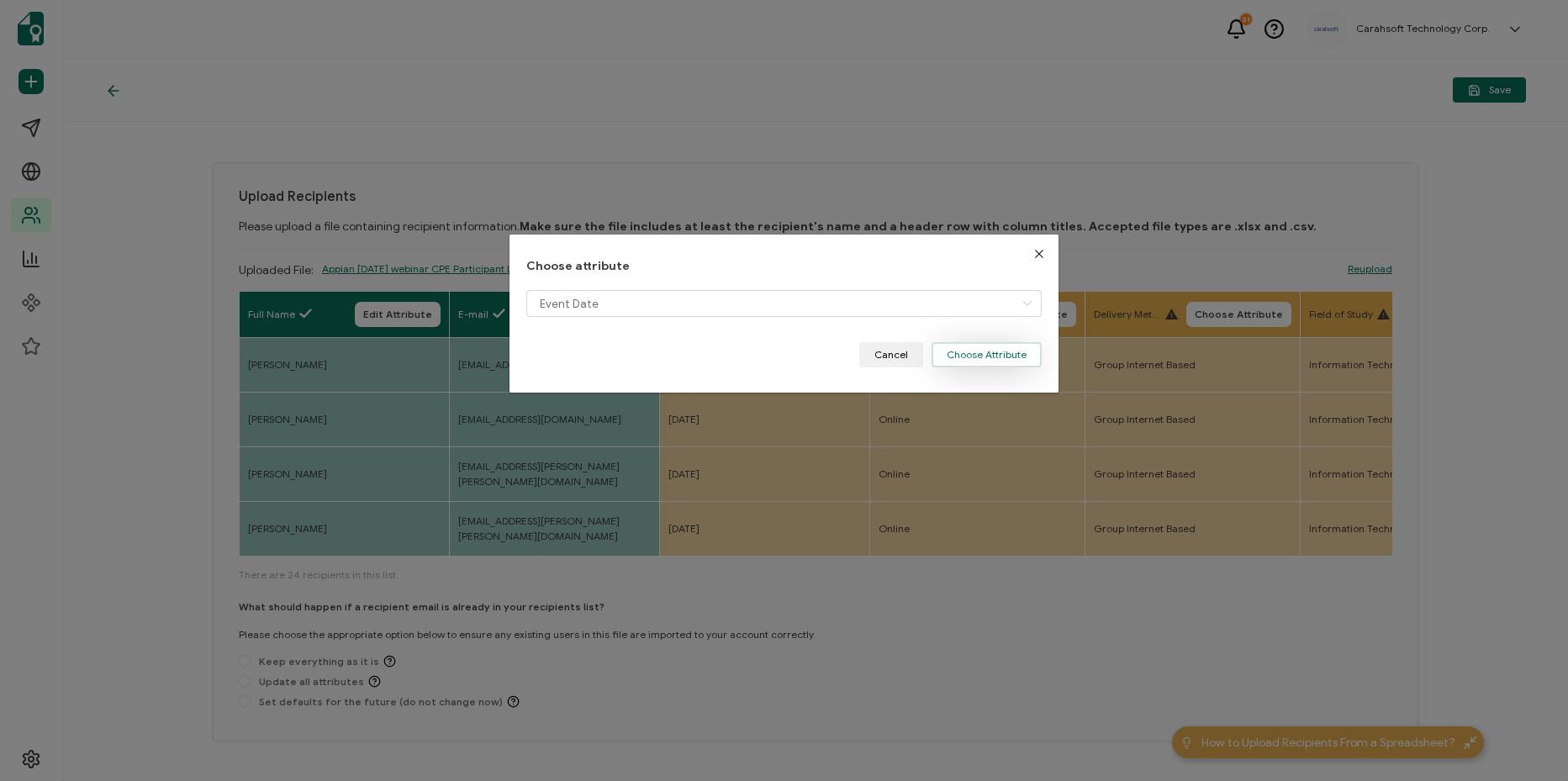
click at [1007, 365] on button "Choose Attribute" at bounding box center [986, 354] width 110 height 25
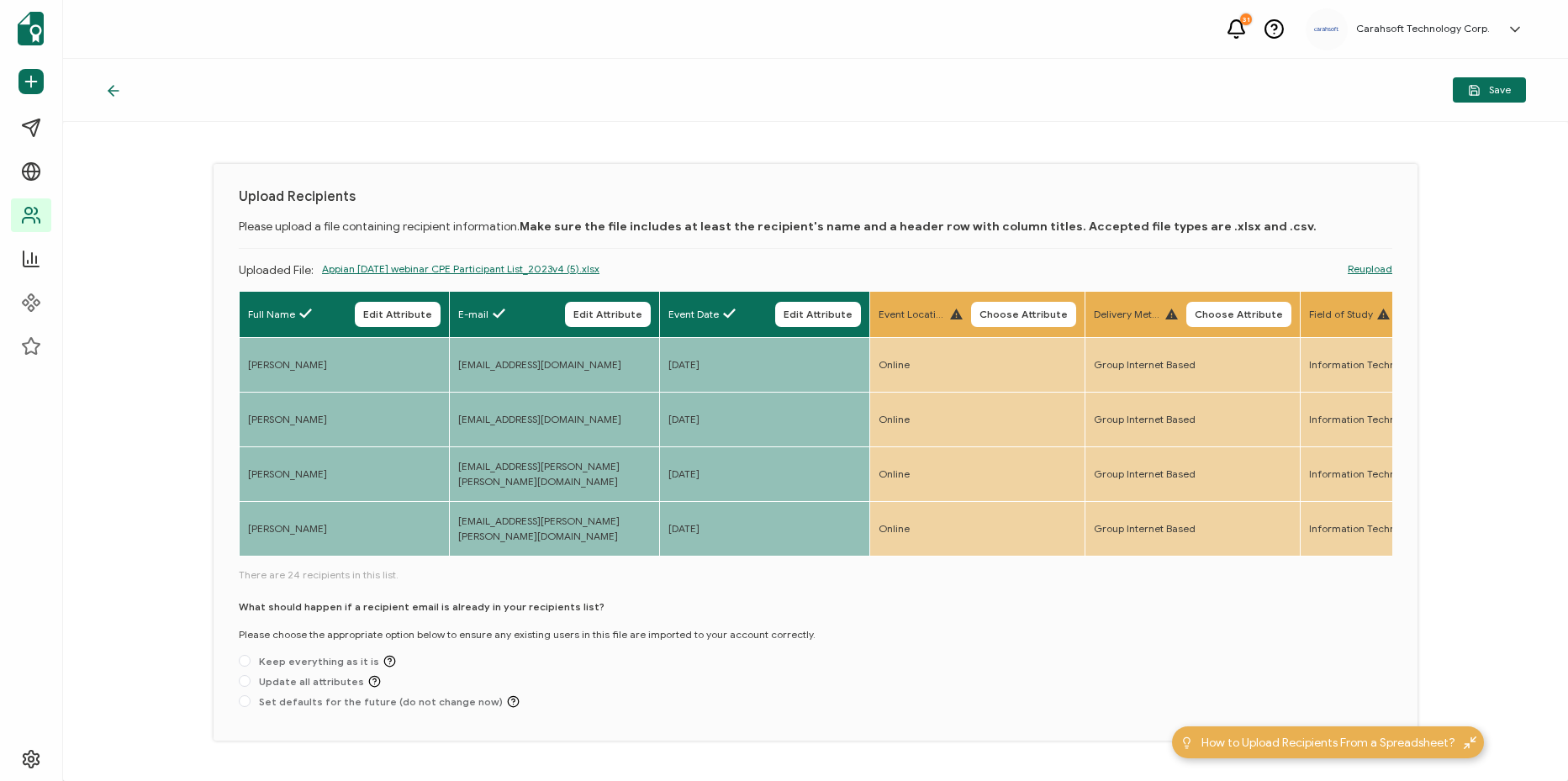
drag, startPoint x: 1066, startPoint y: 309, endPoint x: 949, endPoint y: 323, distance: 117.8
click at [1064, 310] on span "Choose Attribute" at bounding box center [1023, 314] width 88 height 10
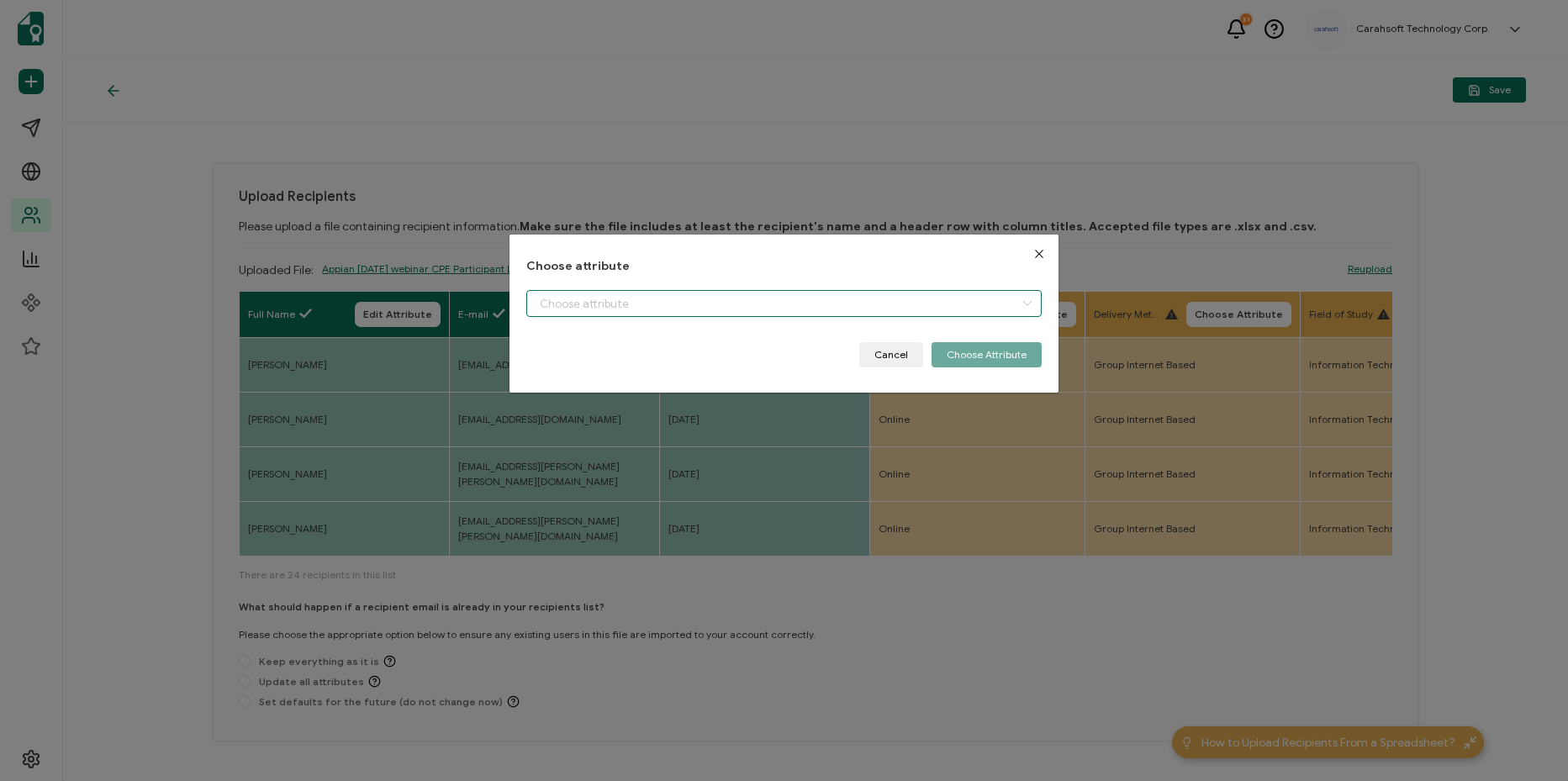
drag, startPoint x: 847, startPoint y: 300, endPoint x: 801, endPoint y: 381, distance: 93.2
click at [846, 303] on input "dialog" at bounding box center [783, 302] width 516 height 27
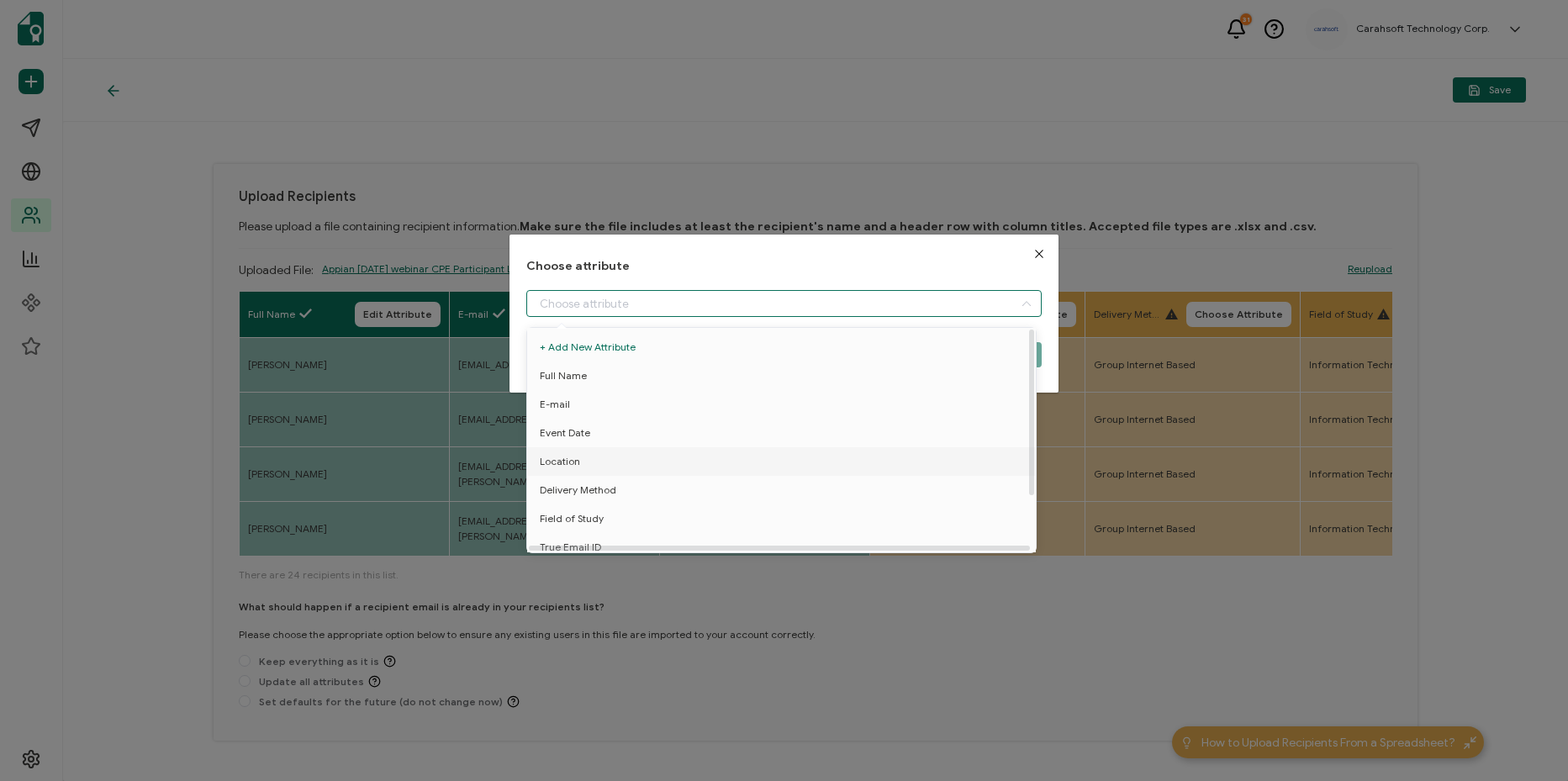
click at [743, 468] on li "Location" at bounding box center [784, 461] width 523 height 28
type input "Location"
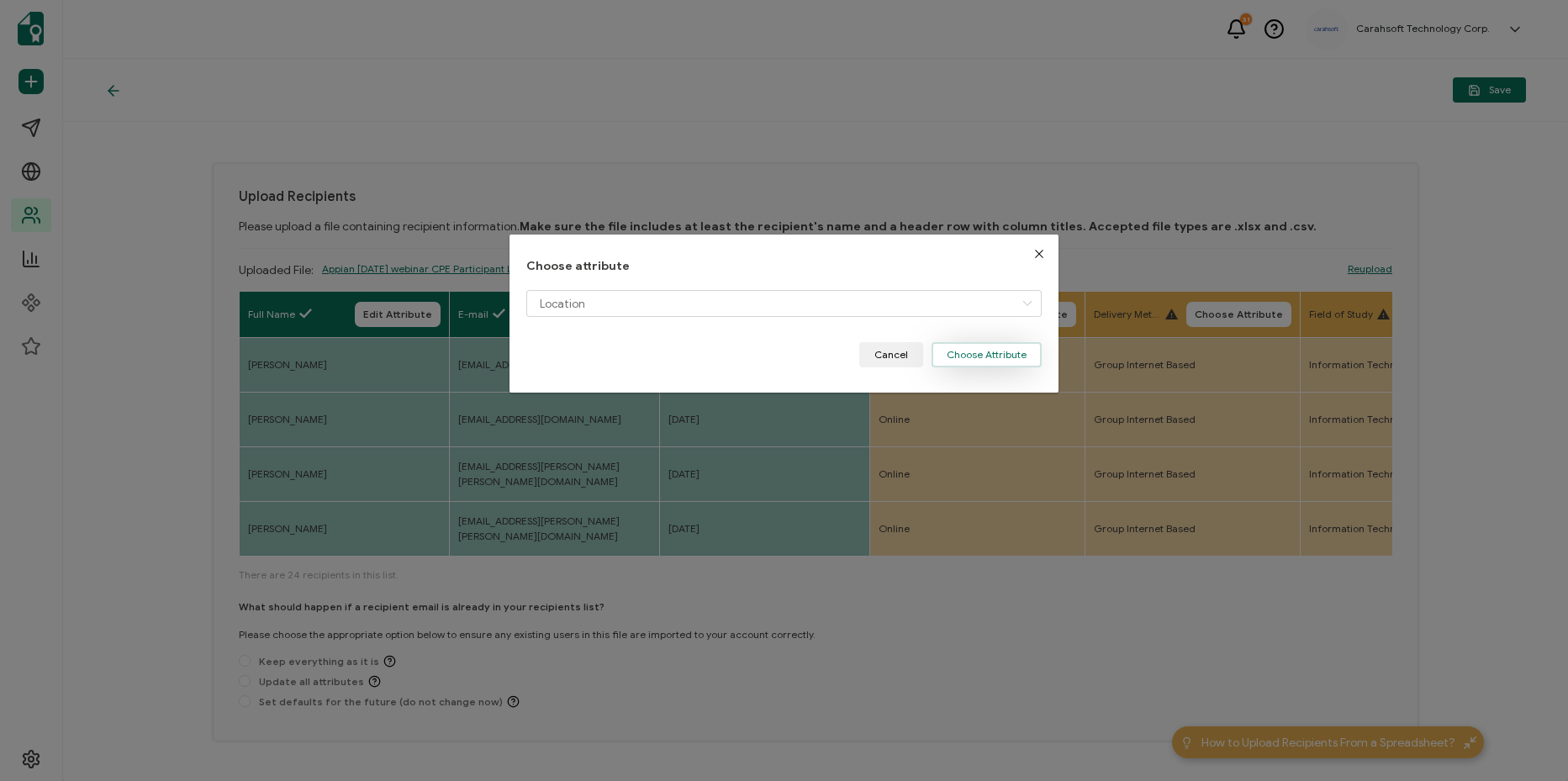
click at [1002, 353] on button "Choose Attribute" at bounding box center [986, 354] width 110 height 25
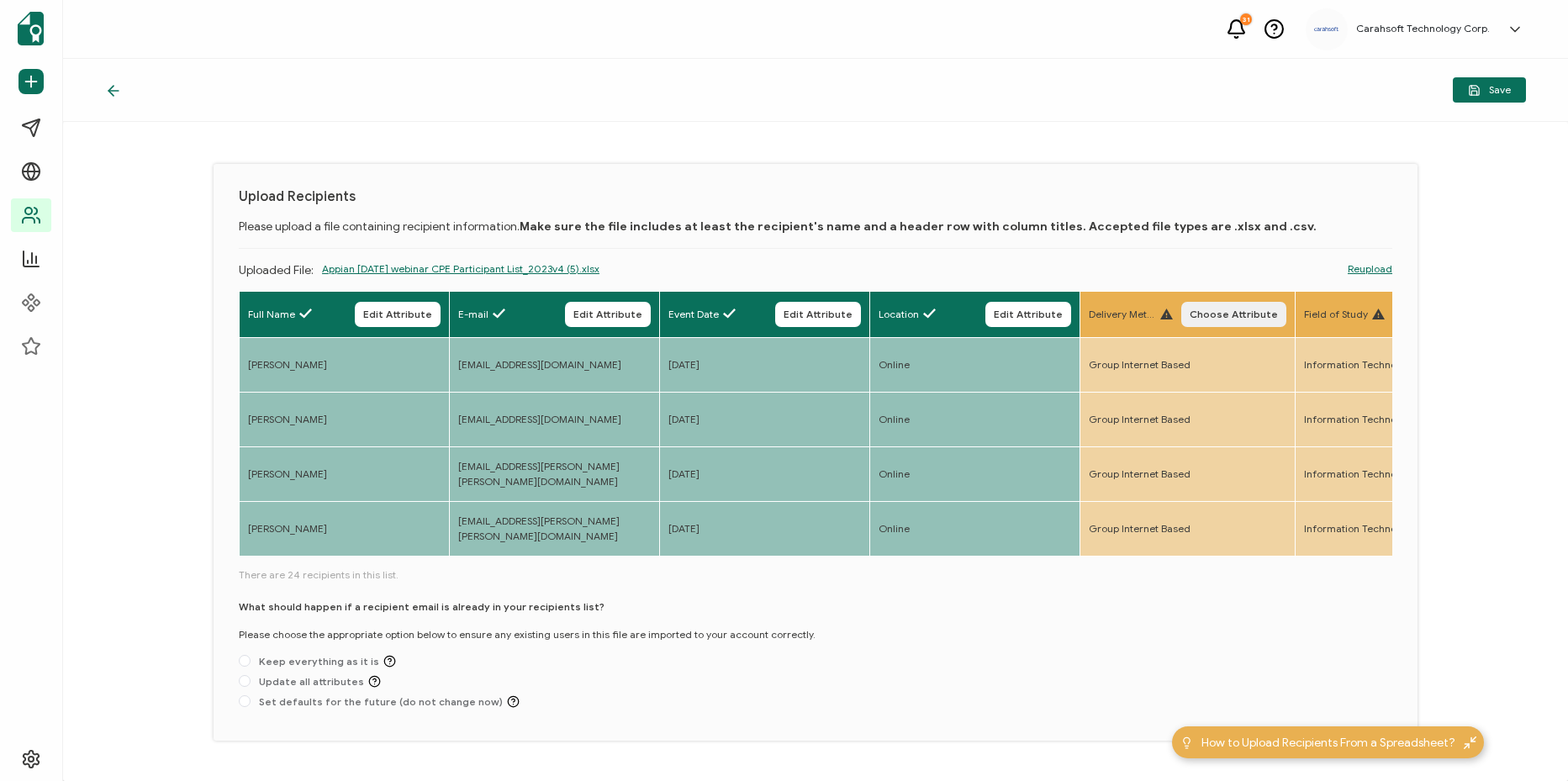
click at [1277, 312] on span "Choose Attribute" at bounding box center [1233, 314] width 88 height 10
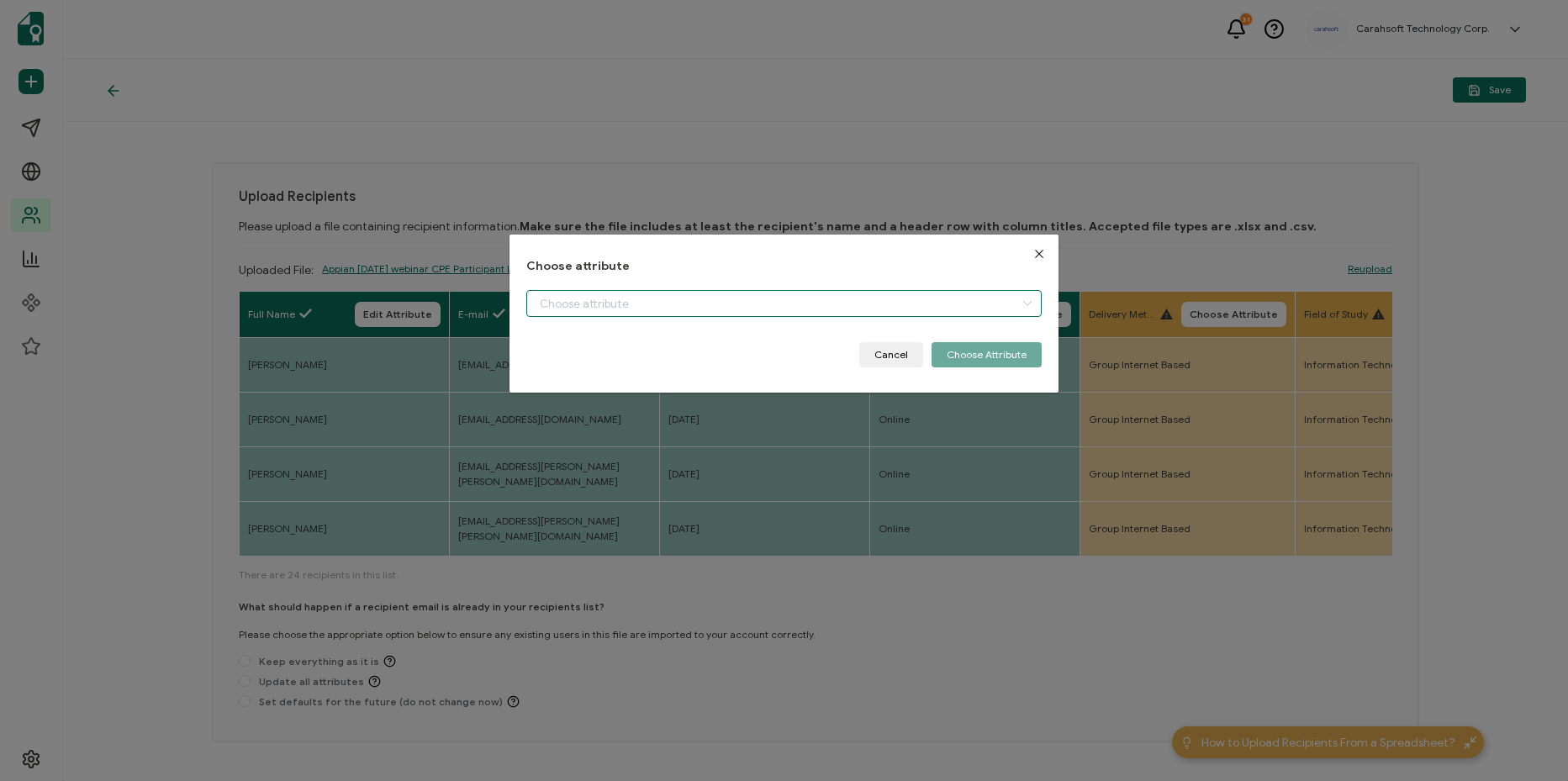
drag, startPoint x: 759, startPoint y: 299, endPoint x: 704, endPoint y: 404, distance: 118.5
click at [756, 303] on input "dialog" at bounding box center [783, 302] width 516 height 27
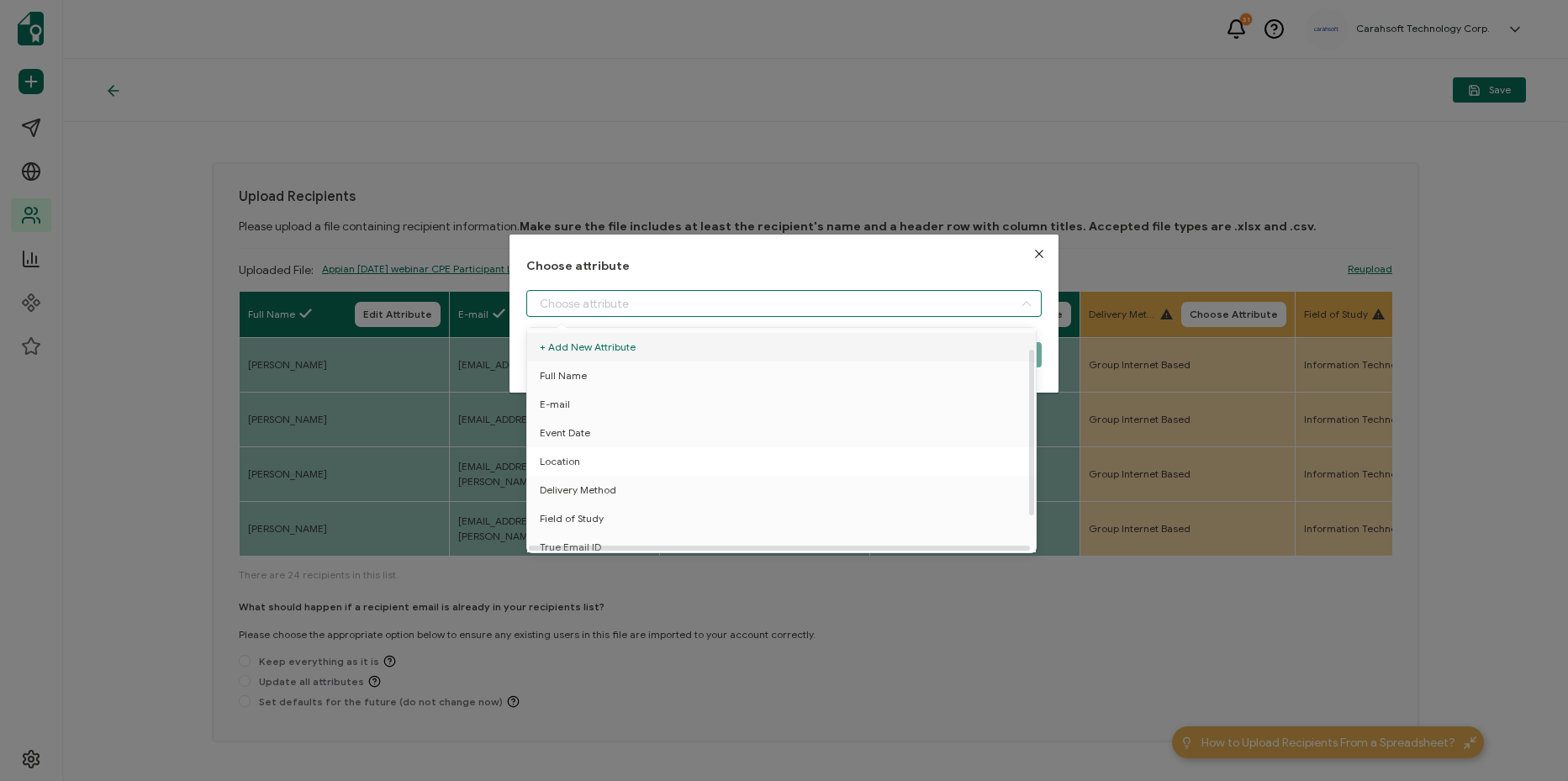
scroll to position [74, 0]
click at [666, 417] on li "Delivery Method" at bounding box center [784, 424] width 523 height 28
type input "Delivery Method"
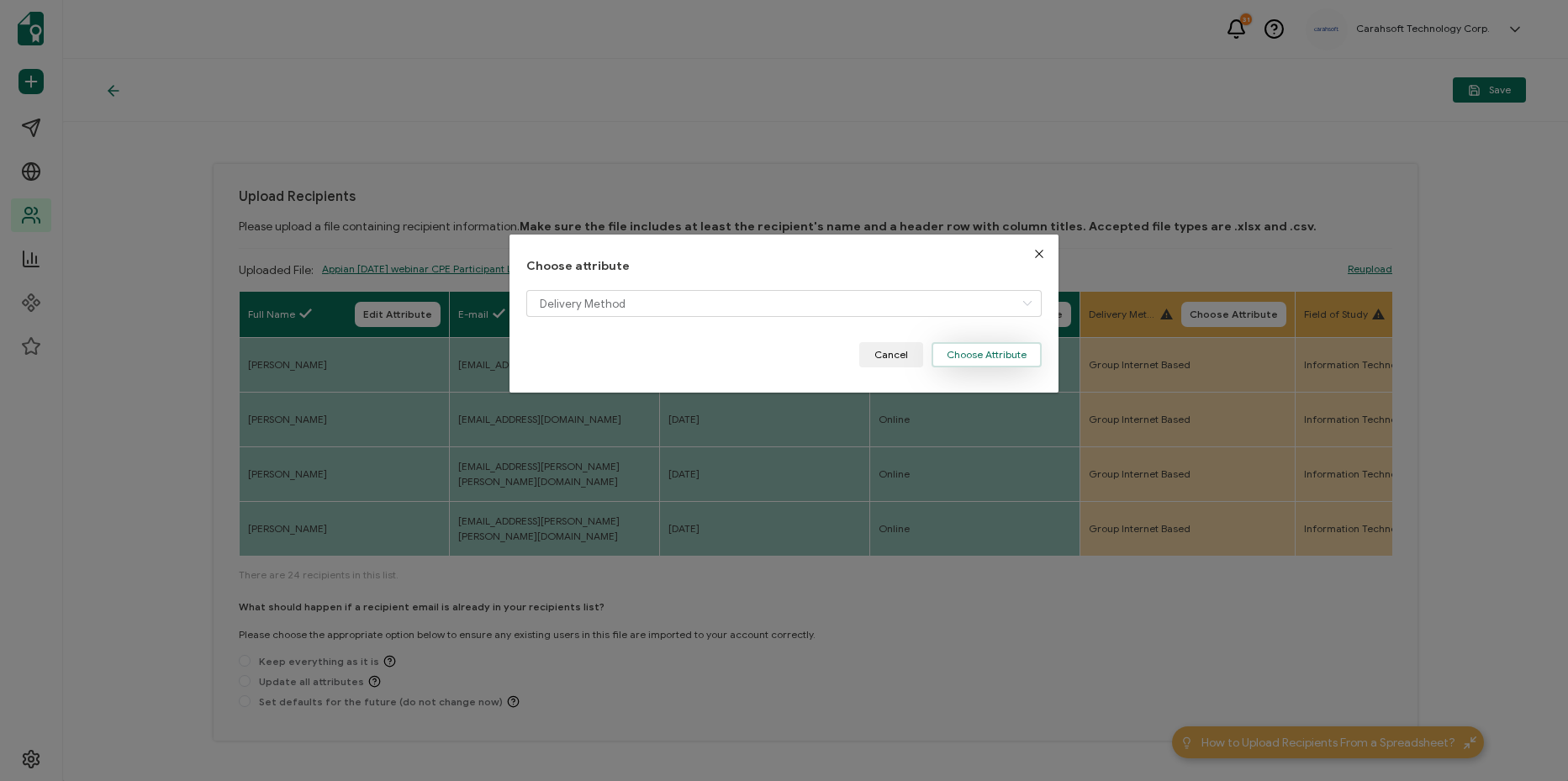
click at [1003, 353] on button "Choose Attribute" at bounding box center [986, 354] width 110 height 25
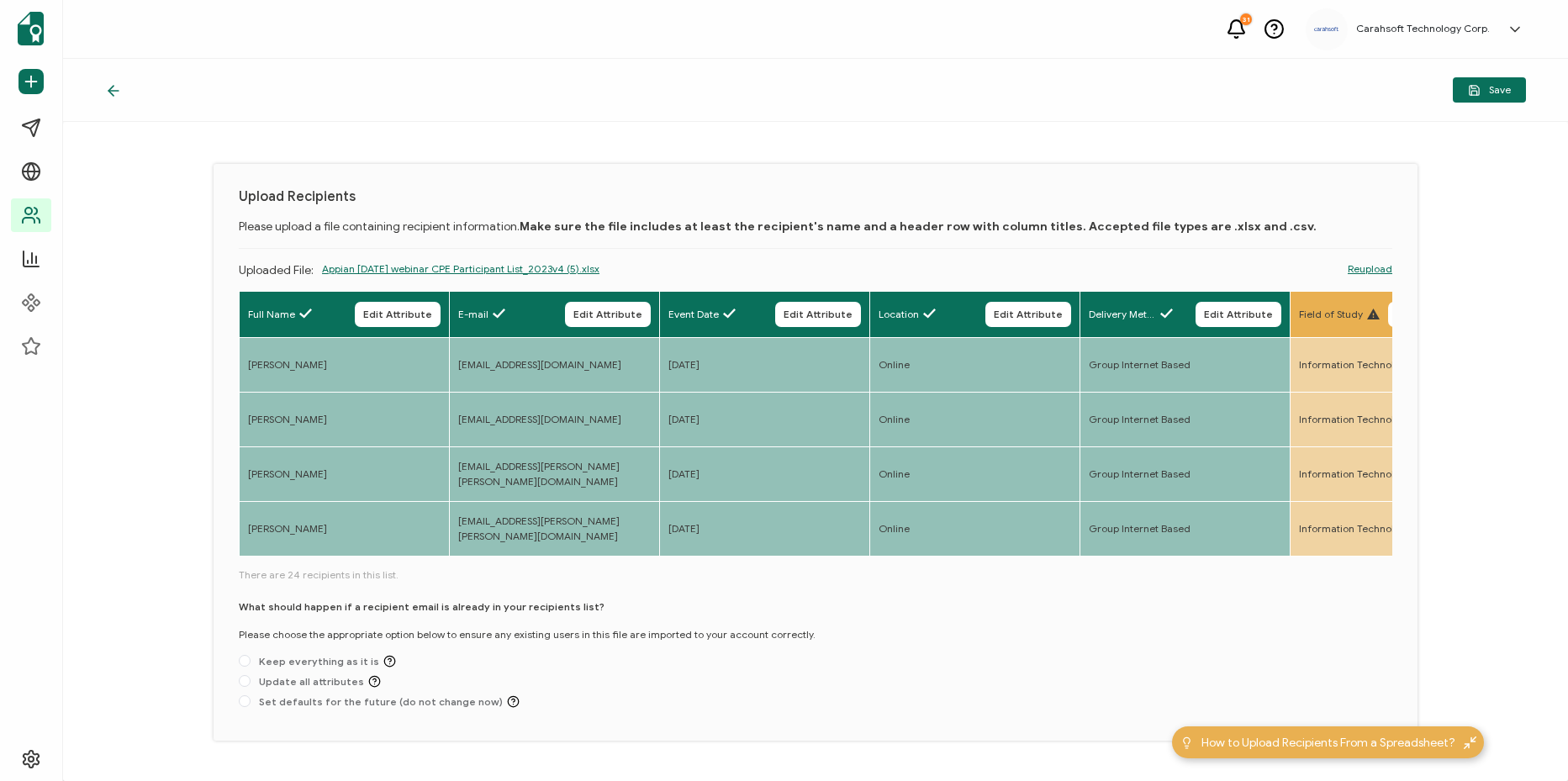
drag, startPoint x: 431, startPoint y: 556, endPoint x: 496, endPoint y: 556, distance: 65.0
click at [498, 556] on div "Full Name Edit Attribute E-mail Edit Attribute Event Date Edit Attribute Locati…" at bounding box center [815, 424] width 1153 height 268
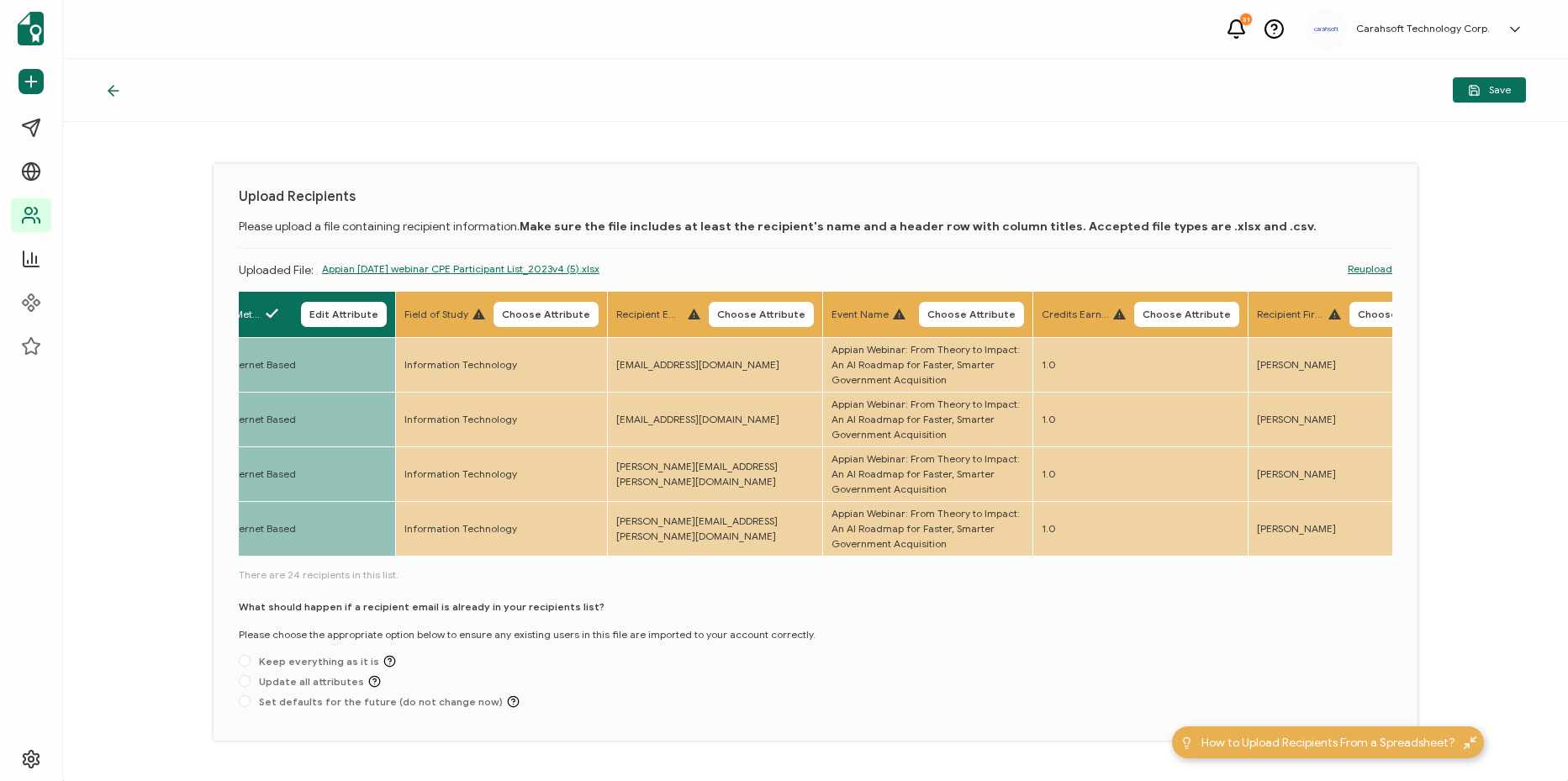
scroll to position [0, 928]
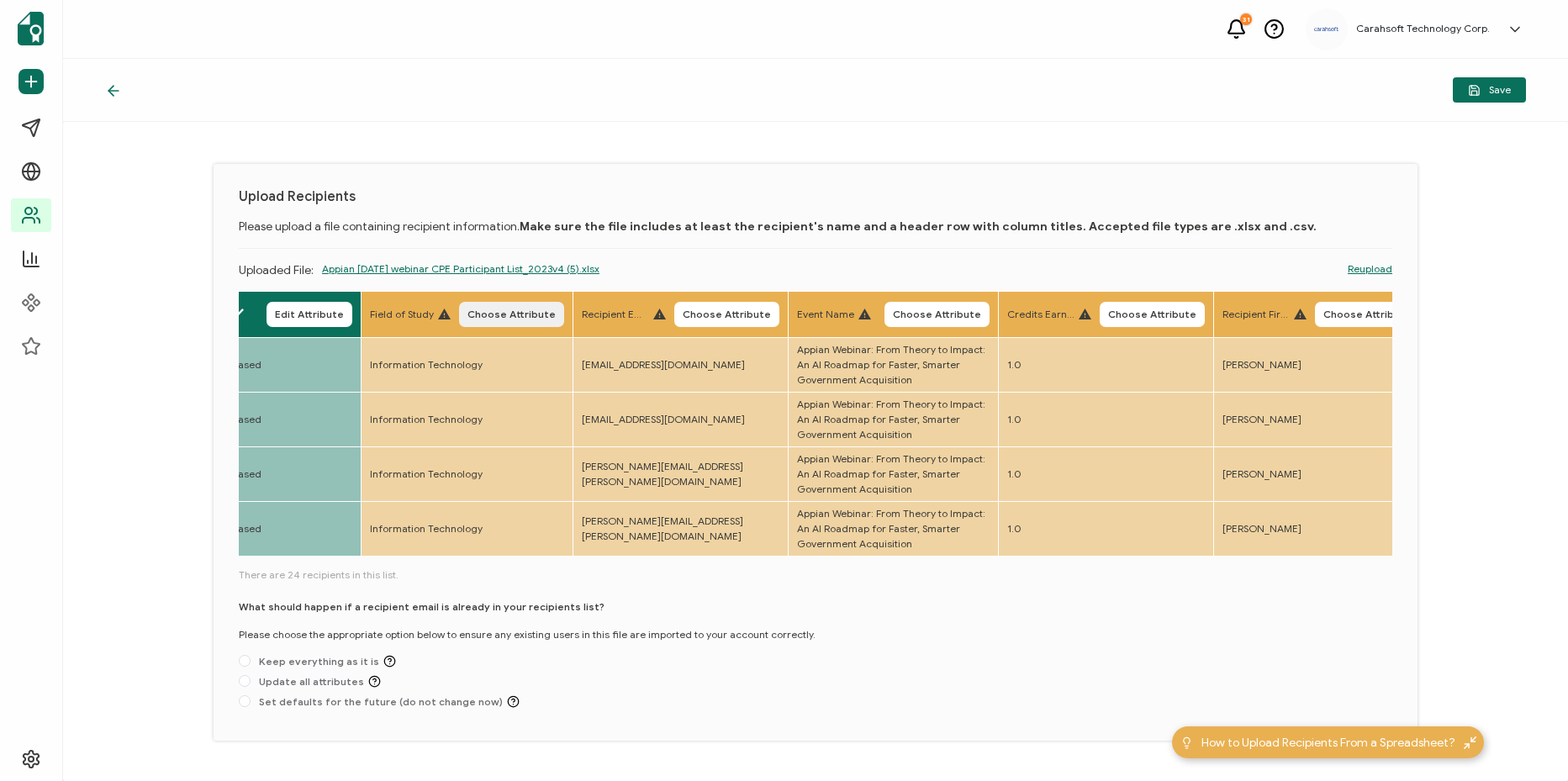
click at [537, 319] on span "Choose Attribute" at bounding box center [511, 314] width 88 height 10
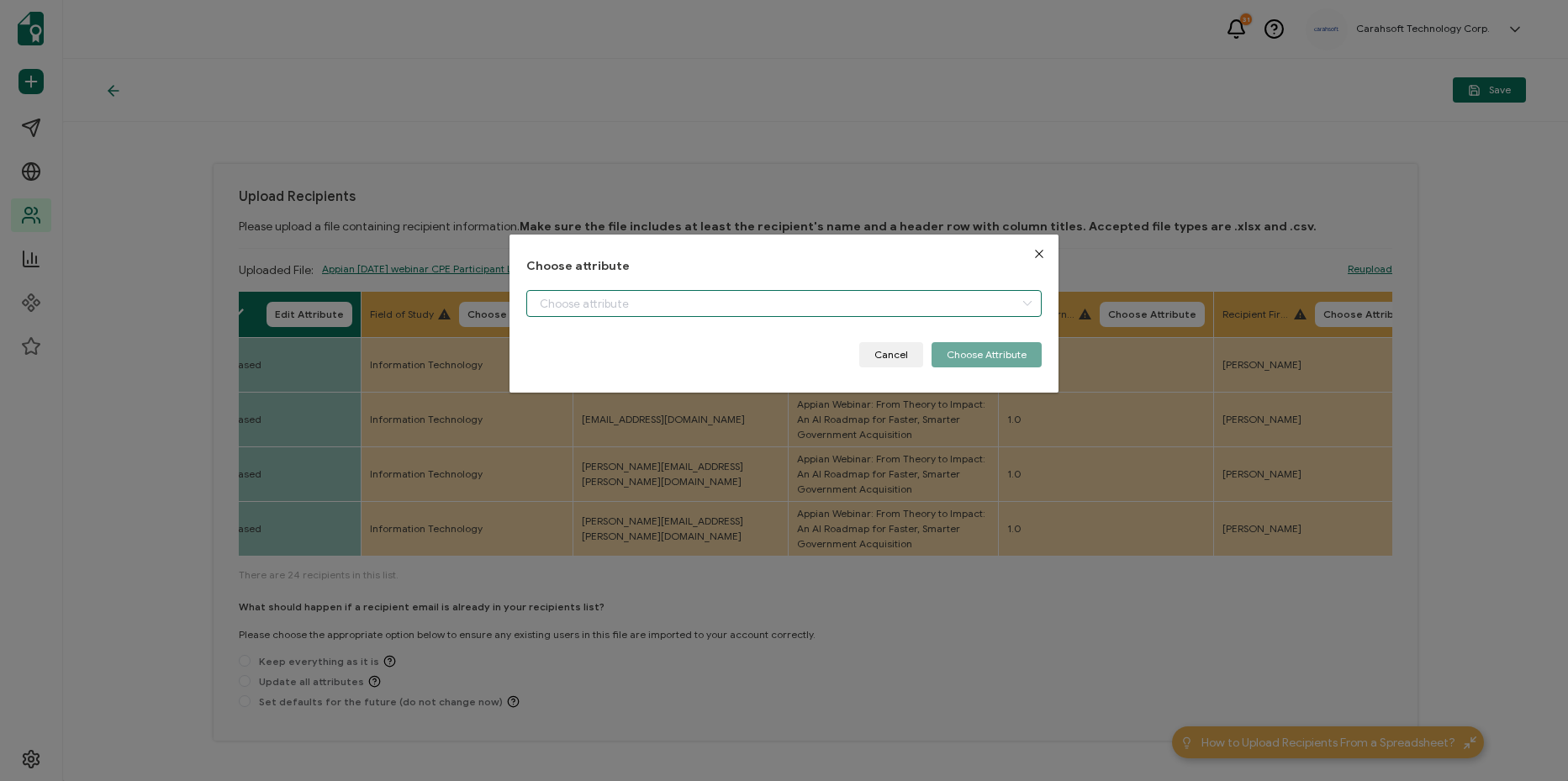
click at [633, 312] on input "dialog" at bounding box center [783, 302] width 516 height 27
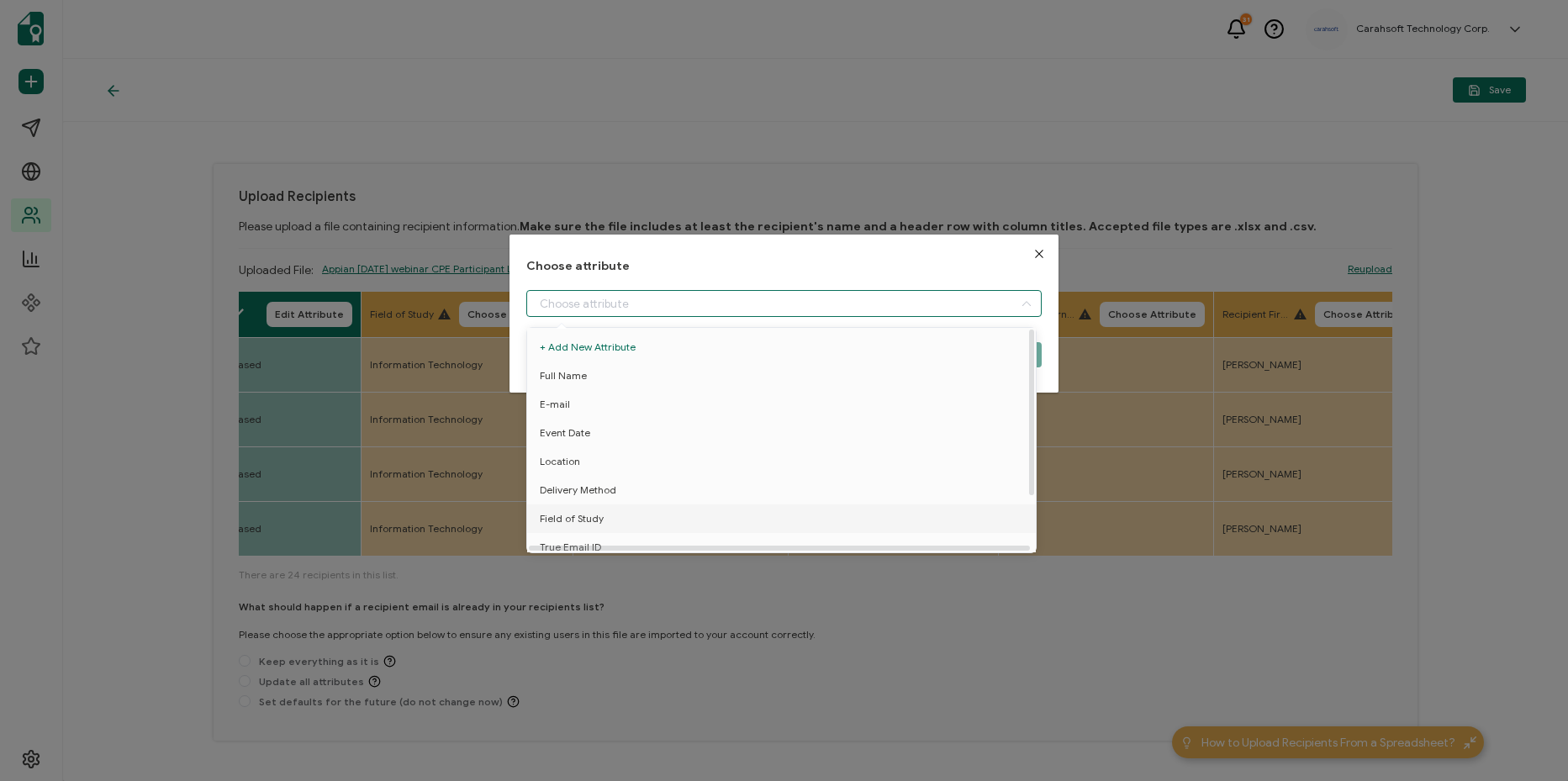
click at [655, 508] on li "Field of Study" at bounding box center [784, 518] width 523 height 28
type input "Field of Study"
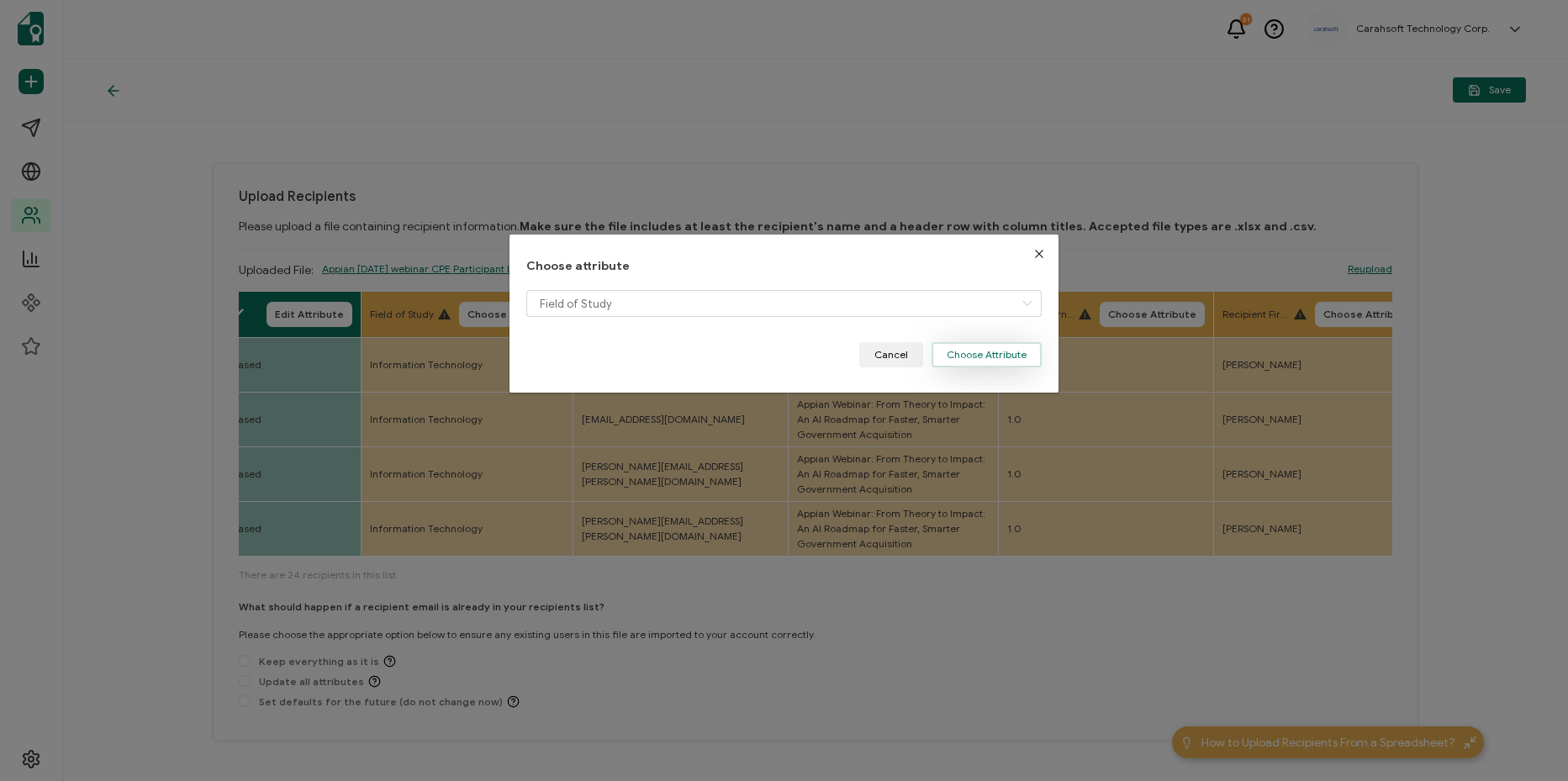
click at [988, 352] on button "Choose Attribute" at bounding box center [986, 354] width 110 height 25
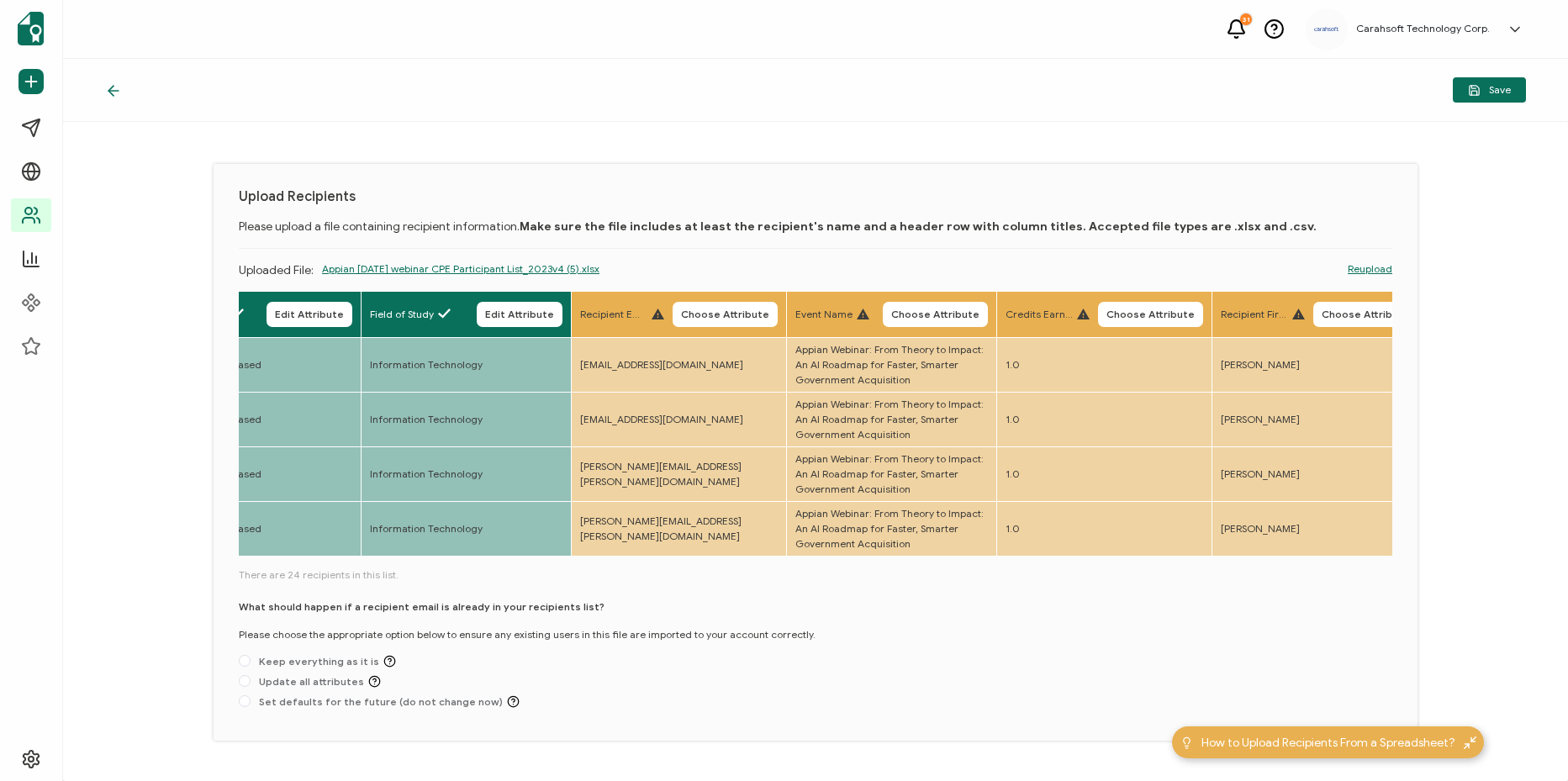
click at [775, 303] on button "Choose Attribute" at bounding box center [725, 313] width 105 height 25
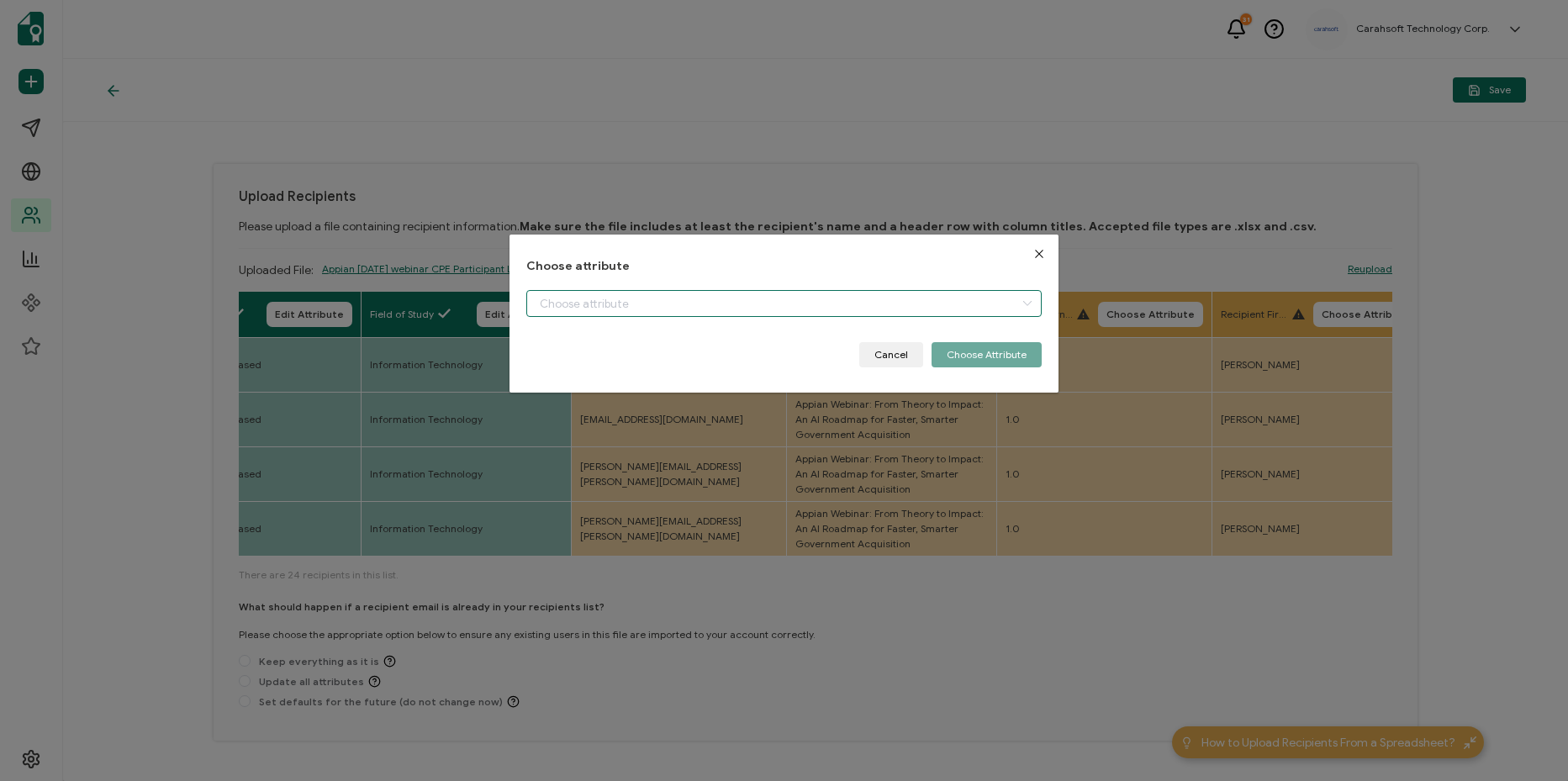
click at [796, 306] on input "dialog" at bounding box center [783, 302] width 516 height 27
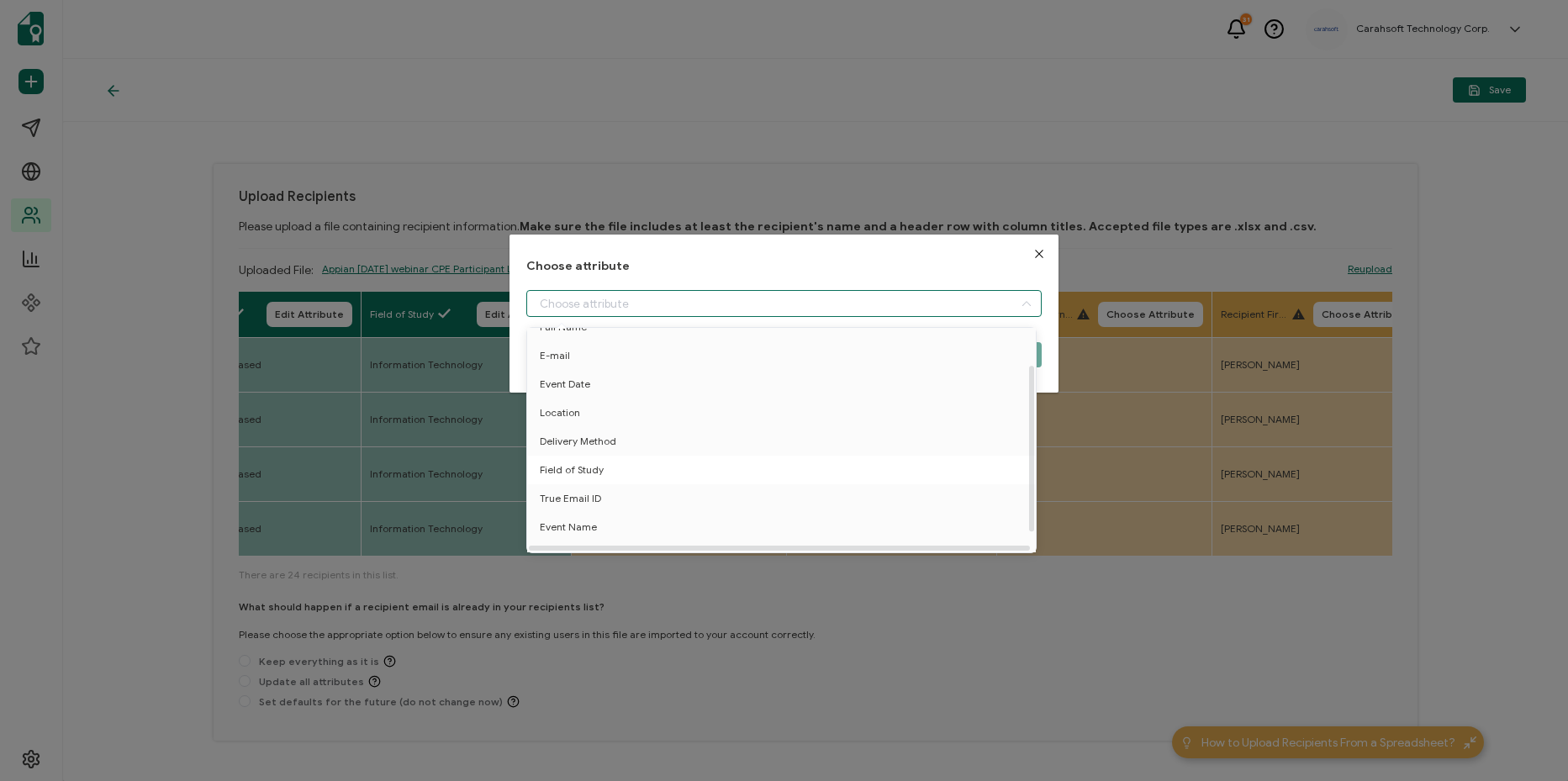
scroll to position [74, 0]
click at [703, 468] on li "True Email ID" at bounding box center [784, 481] width 523 height 28
type input "True Email ID"
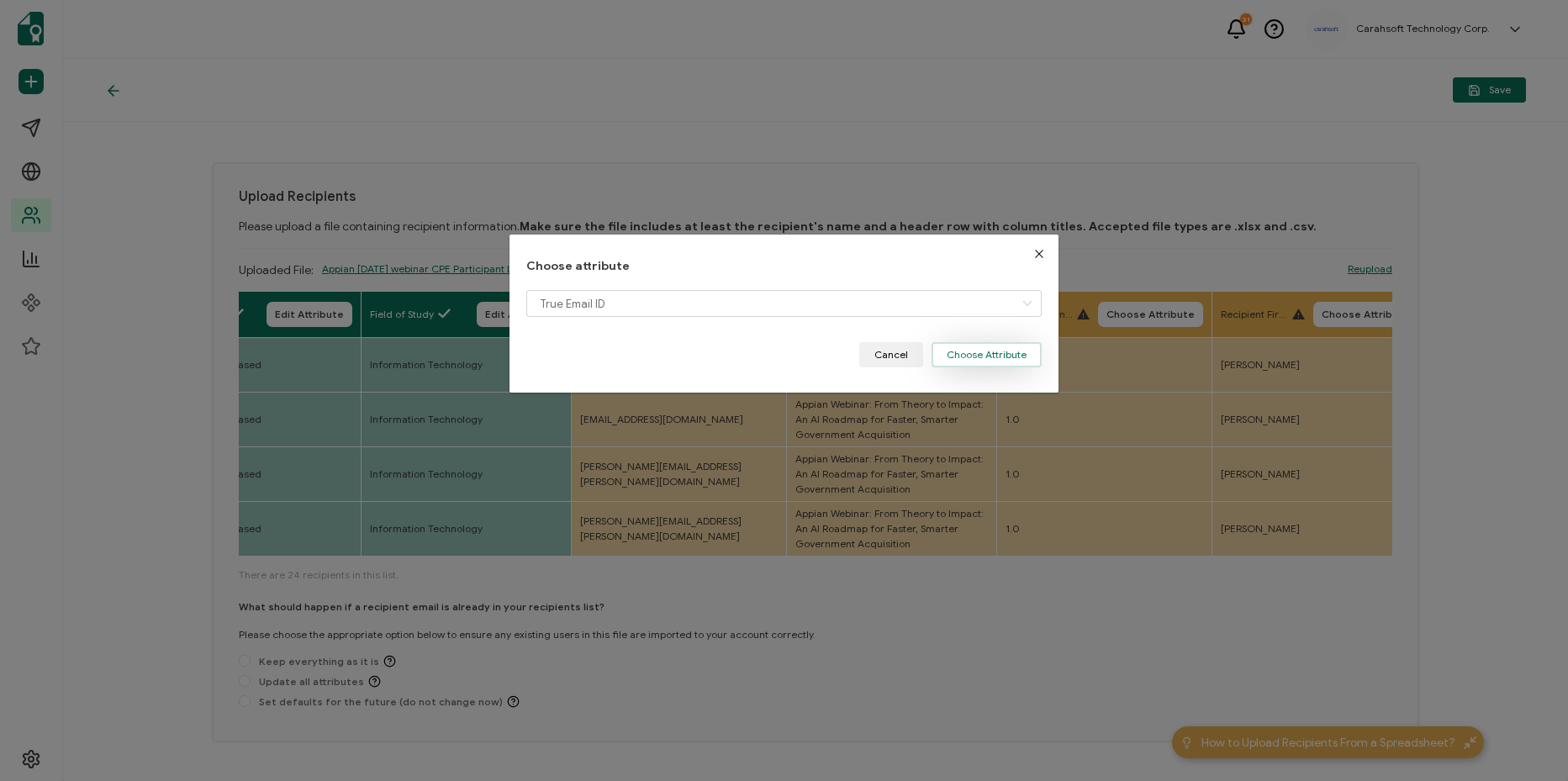
click at [1001, 352] on button "Choose Attribute" at bounding box center [986, 354] width 110 height 25
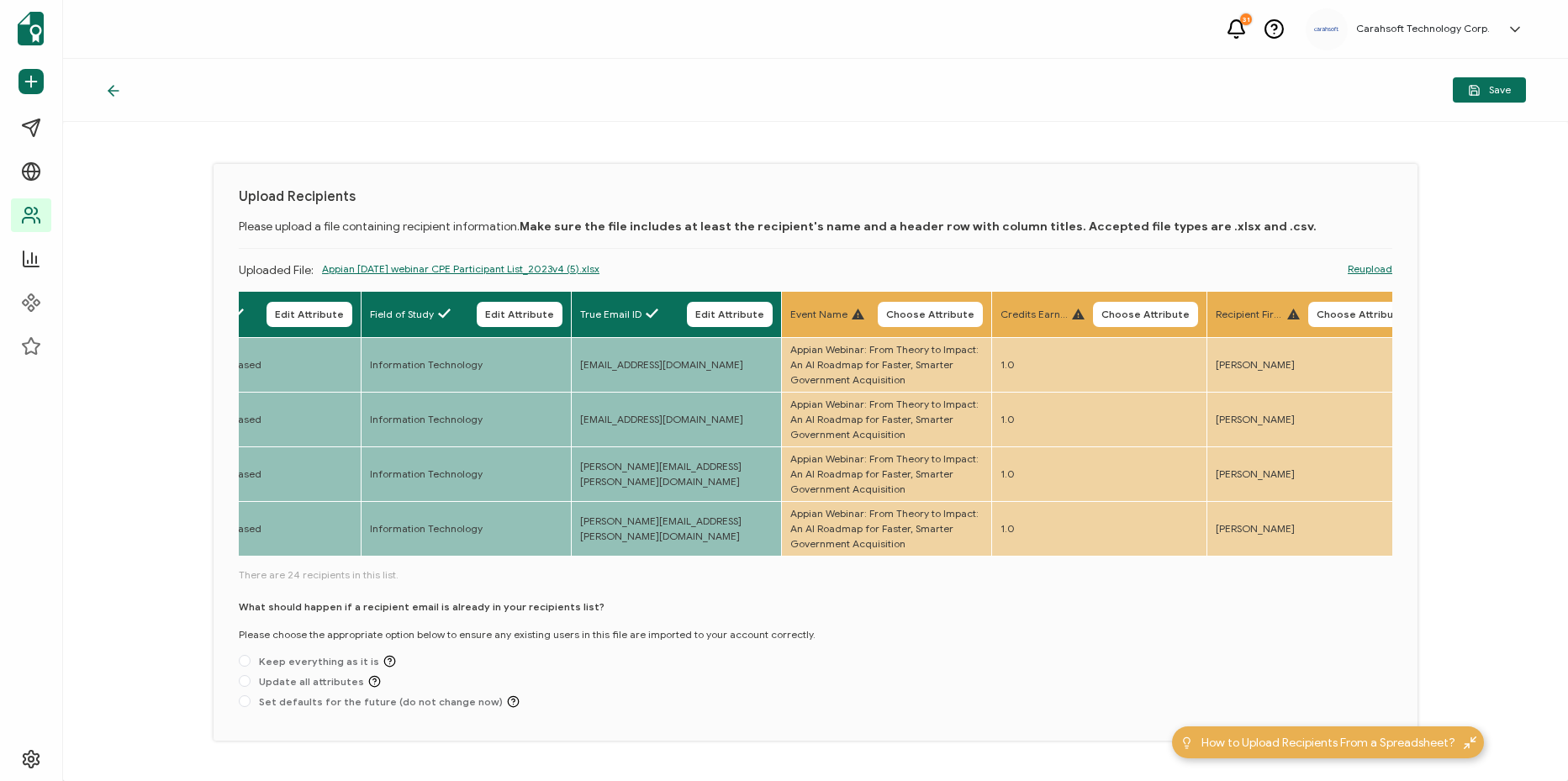
drag, startPoint x: 978, startPoint y: 329, endPoint x: 919, endPoint y: 333, distance: 59.1
click at [971, 330] on th "Event Name Choose Attribute" at bounding box center [886, 314] width 210 height 46
drag, startPoint x: 957, startPoint y: 325, endPoint x: 812, endPoint y: 312, distance: 145.6
click at [949, 326] on button "Choose Attribute" at bounding box center [930, 313] width 105 height 25
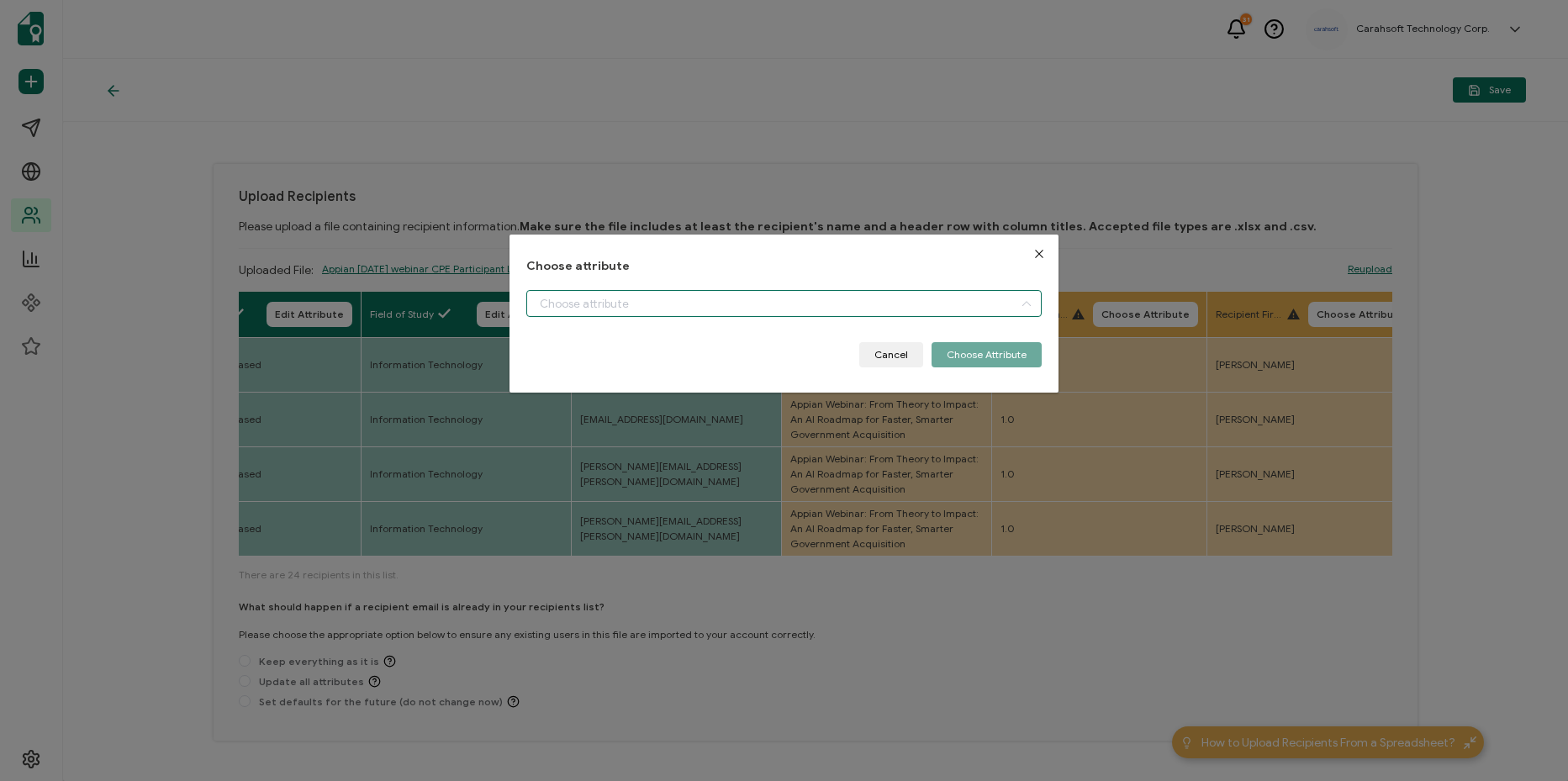
click at [737, 302] on input "dialog" at bounding box center [783, 302] width 516 height 27
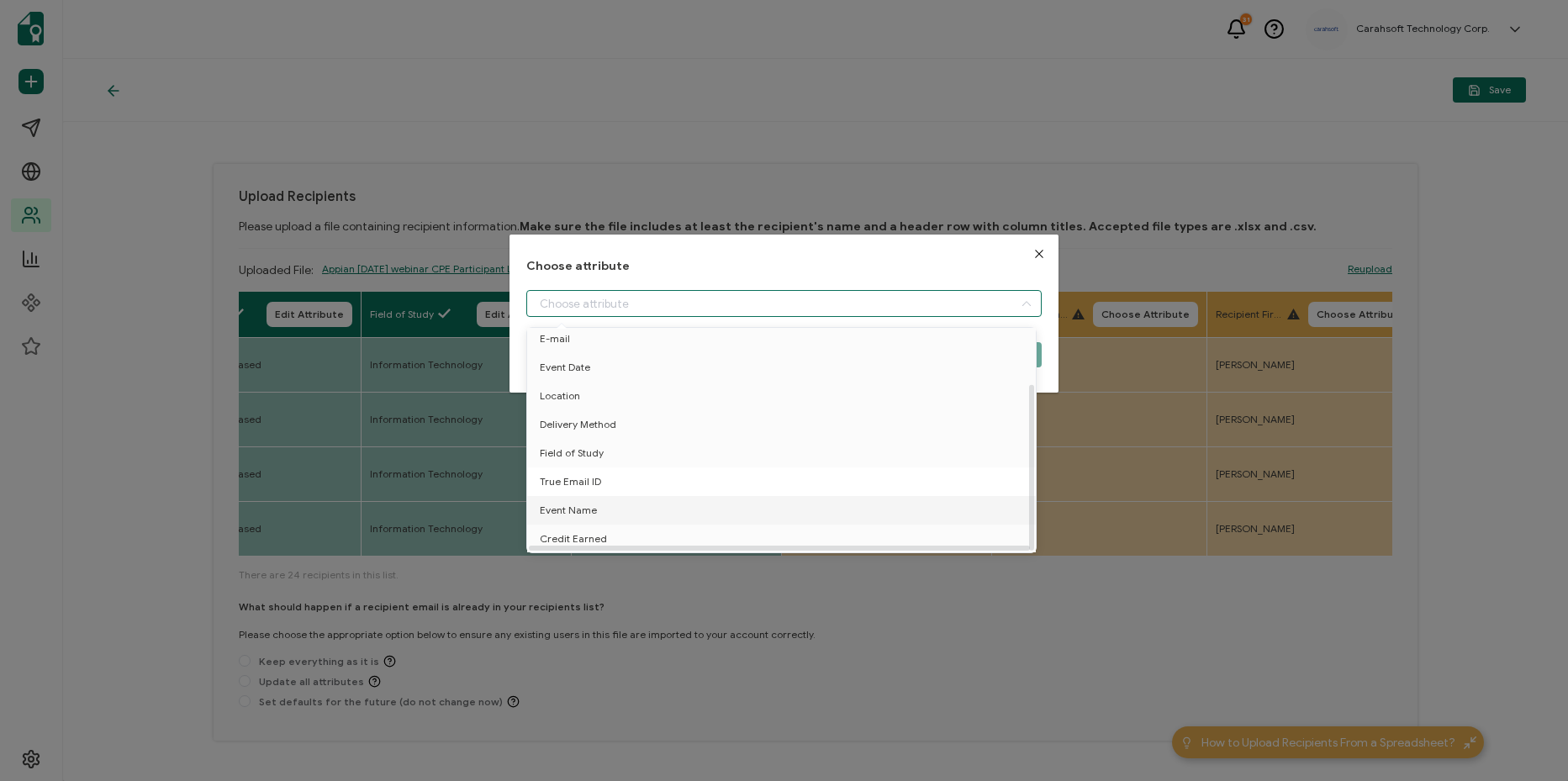
click at [707, 475] on li "True Email ID" at bounding box center [784, 481] width 523 height 28
click at [744, 480] on li "True Email ID" at bounding box center [784, 481] width 523 height 28
click at [729, 479] on li "True Email ID" at bounding box center [784, 481] width 523 height 28
click at [438, 478] on div "Choose attribute Cancel Choose Attribute" at bounding box center [784, 390] width 1568 height 781
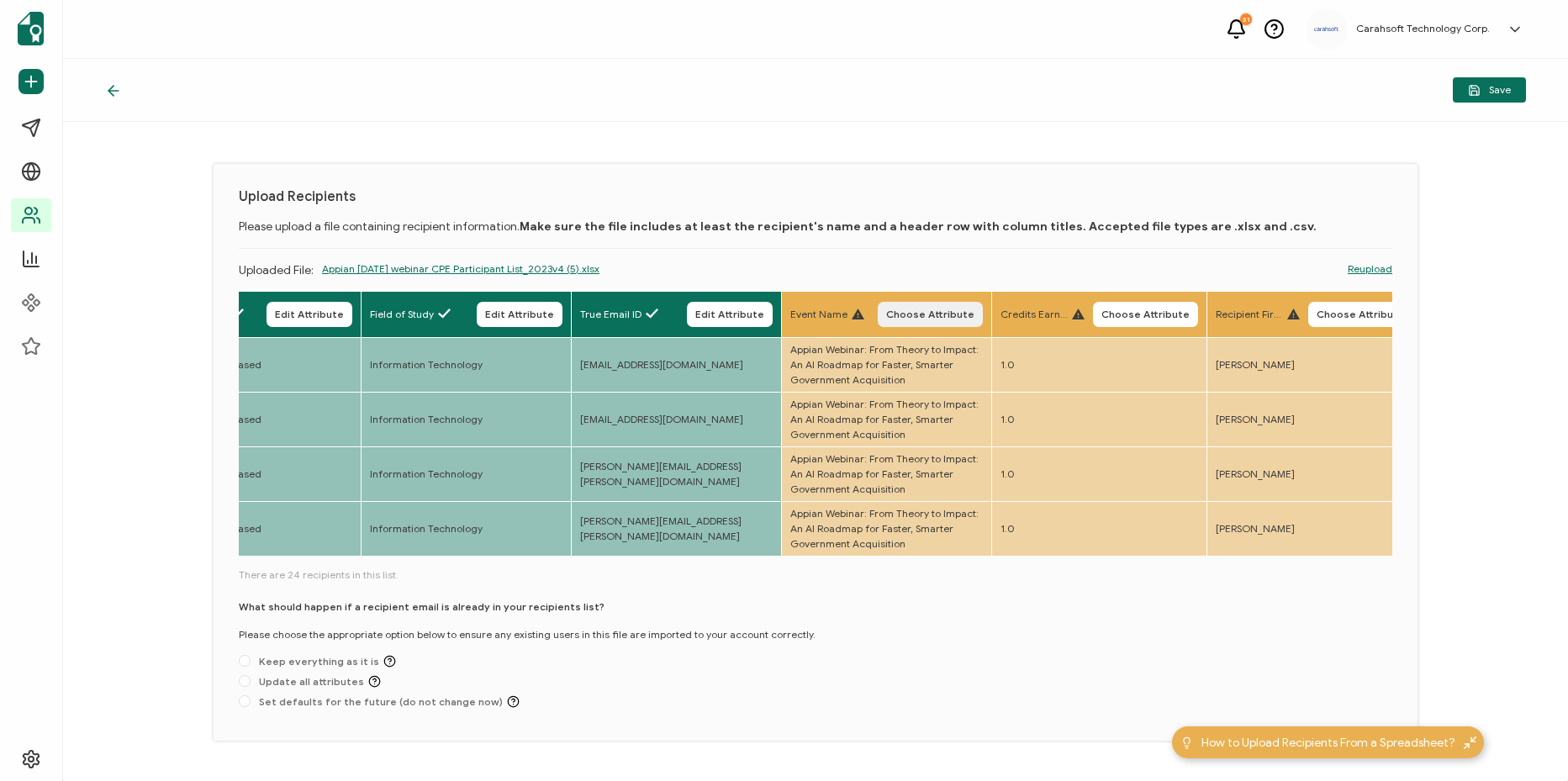
click at [932, 311] on span "Choose Attribute" at bounding box center [930, 314] width 88 height 10
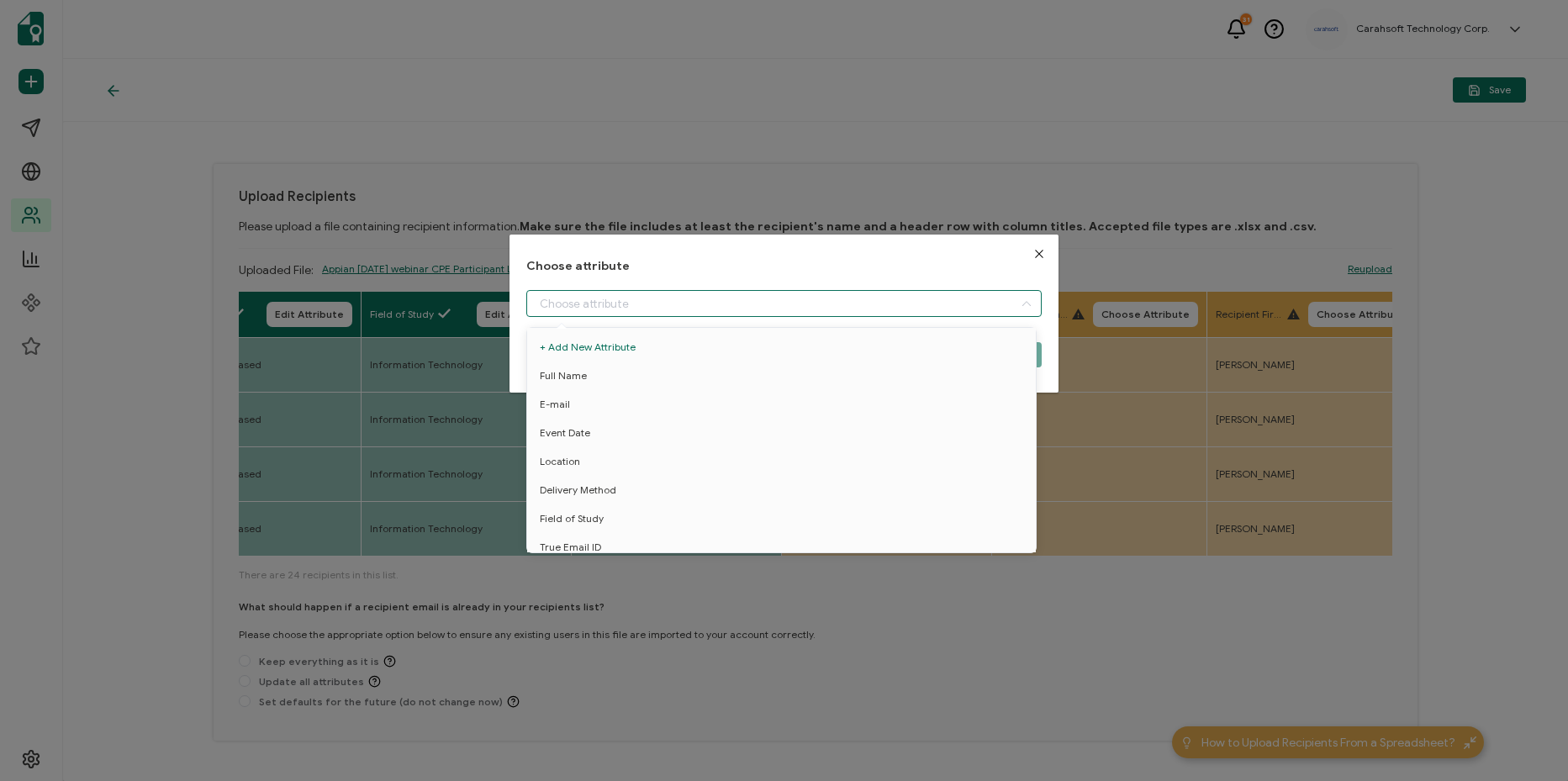
click at [743, 308] on input "dialog" at bounding box center [783, 302] width 516 height 27
click at [624, 509] on li "Event Name" at bounding box center [784, 510] width 523 height 28
type input "Event Name"
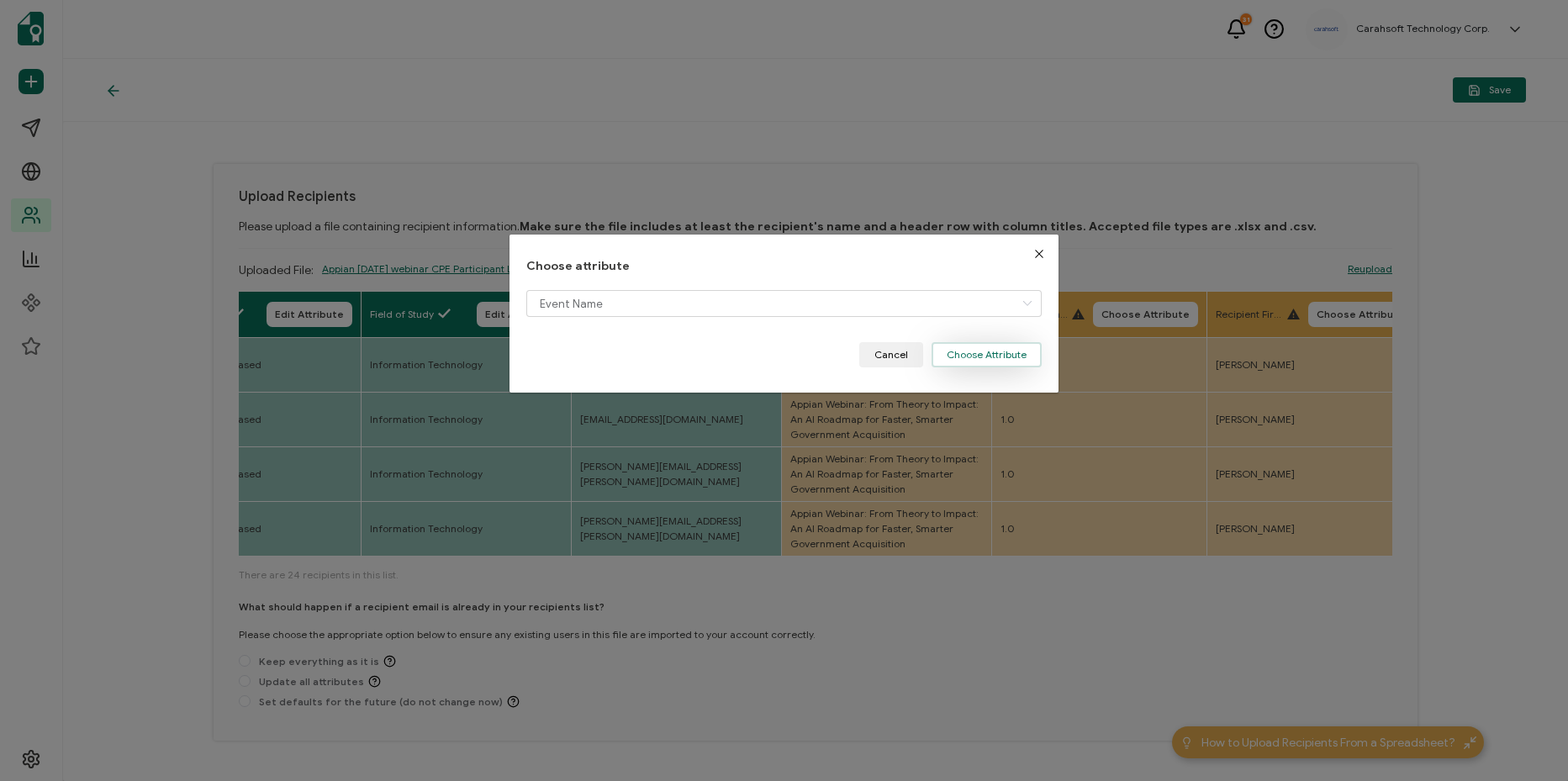
click at [977, 354] on button "Choose Attribute" at bounding box center [986, 354] width 110 height 25
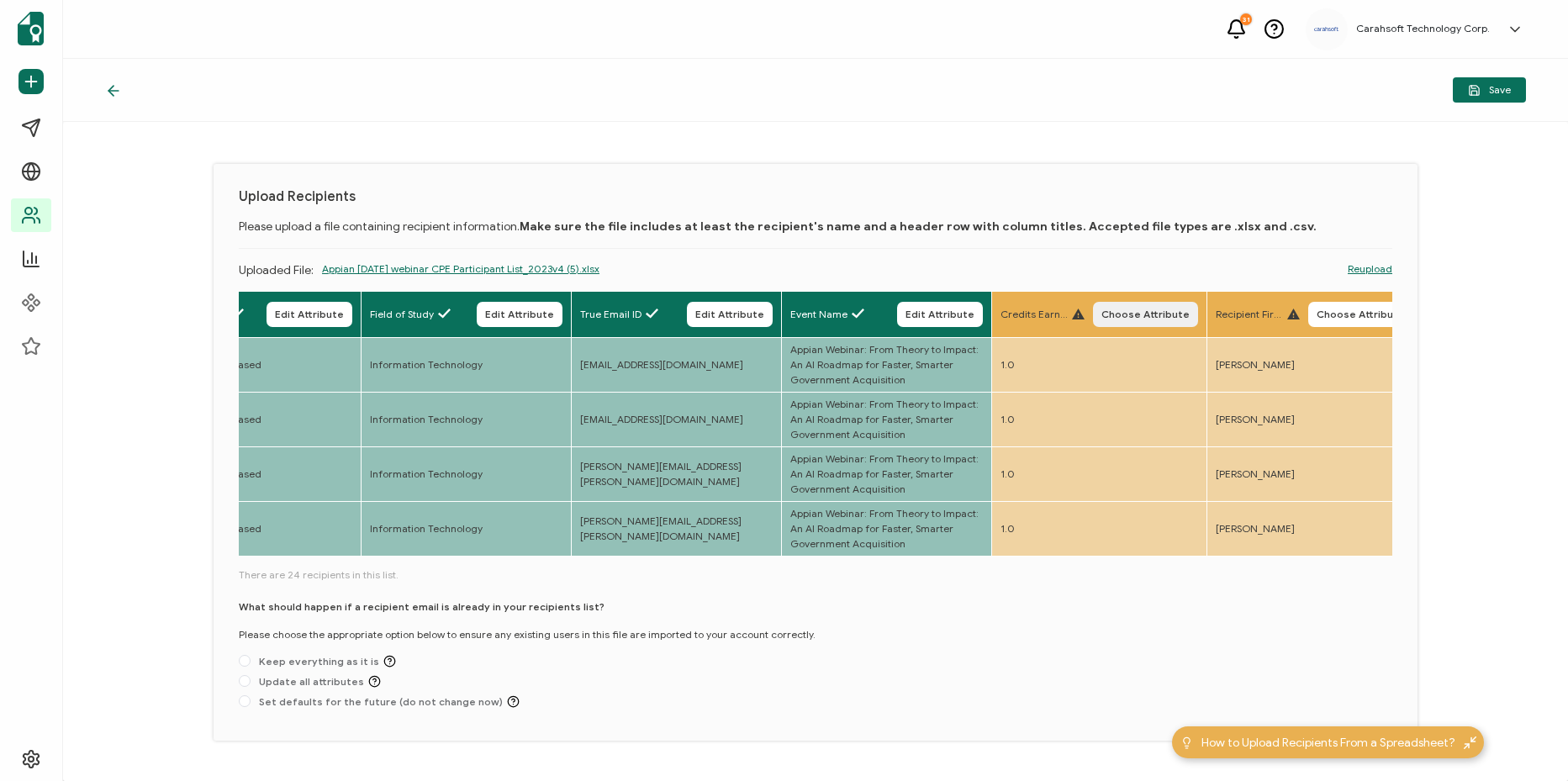
drag, startPoint x: 1168, startPoint y: 312, endPoint x: 1035, endPoint y: 339, distance: 135.7
click at [1162, 316] on span "Choose Attribute" at bounding box center [1145, 314] width 88 height 10
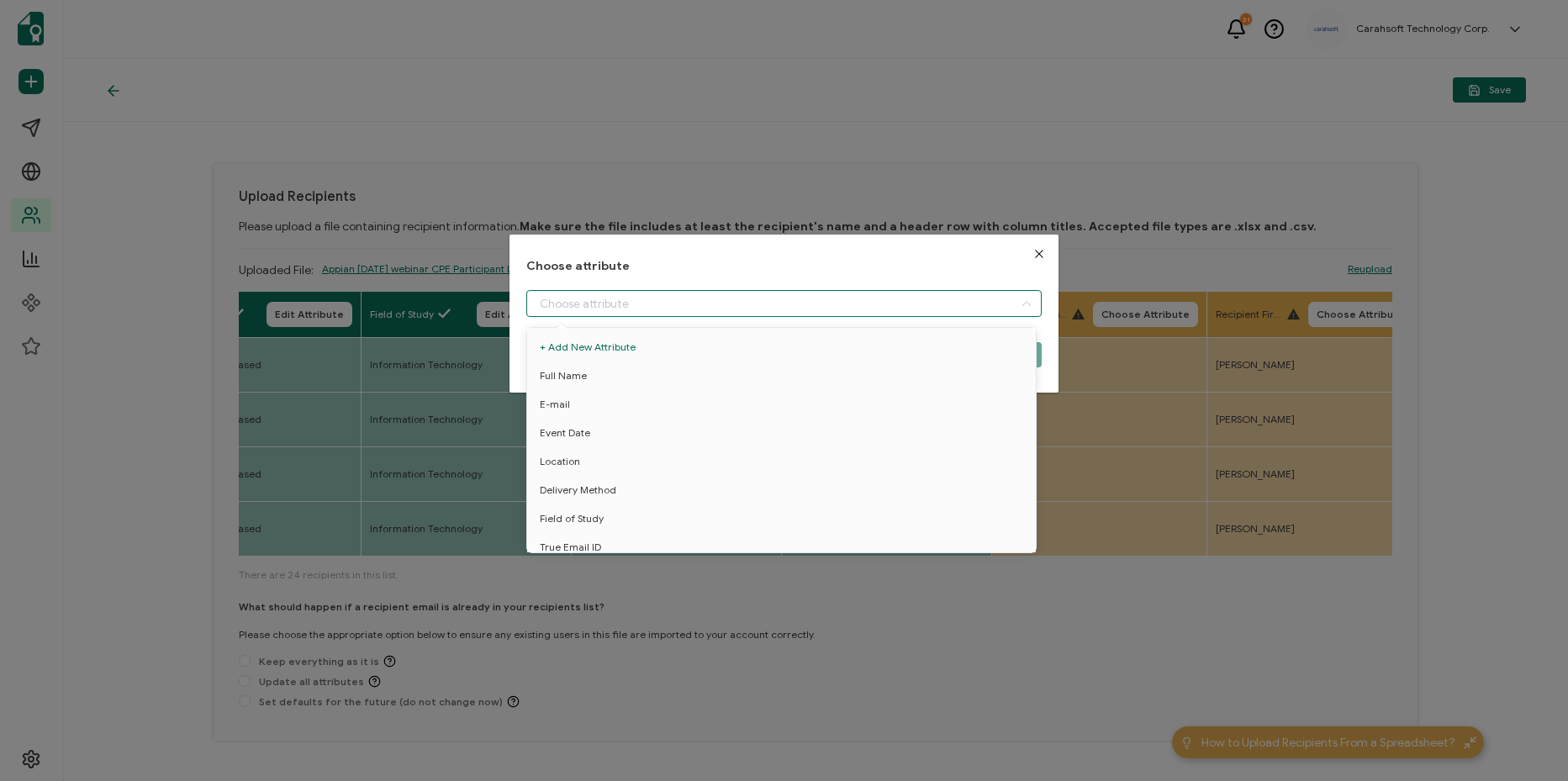
click at [771, 316] on input "dialog" at bounding box center [783, 302] width 516 height 27
click at [657, 527] on li "Credit Earned" at bounding box center [784, 538] width 523 height 28
type input "Credit Earned"
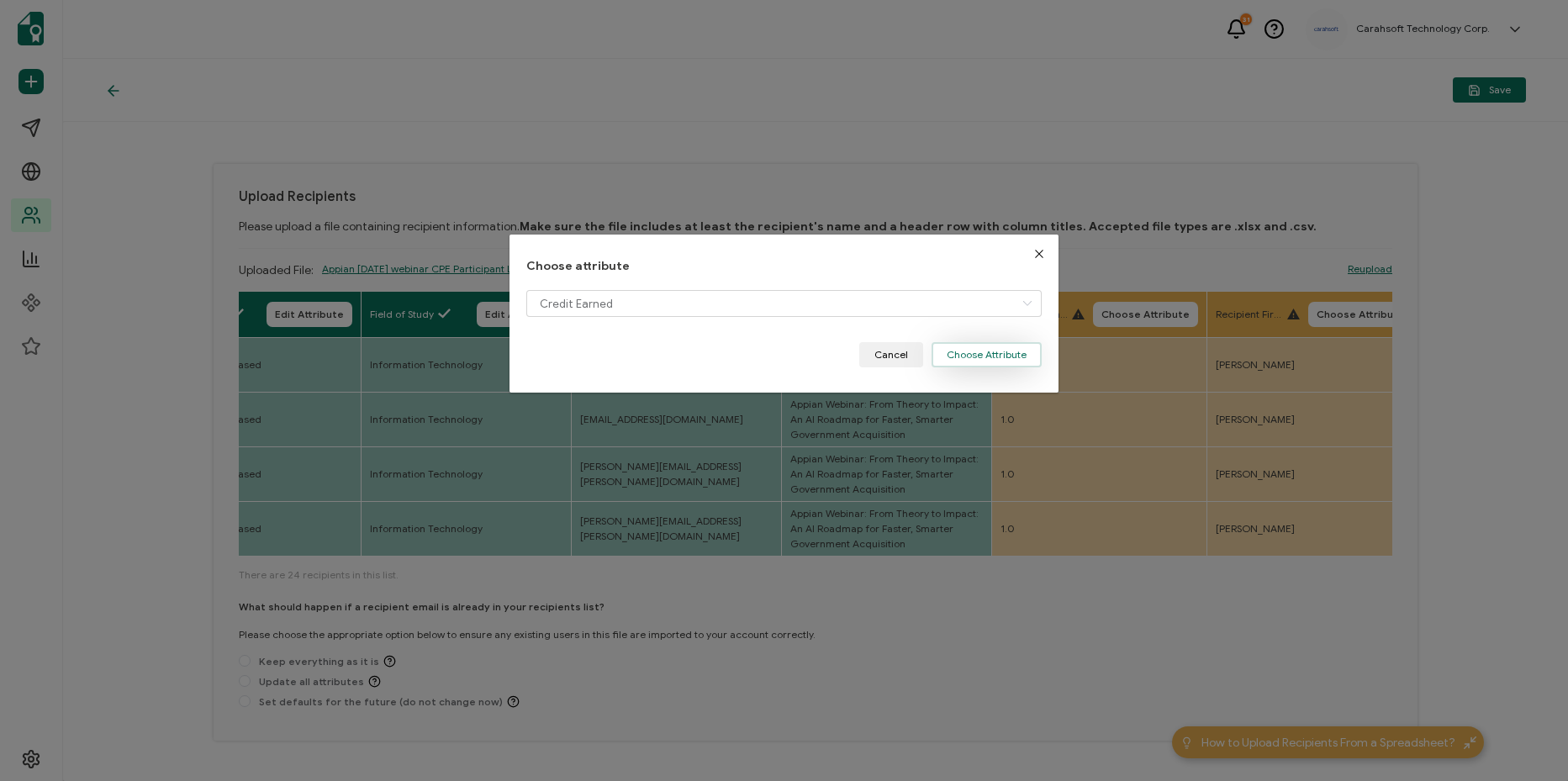
click at [979, 356] on button "Choose Attribute" at bounding box center [986, 354] width 110 height 25
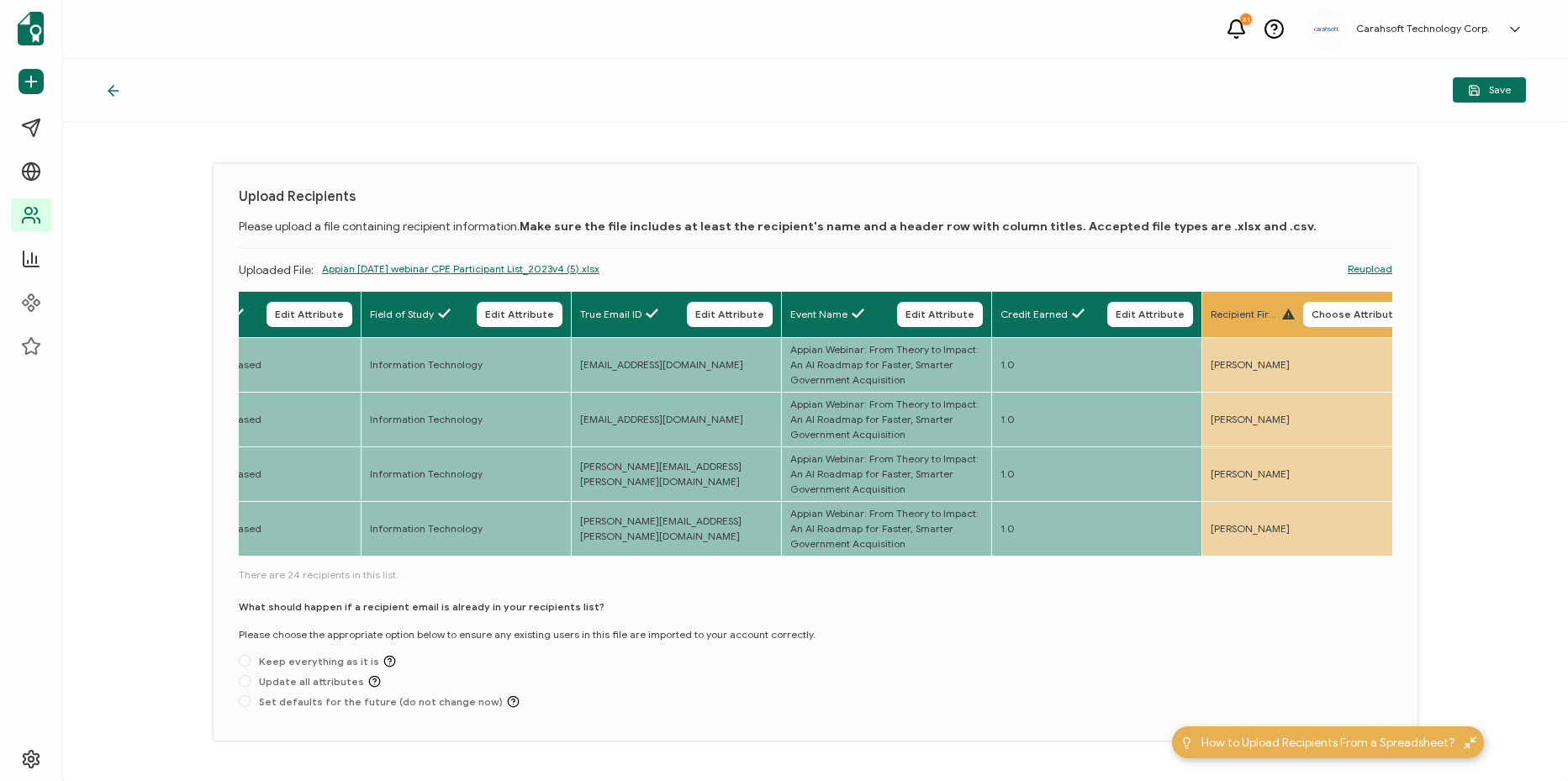
scroll to position [48, 0]
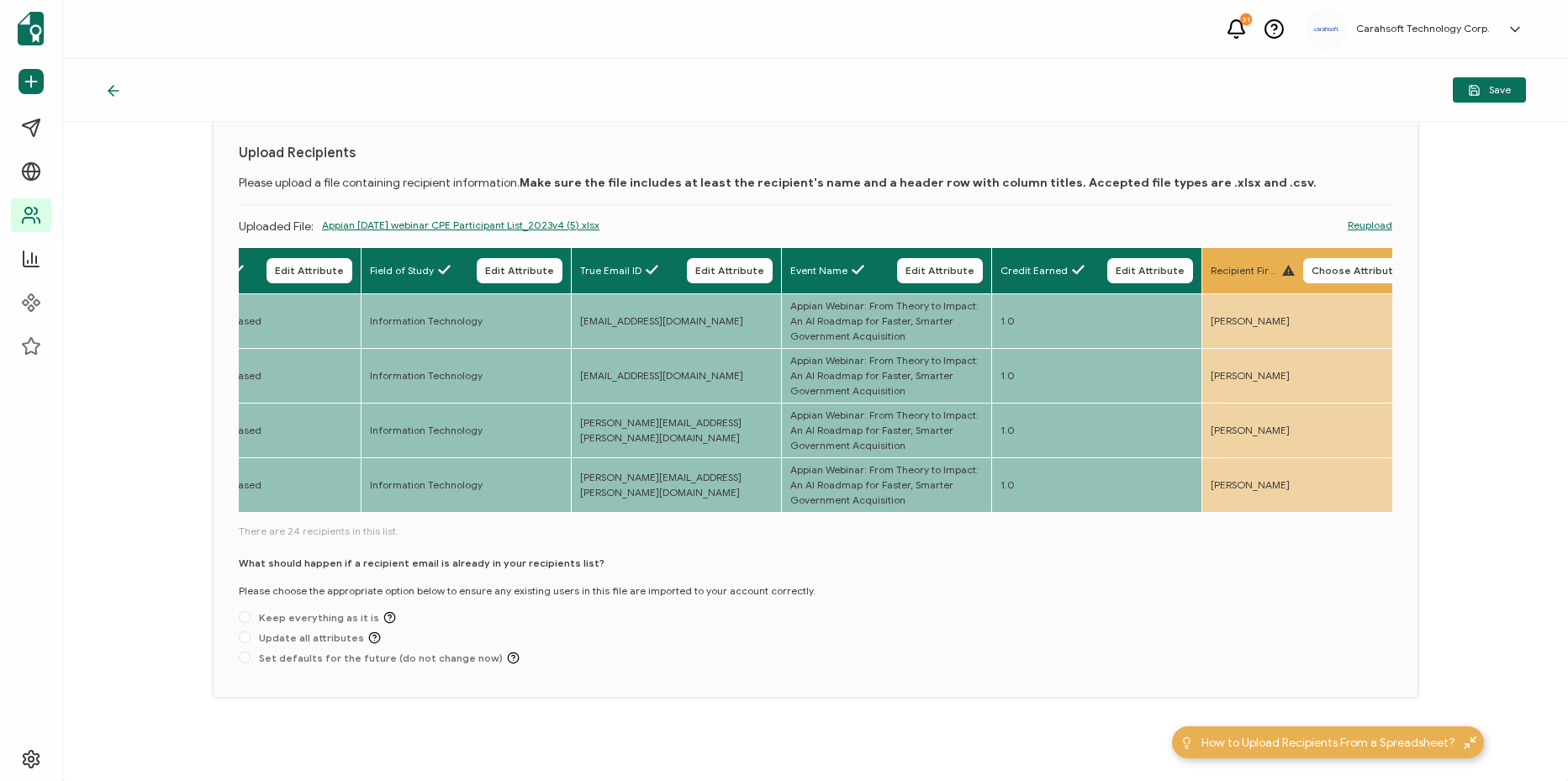
click at [594, 610] on div "What should happen if a recipient email is already in your recipients list? Ple…" at bounding box center [815, 613] width 1153 height 116
click at [319, 617] on span "Keep everything as it is" at bounding box center [324, 617] width 145 height 13
click at [251, 617] on input "Keep everything as it is" at bounding box center [244, 617] width 12 height 14
radio input "true"
click at [1515, 82] on button "Save" at bounding box center [1489, 89] width 74 height 25
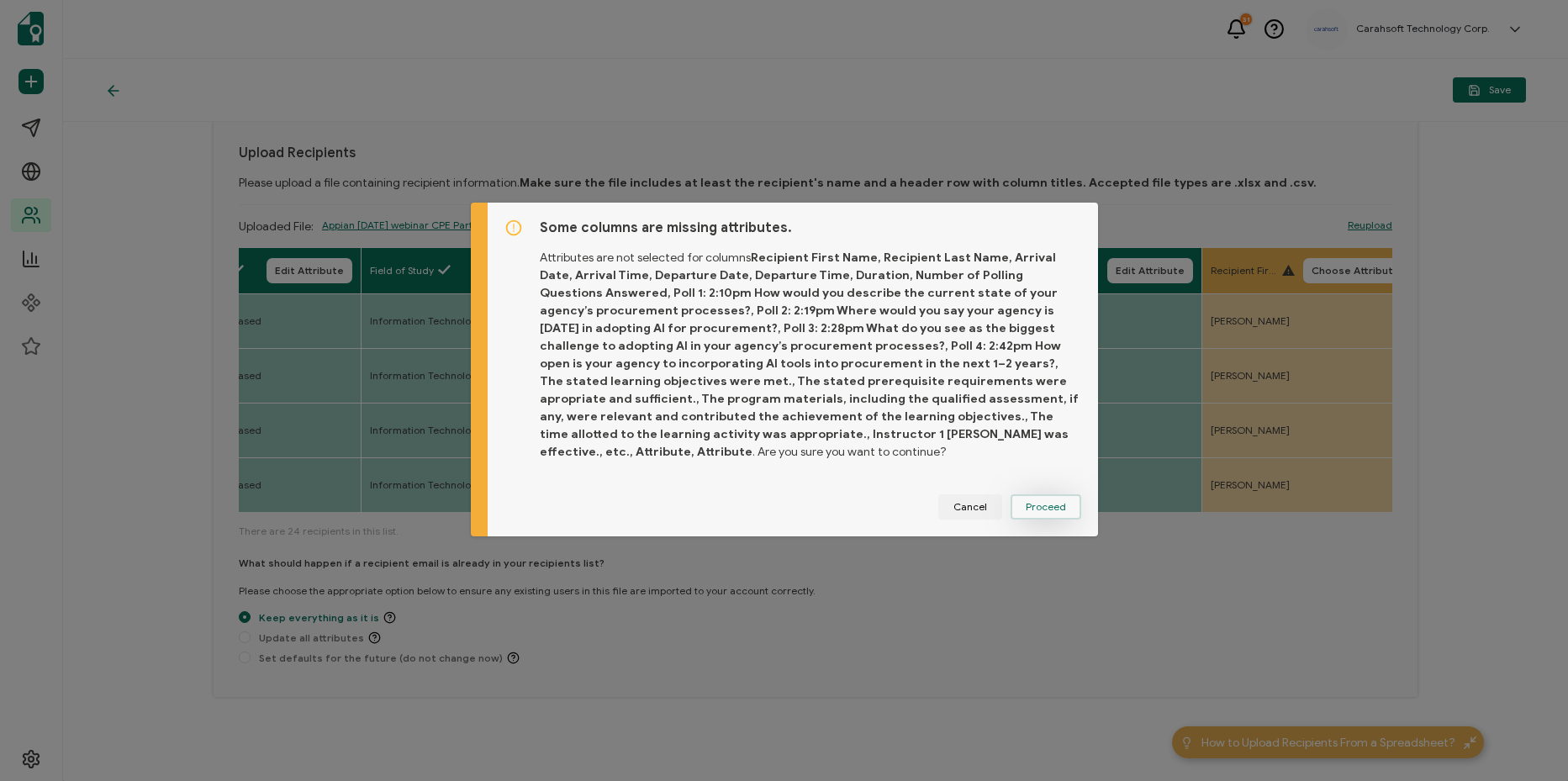
click at [1066, 508] on button "Proceed" at bounding box center [1045, 506] width 71 height 25
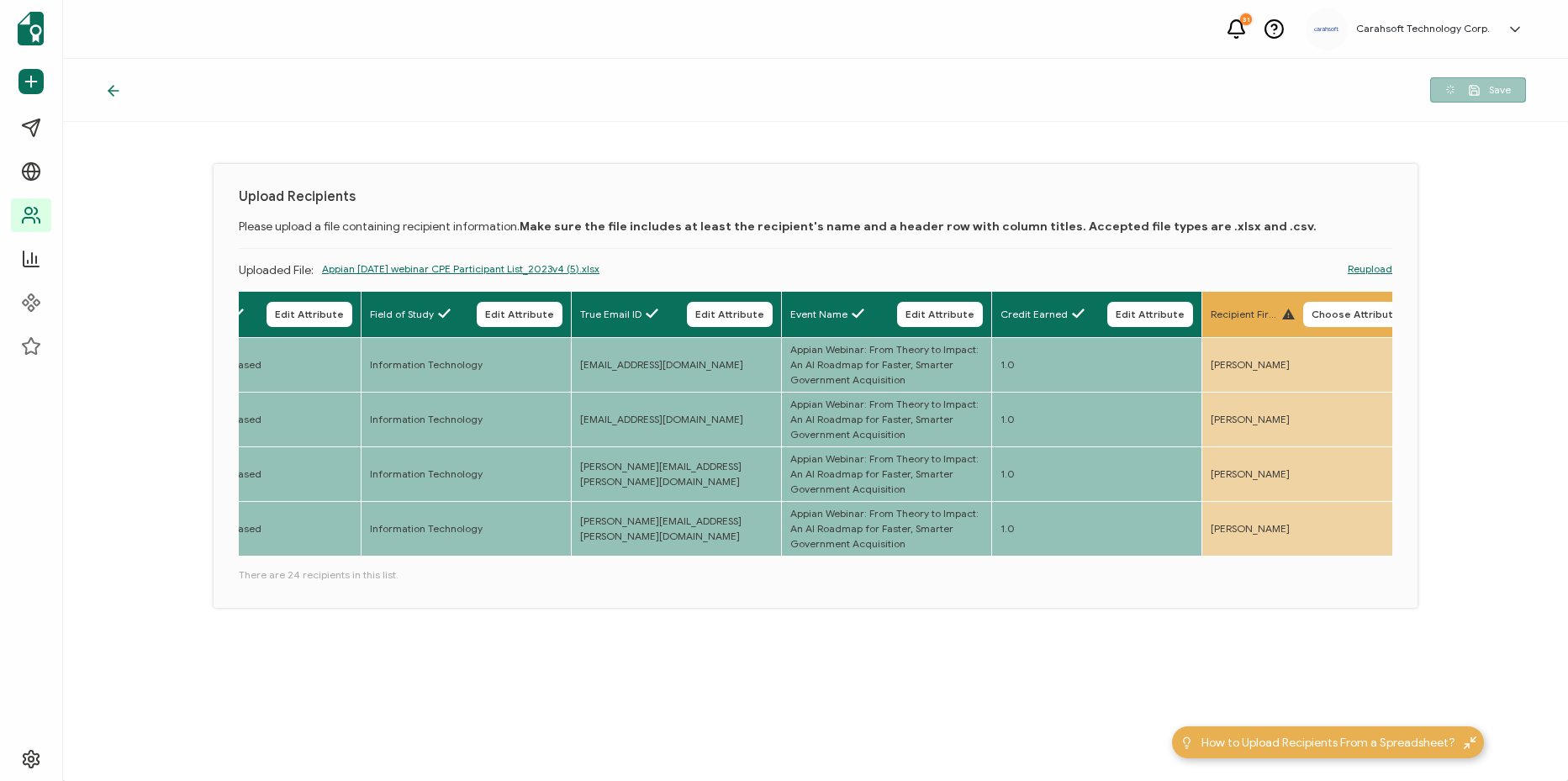
scroll to position [0, 0]
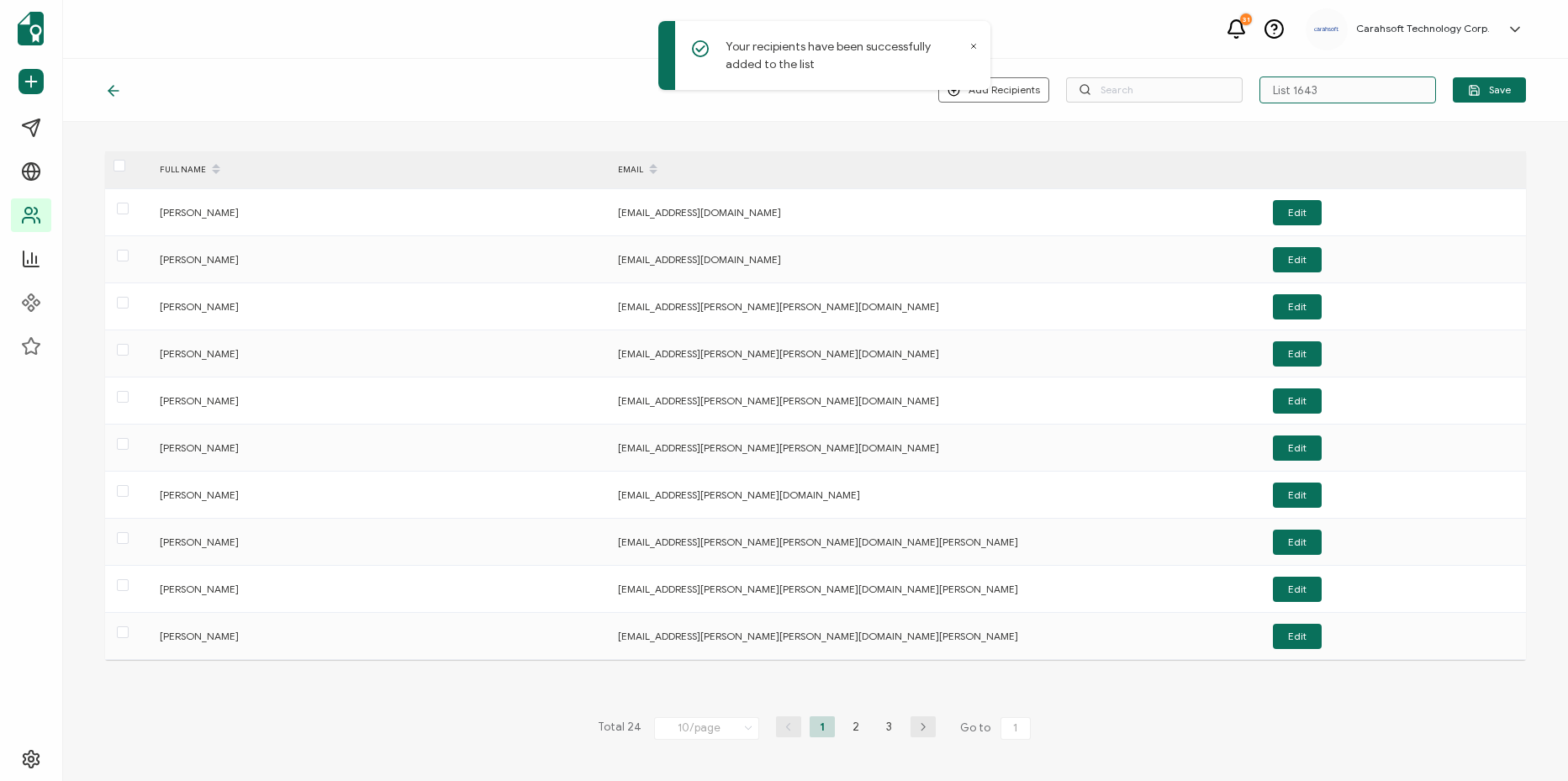
click at [1366, 97] on input "List 1643" at bounding box center [1347, 89] width 176 height 27
paste input "8-19-25_71271_Appian Webinar"
type input "8-19-25_71271_Appian Webinar"
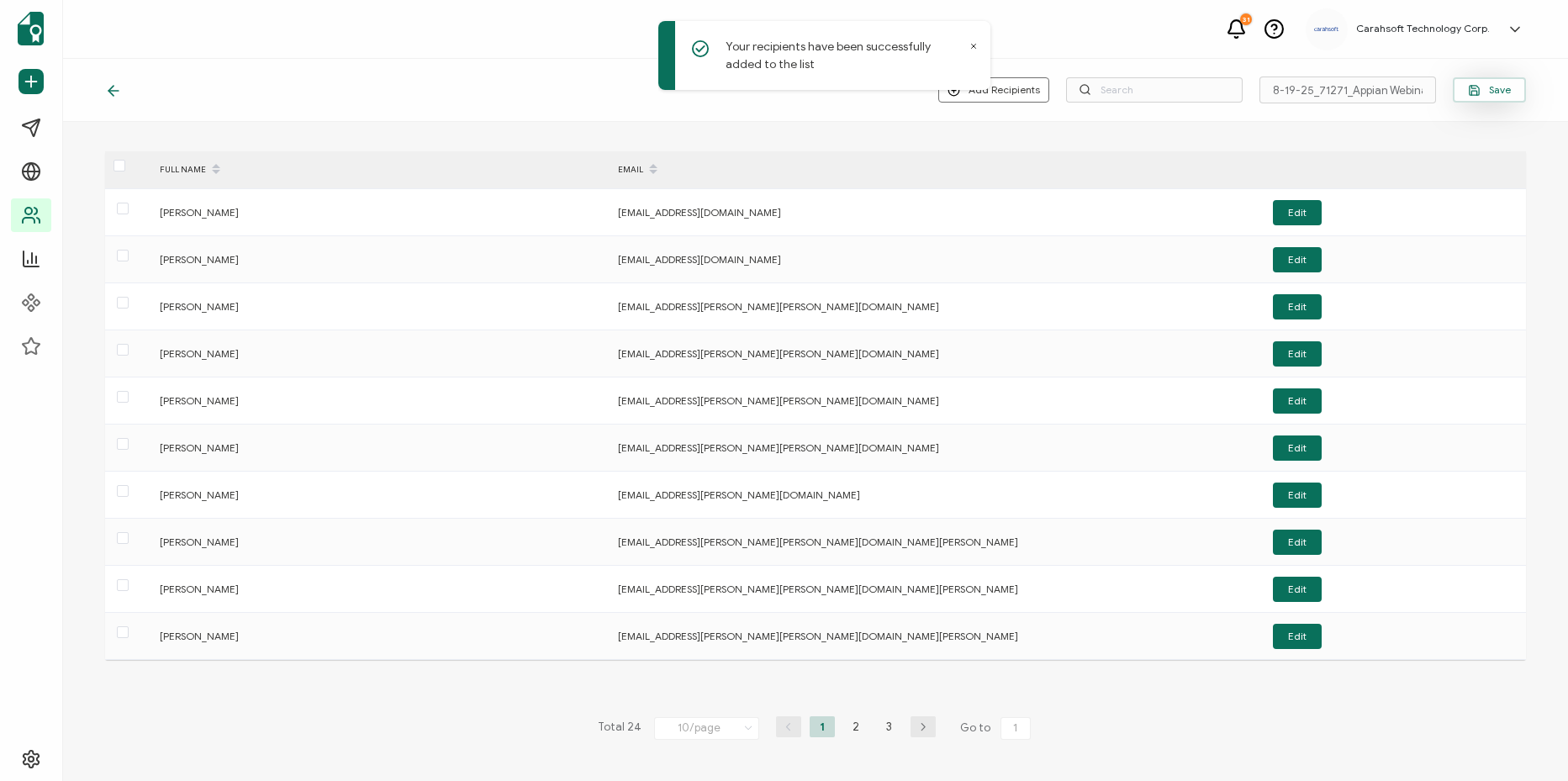
click at [1504, 93] on span "Save" at bounding box center [1489, 90] width 43 height 13
